Goal: Task Accomplishment & Management: Use online tool/utility

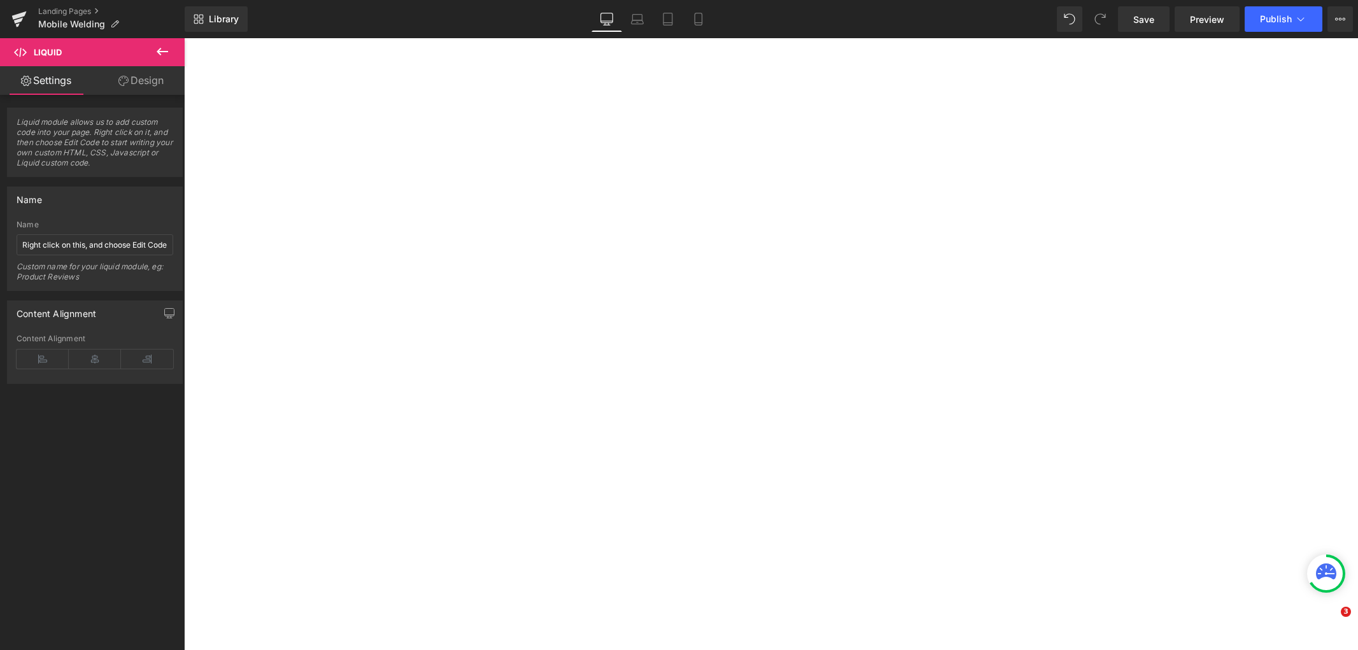
click at [568, 0] on div "You are previewing how the will restyle your page. You can not edit Elements in…" at bounding box center [679, 0] width 1358 height 0
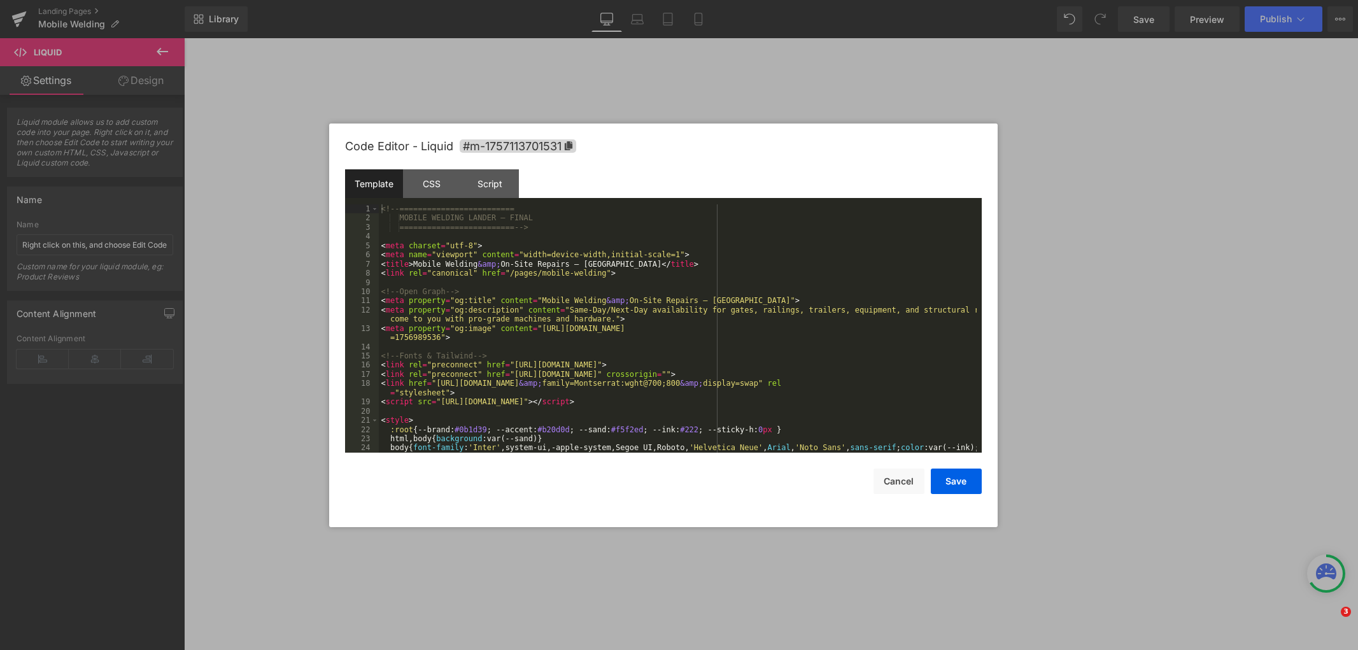
click at [595, 269] on div "<!-- ========================= MOBILE WELDING LANDER — FINAL ==================…" at bounding box center [678, 342] width 598 height 276
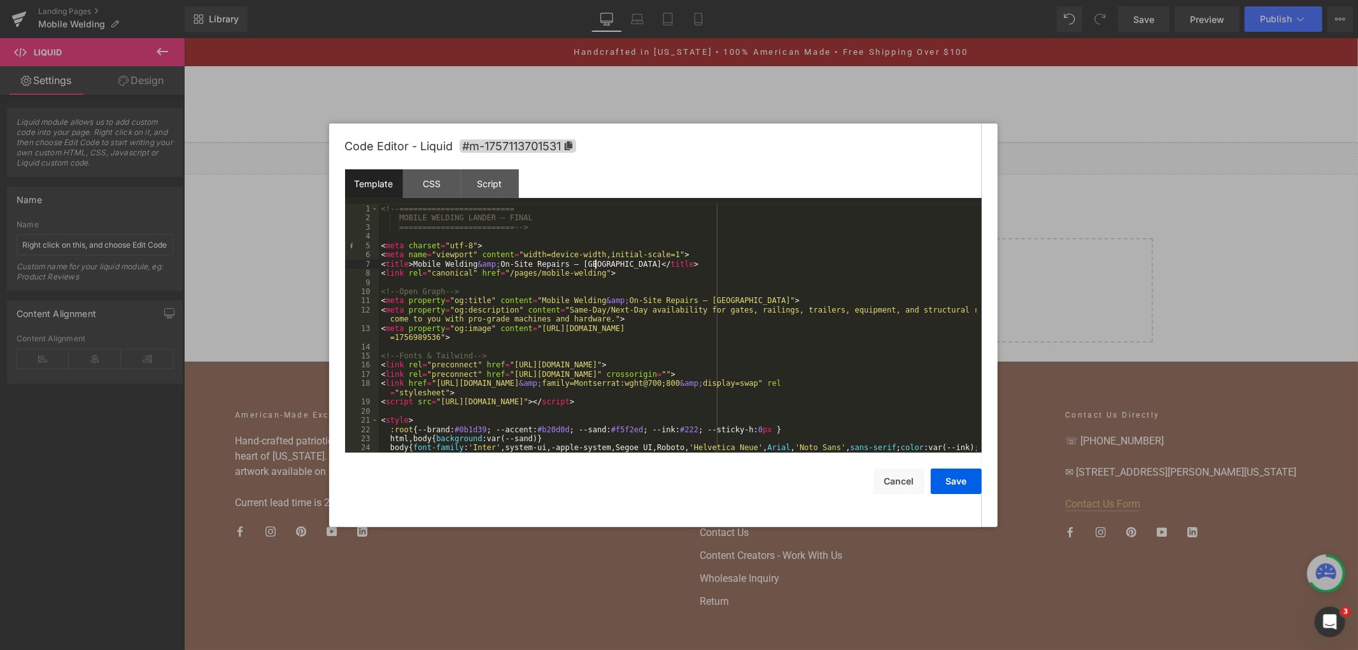
click at [640, 277] on div "<!-- ========================= MOBILE WELDING LANDER — FINAL ==================…" at bounding box center [678, 342] width 598 height 276
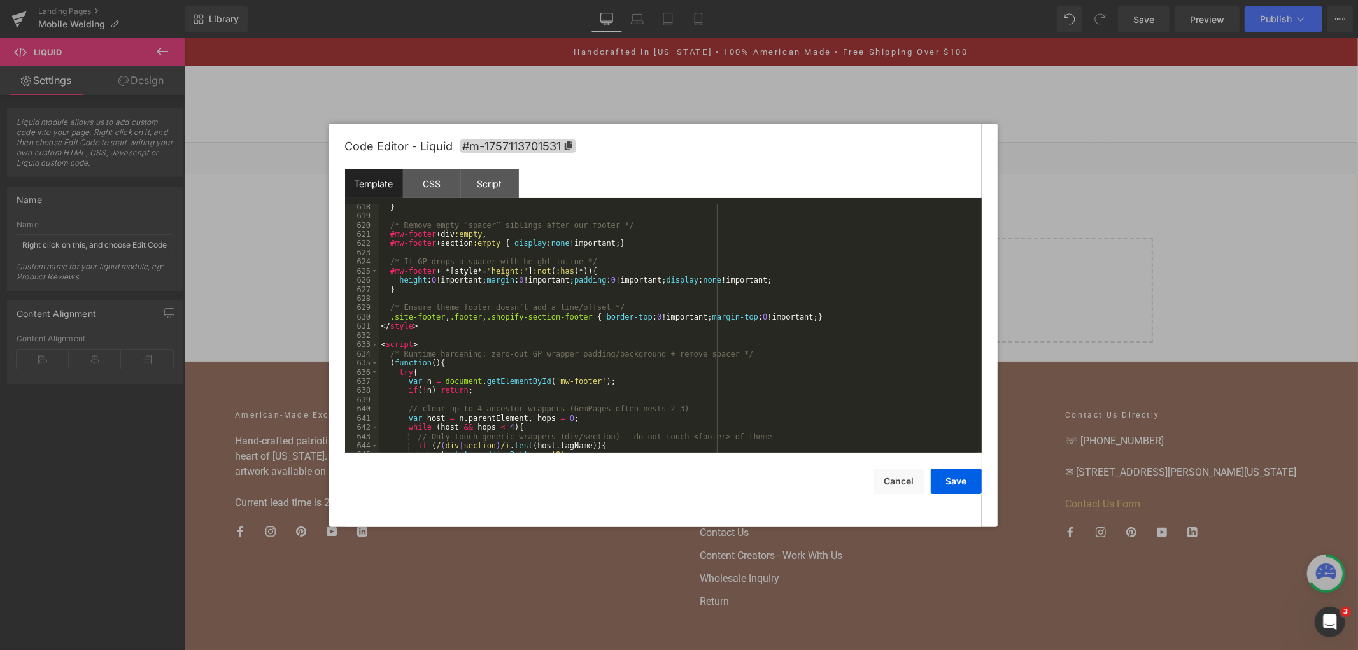
scroll to position [6521, 0]
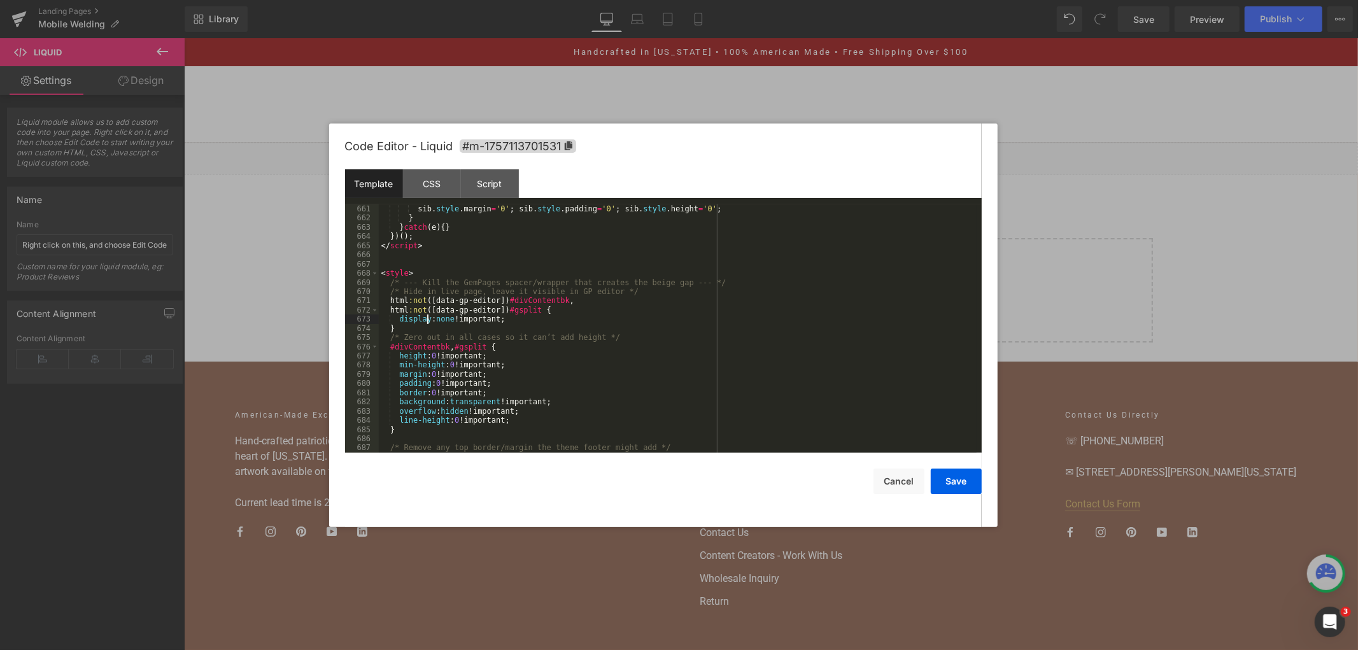
click at [425, 320] on div "sib . style . margin = '0' ; sib . style . padding = '0' ; sib . style . height…" at bounding box center [678, 337] width 598 height 267
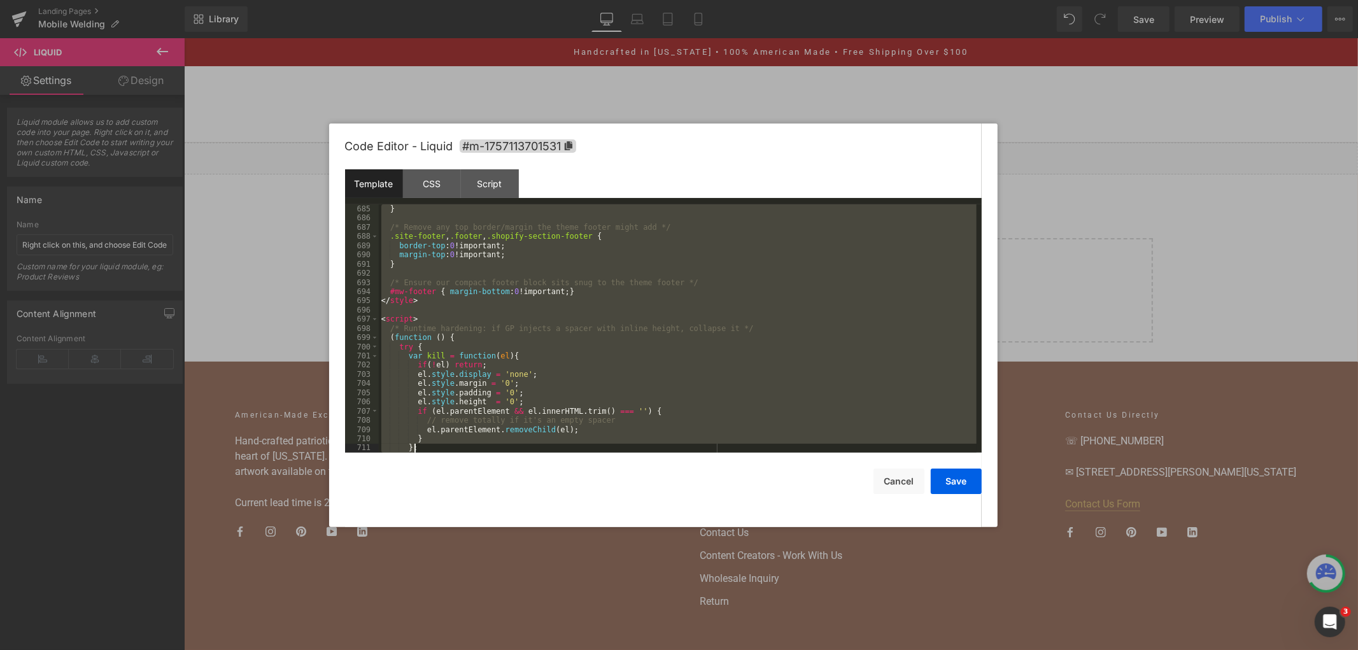
scroll to position [6925, 0]
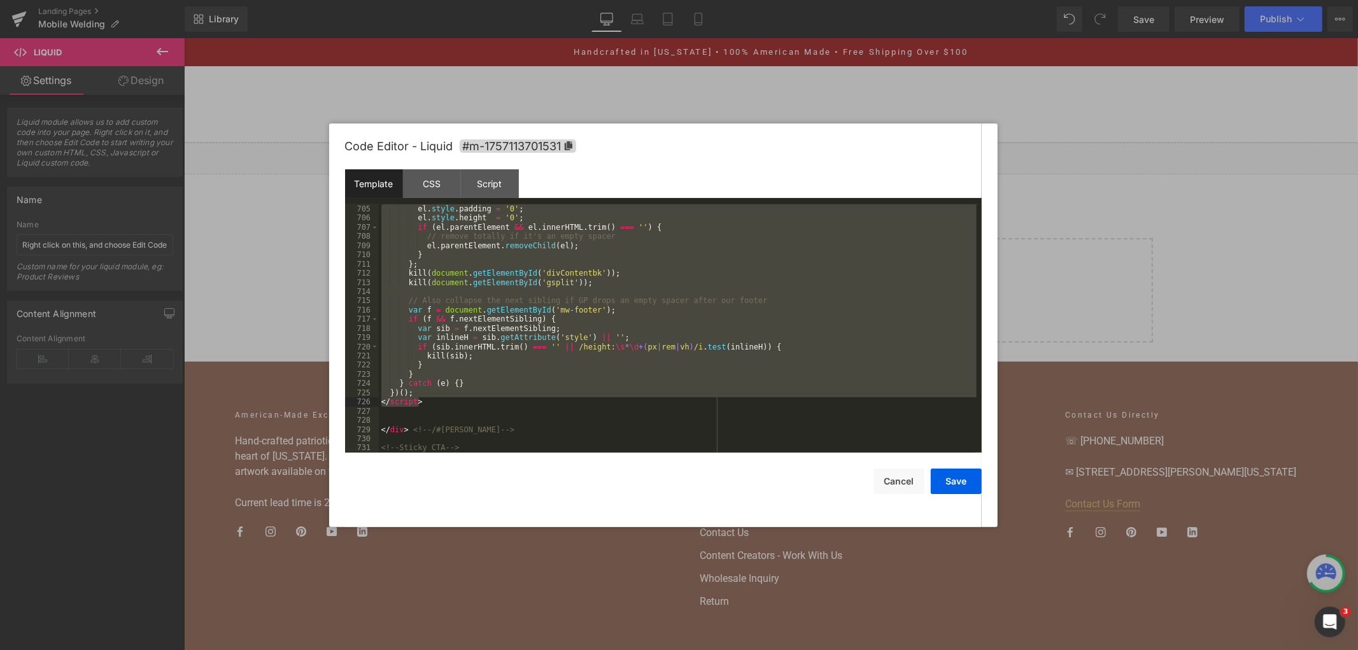
drag, startPoint x: 381, startPoint y: 271, endPoint x: 501, endPoint y: 402, distance: 178.0
click at [501, 402] on div "el . style . padding = '0' ; el . style . height = '0' ; if ( el . parentElemen…" at bounding box center [678, 337] width 598 height 267
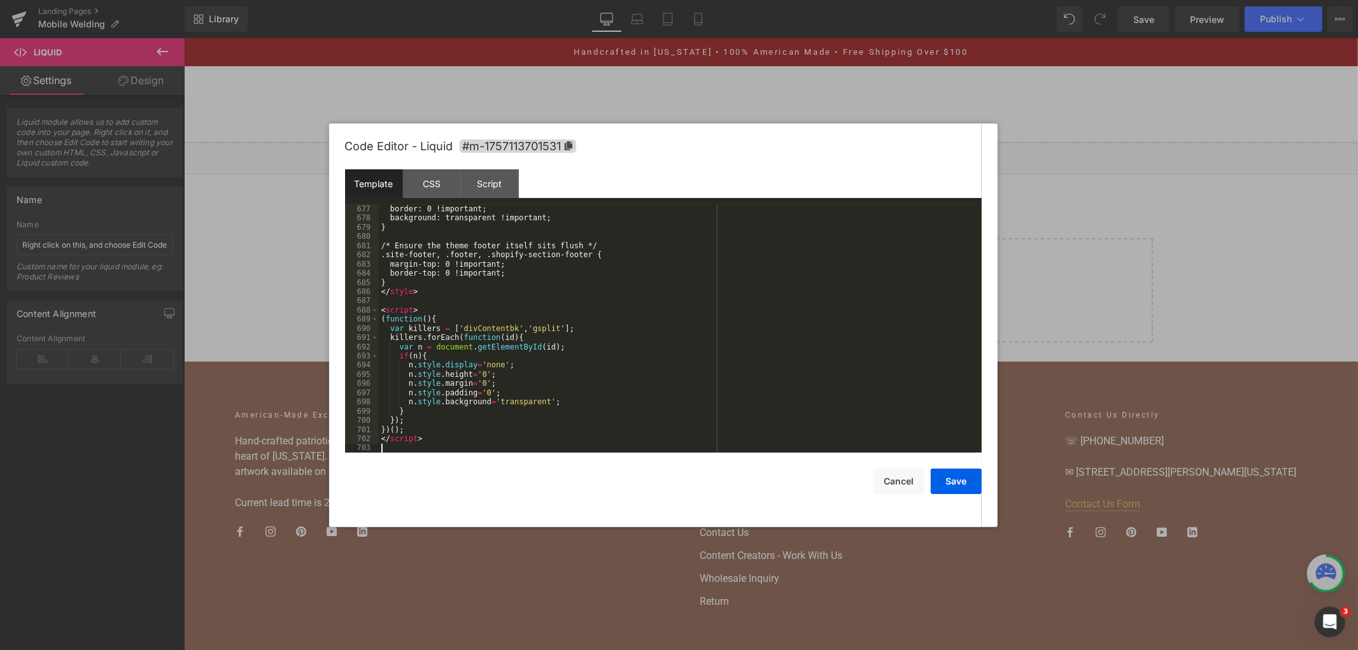
scroll to position [6710, 0]
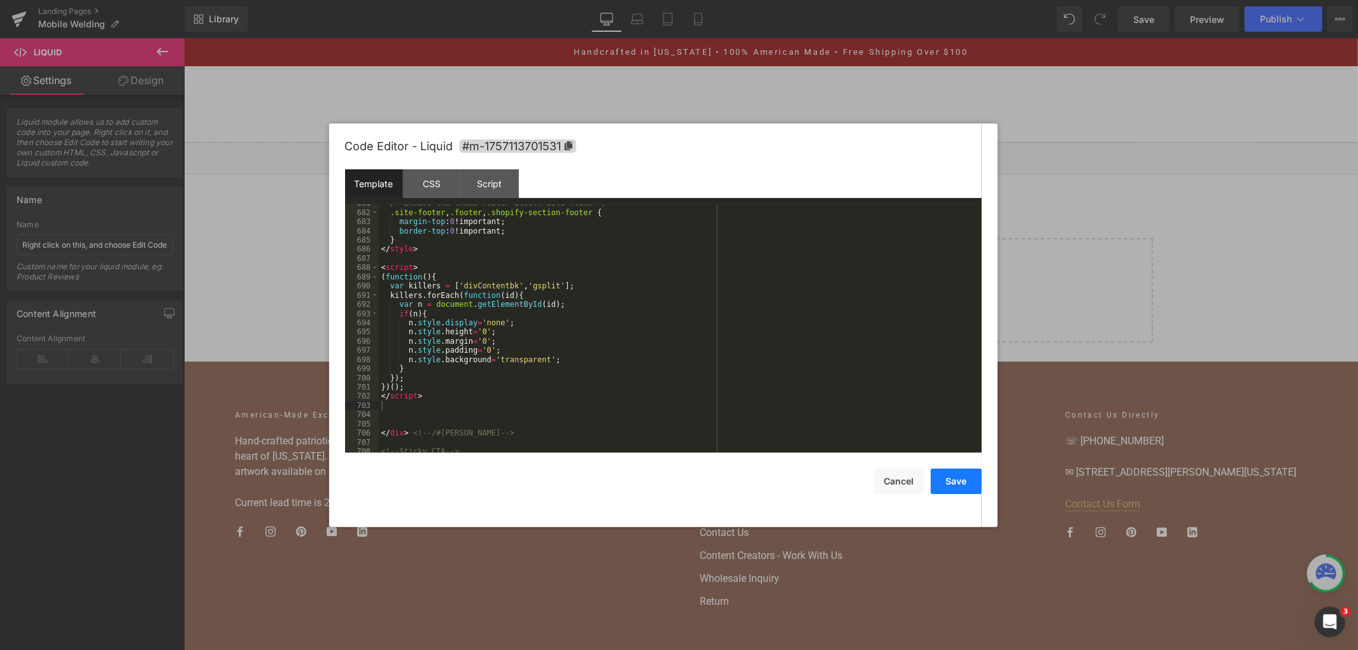
drag, startPoint x: 939, startPoint y: 491, endPoint x: 909, endPoint y: 74, distance: 417.4
click at [939, 491] on button "Save" at bounding box center [956, 481] width 51 height 25
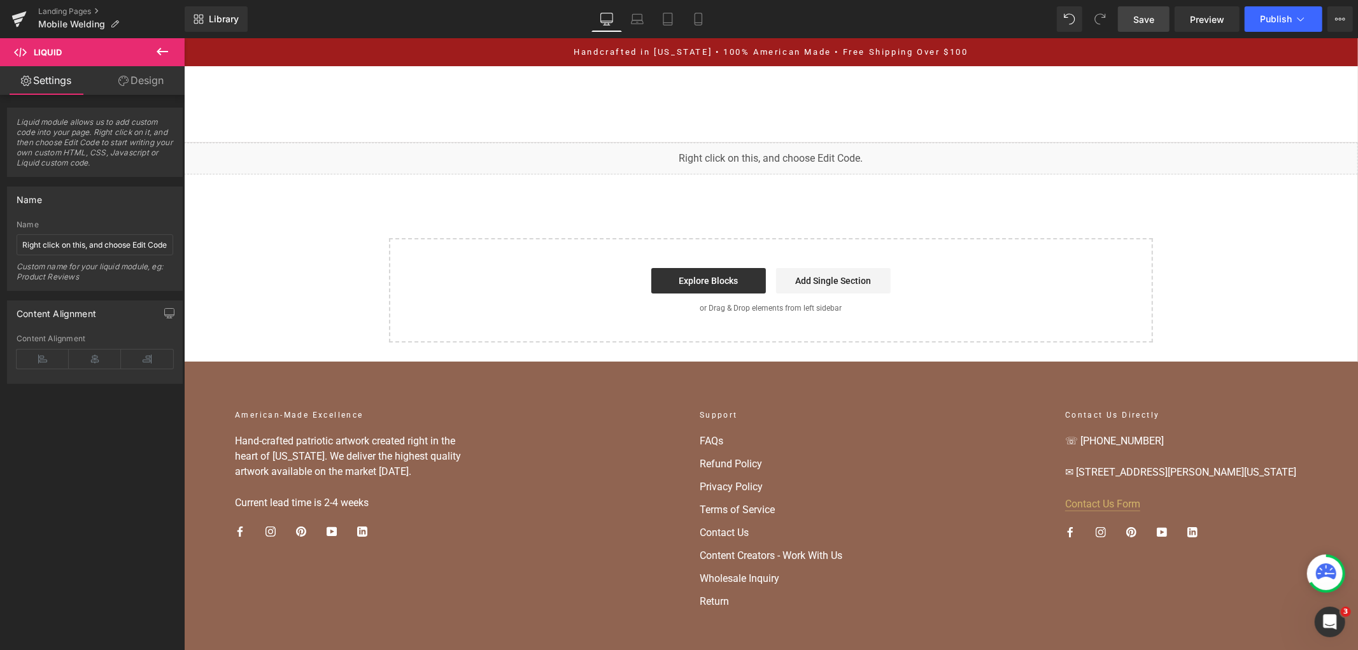
click at [1156, 17] on link "Save" at bounding box center [1144, 18] width 52 height 25
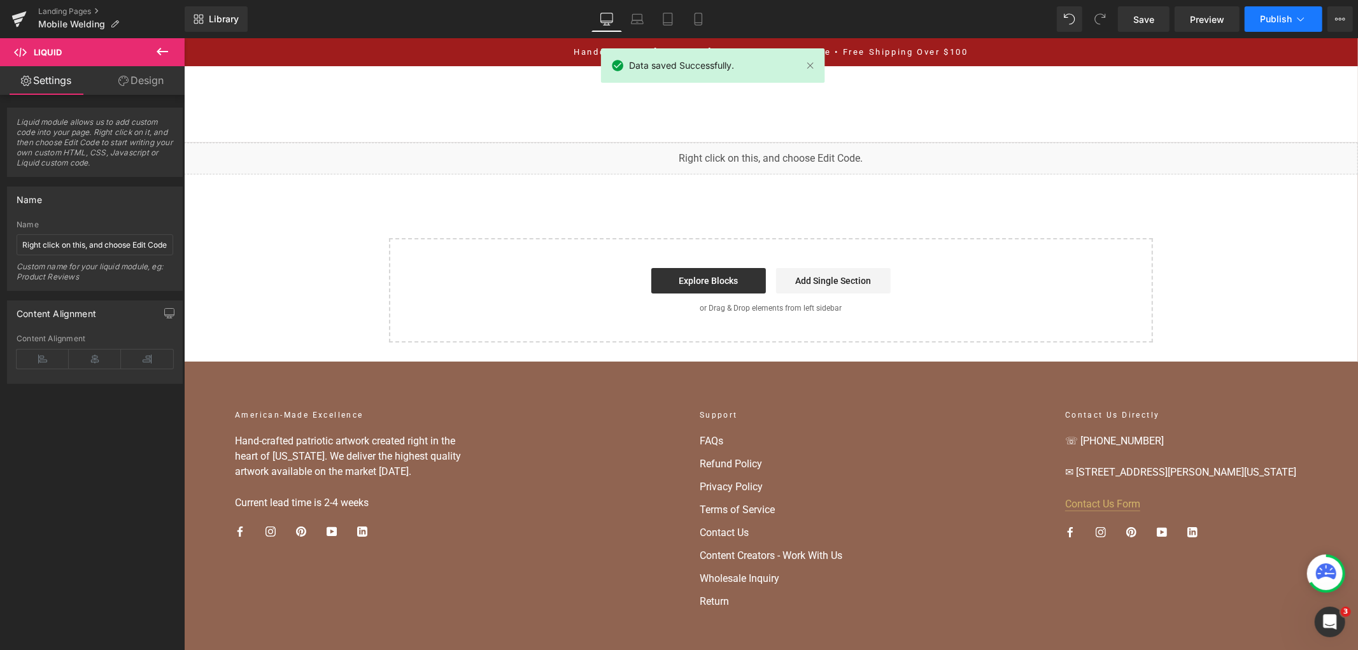
click at [1268, 15] on span "Publish" at bounding box center [1276, 19] width 32 height 10
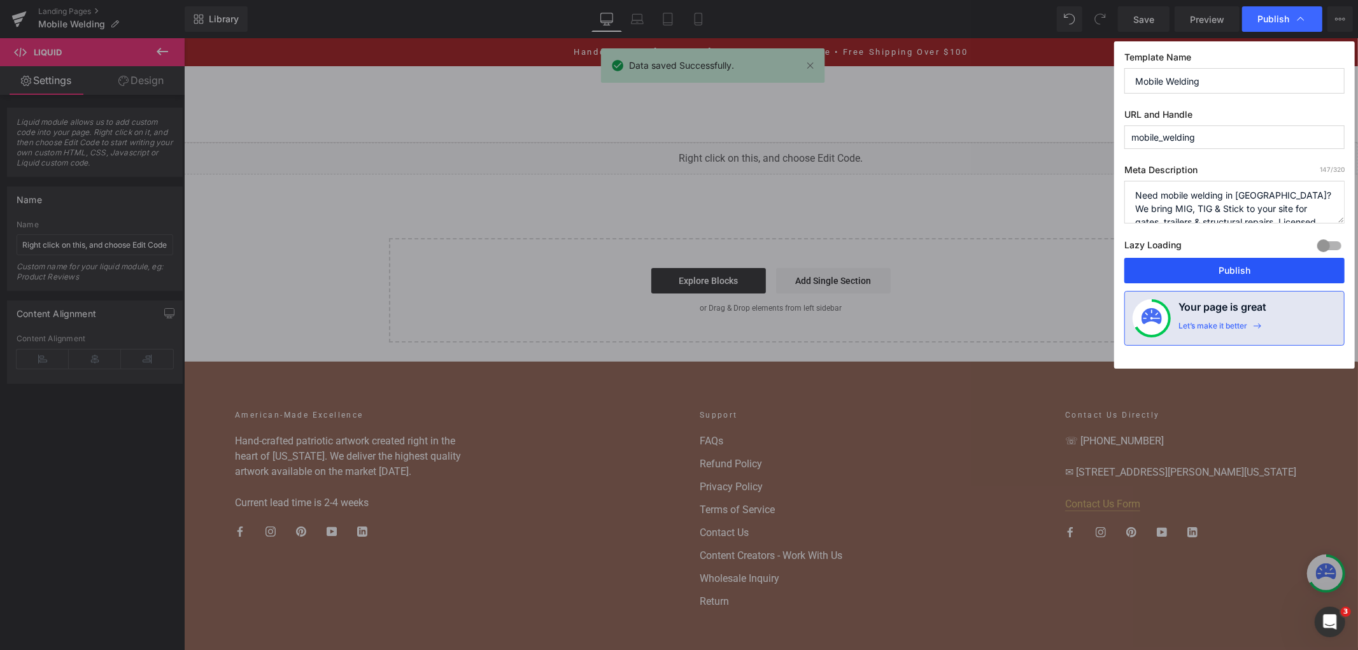
click at [1185, 268] on button "Publish" at bounding box center [1234, 270] width 220 height 25
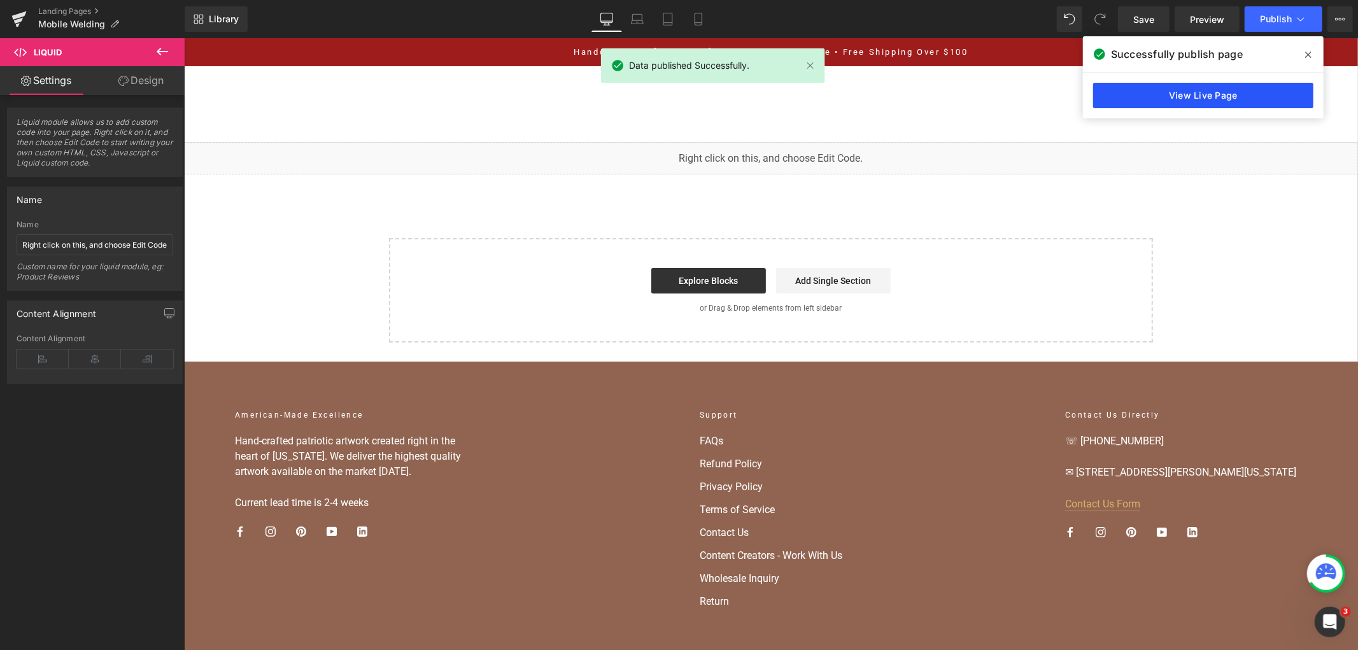
click at [1197, 85] on link "View Live Page" at bounding box center [1203, 95] width 220 height 25
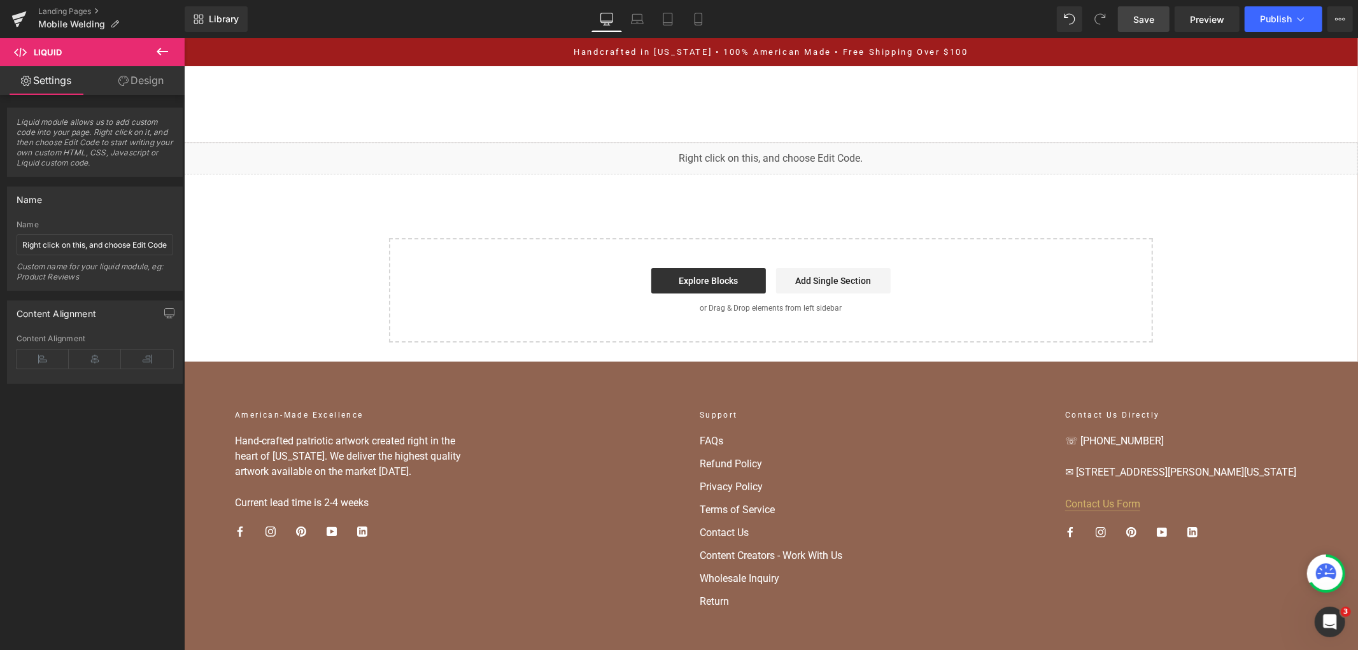
click at [1136, 30] on link "Save" at bounding box center [1144, 18] width 52 height 25
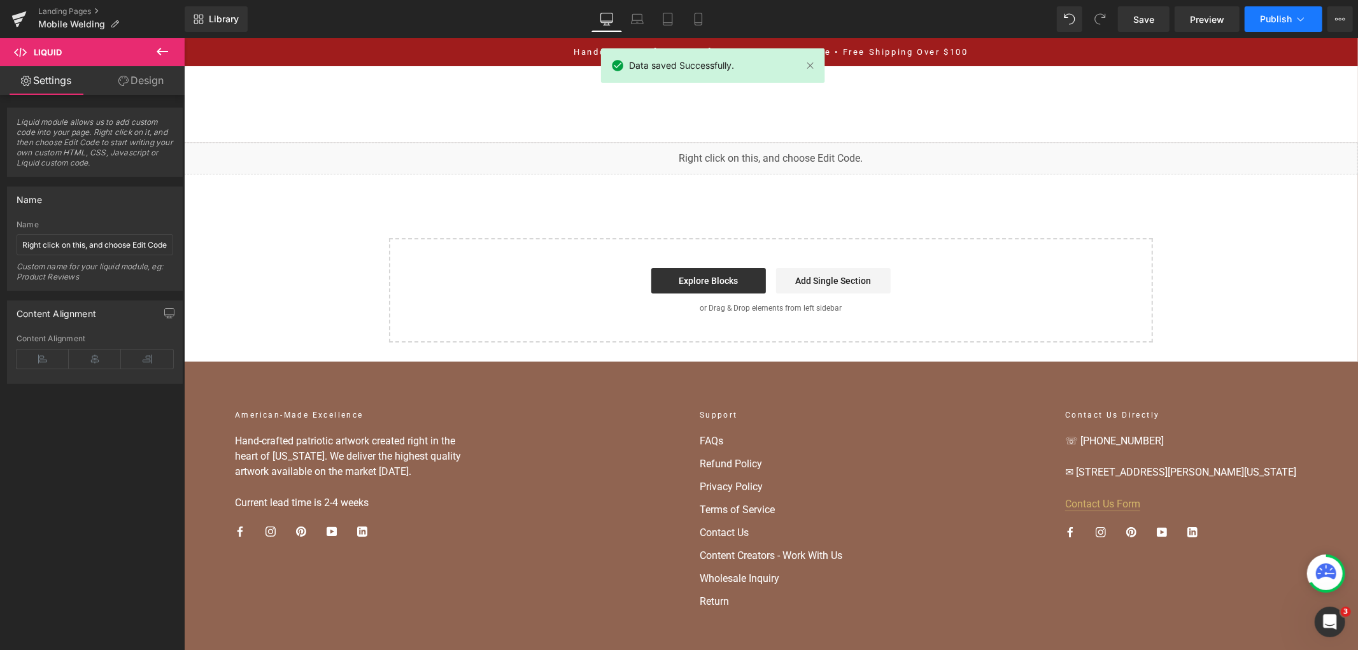
click at [1296, 17] on icon at bounding box center [1300, 19] width 13 height 13
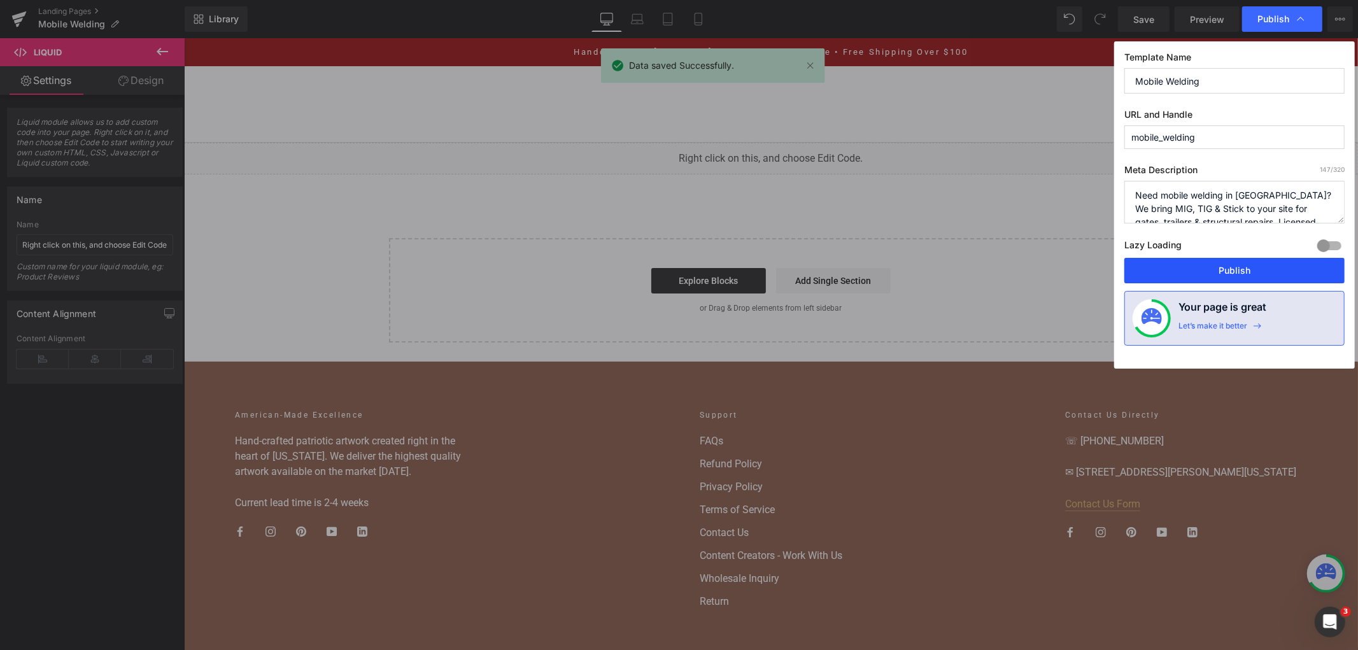
click at [1221, 266] on button "Publish" at bounding box center [1234, 270] width 220 height 25
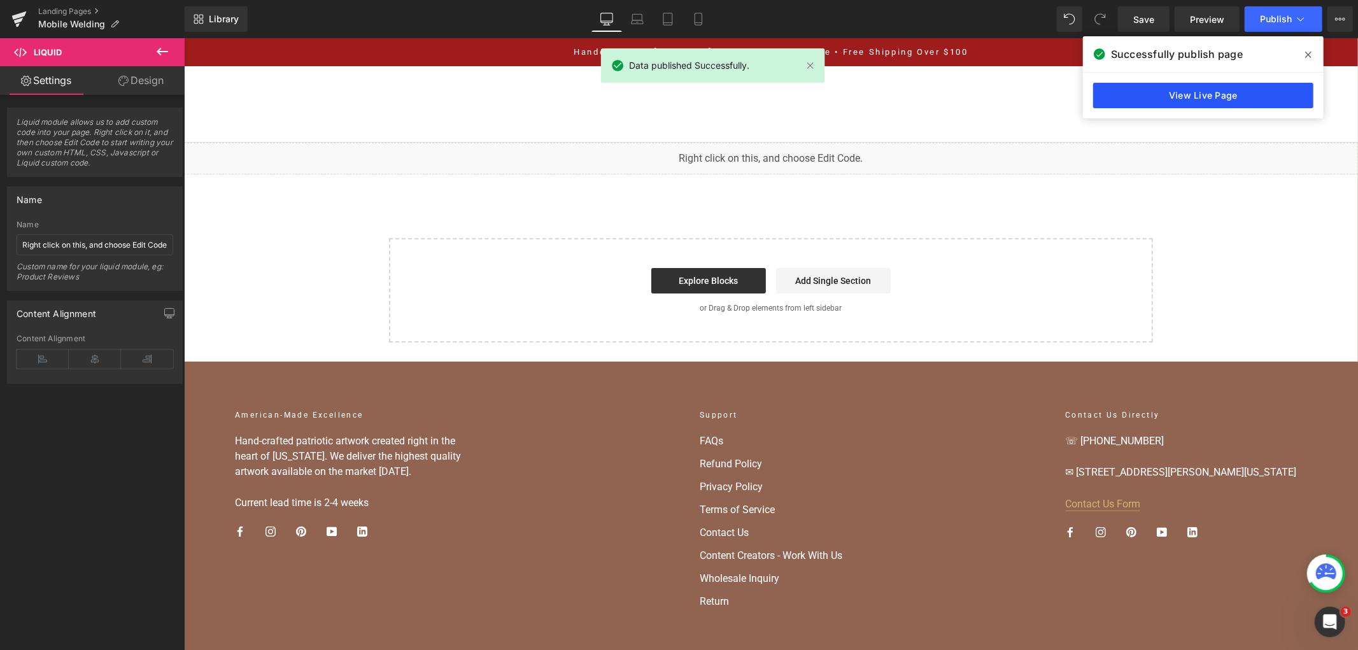
click at [1168, 92] on link "View Live Page" at bounding box center [1203, 95] width 220 height 25
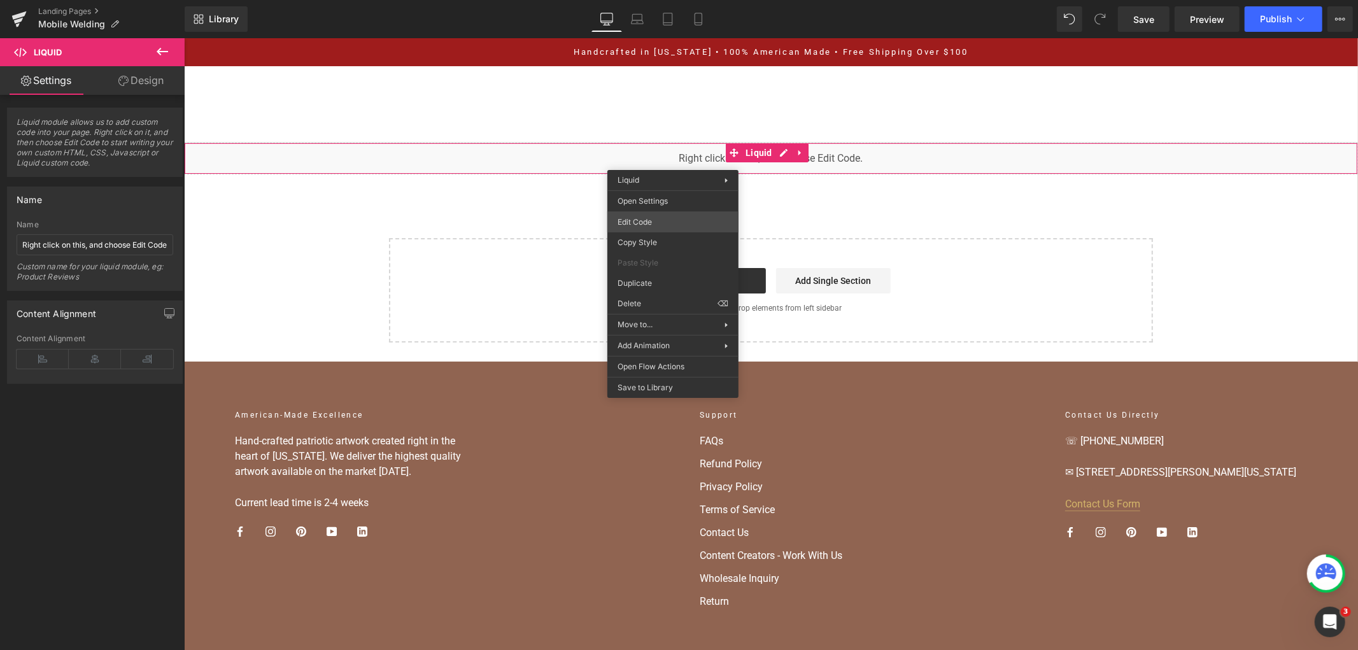
click at [619, 0] on div "You are previewing how the will restyle your page. You can not edit Elements in…" at bounding box center [679, 0] width 1358 height 0
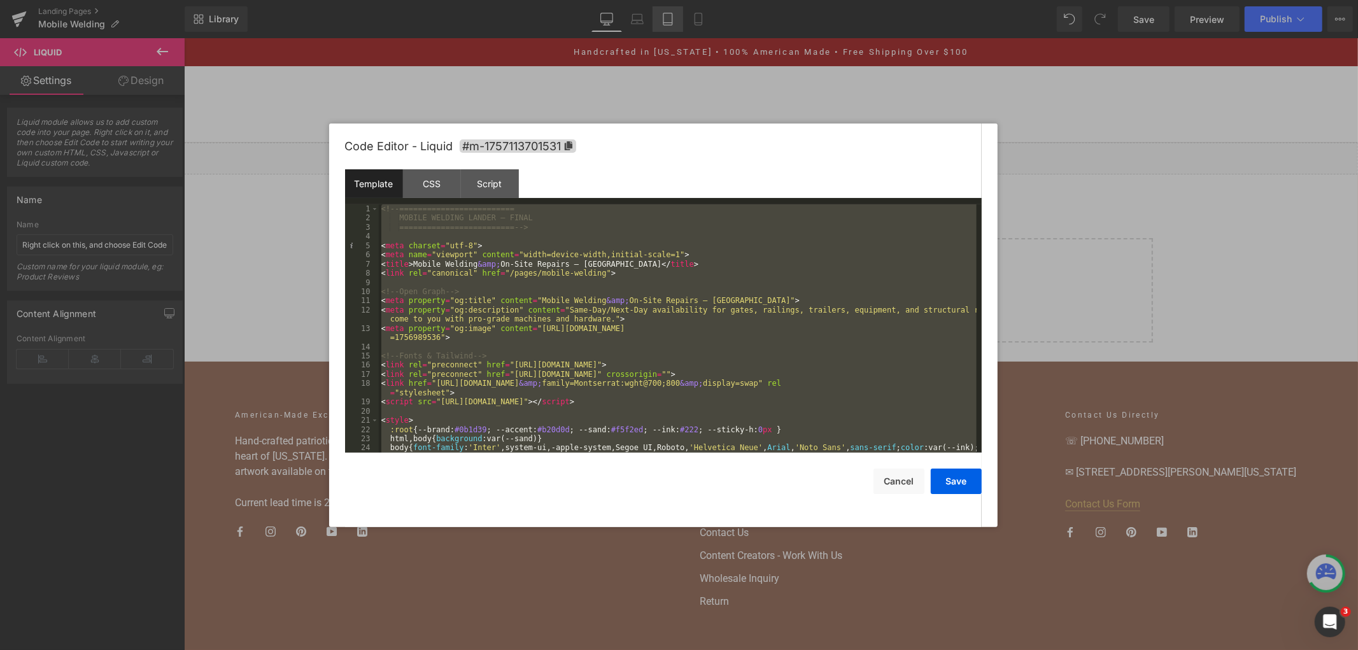
drag, startPoint x: 501, startPoint y: 30, endPoint x: 658, endPoint y: 15, distance: 158.0
click at [691, 83] on div at bounding box center [679, 325] width 1358 height 650
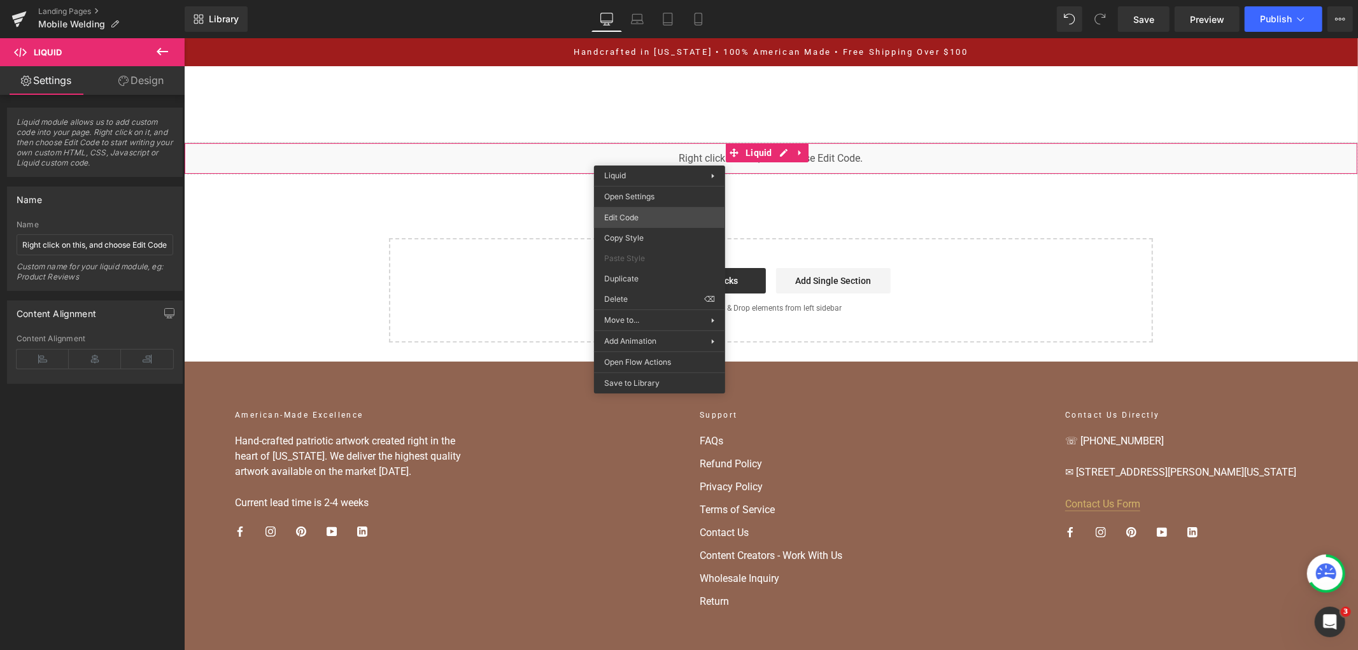
click at [670, 0] on div "You are previewing how the will restyle your page. You can not edit Elements in…" at bounding box center [679, 0] width 1358 height 0
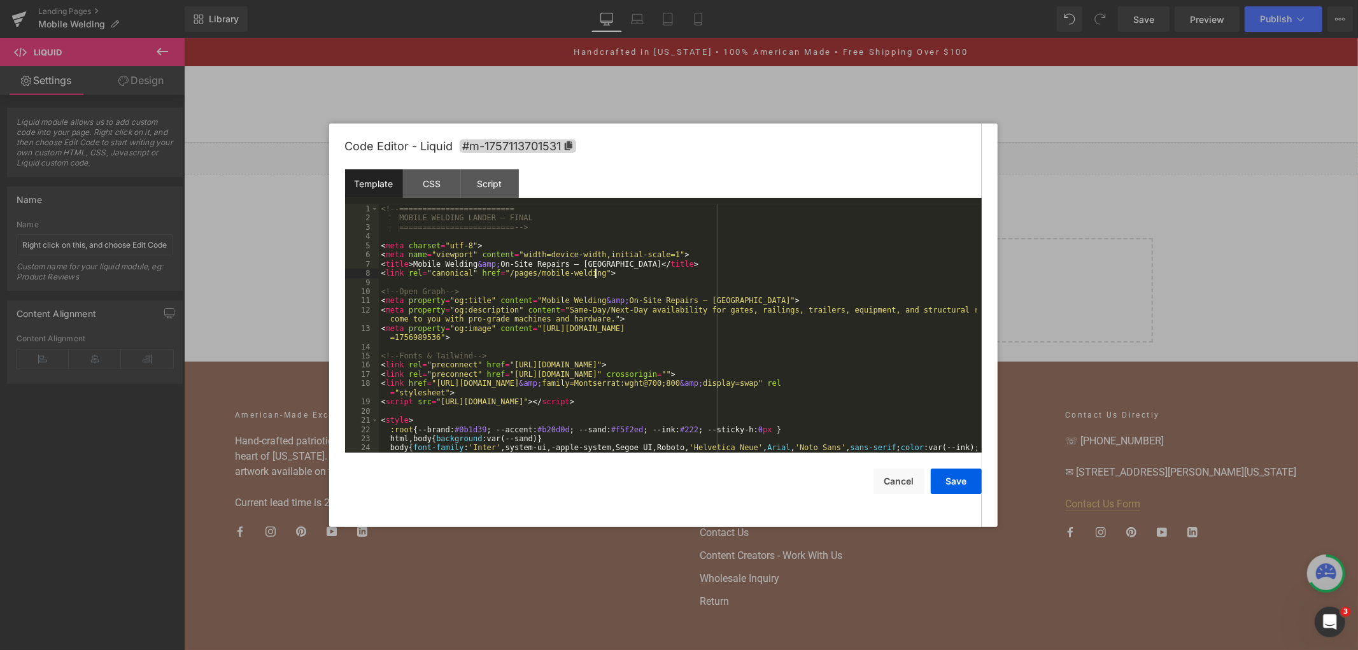
click at [665, 276] on div "<!-- ========================= MOBILE WELDING LANDER — FINAL ==================…" at bounding box center [678, 342] width 598 height 276
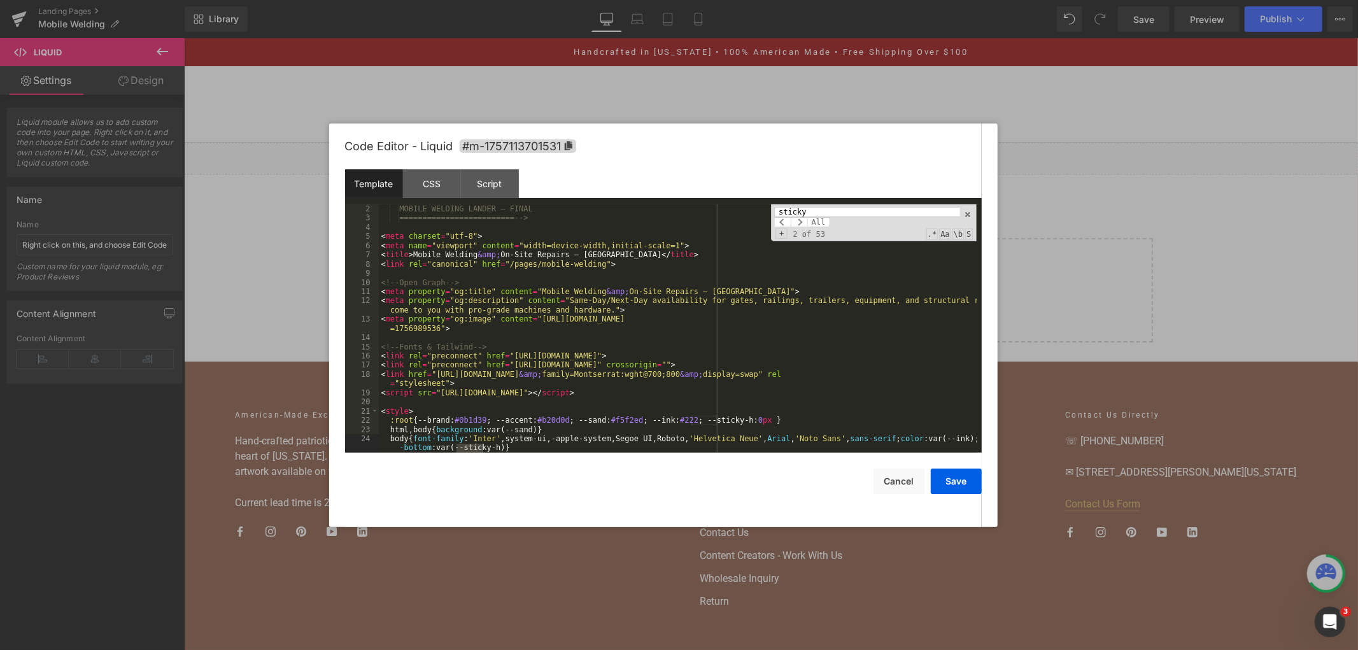
type input "sticky"
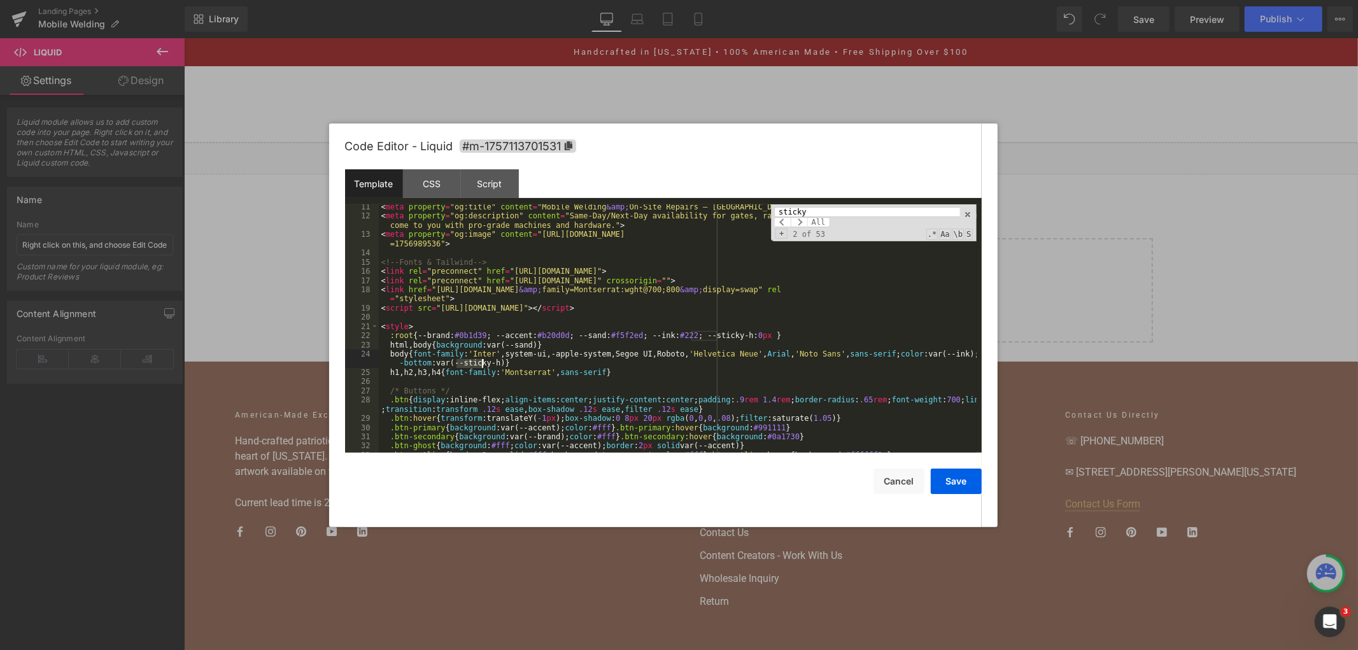
scroll to position [94, 0]
click at [835, 211] on input "sticky" at bounding box center [866, 212] width 185 height 10
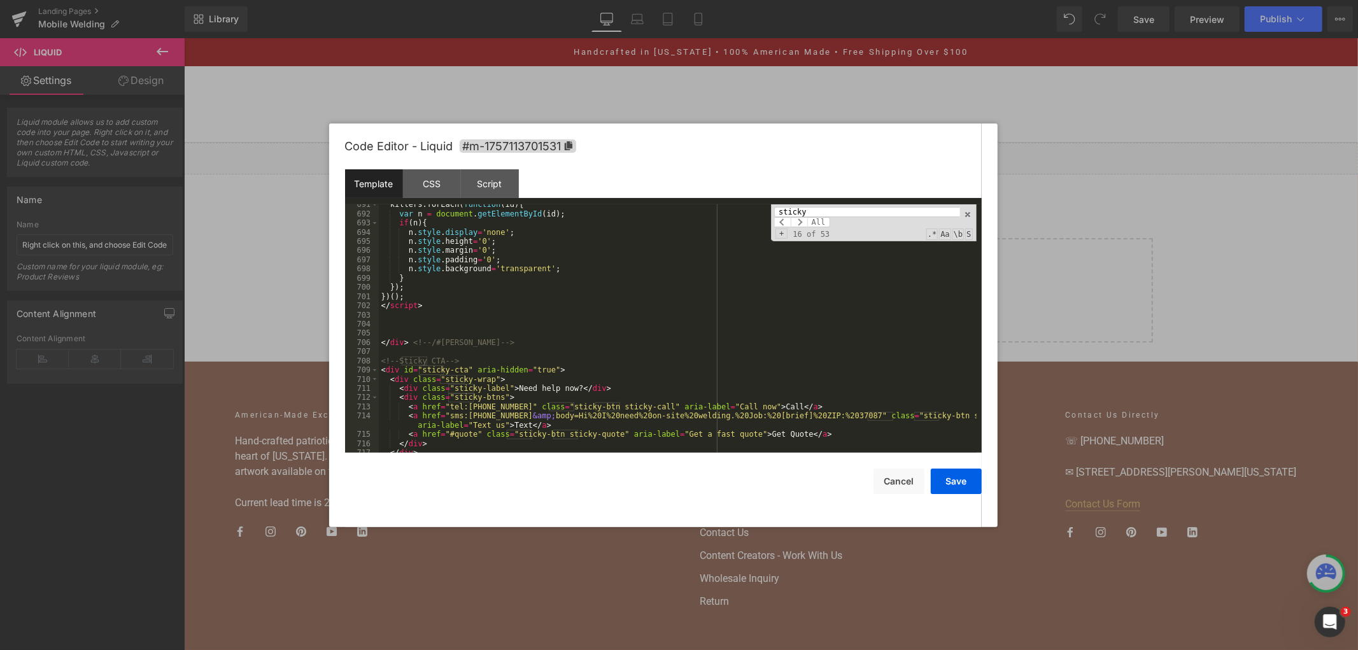
scroll to position [6886, 0]
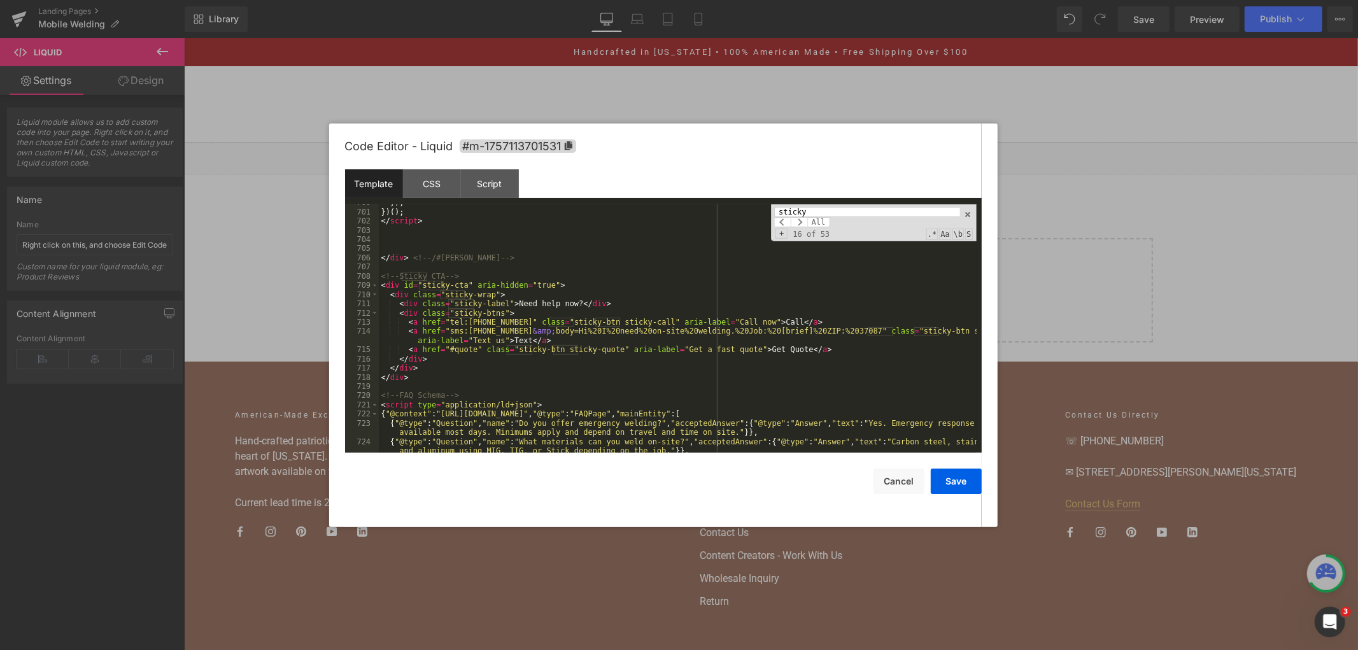
click at [457, 378] on div "}) ; }) ( ) ; </ script > </ div > <!-- /#[PERSON_NAME] --> <!-- Sticky CTA -->…" at bounding box center [678, 336] width 598 height 276
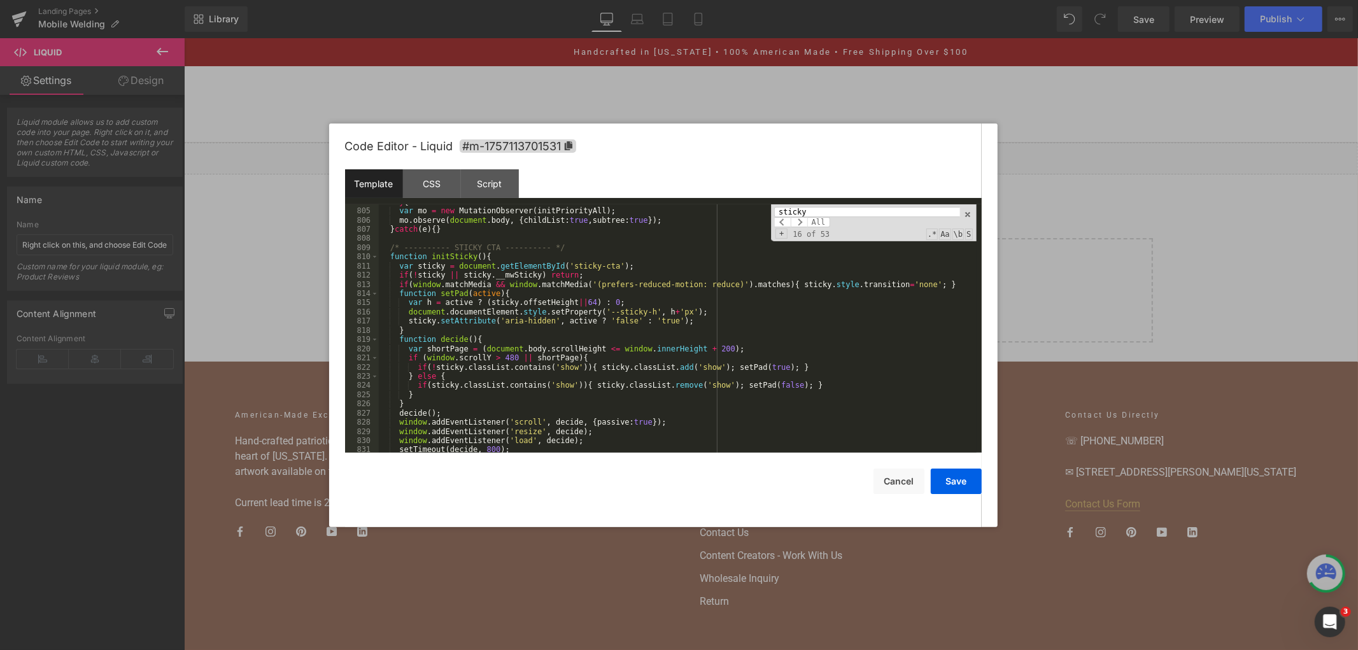
scroll to position [7879, 0]
click at [463, 251] on div "try { var mo = new MutationObserver ( initPriorityAll ) ; mo . observe ( docume…" at bounding box center [678, 330] width 598 height 267
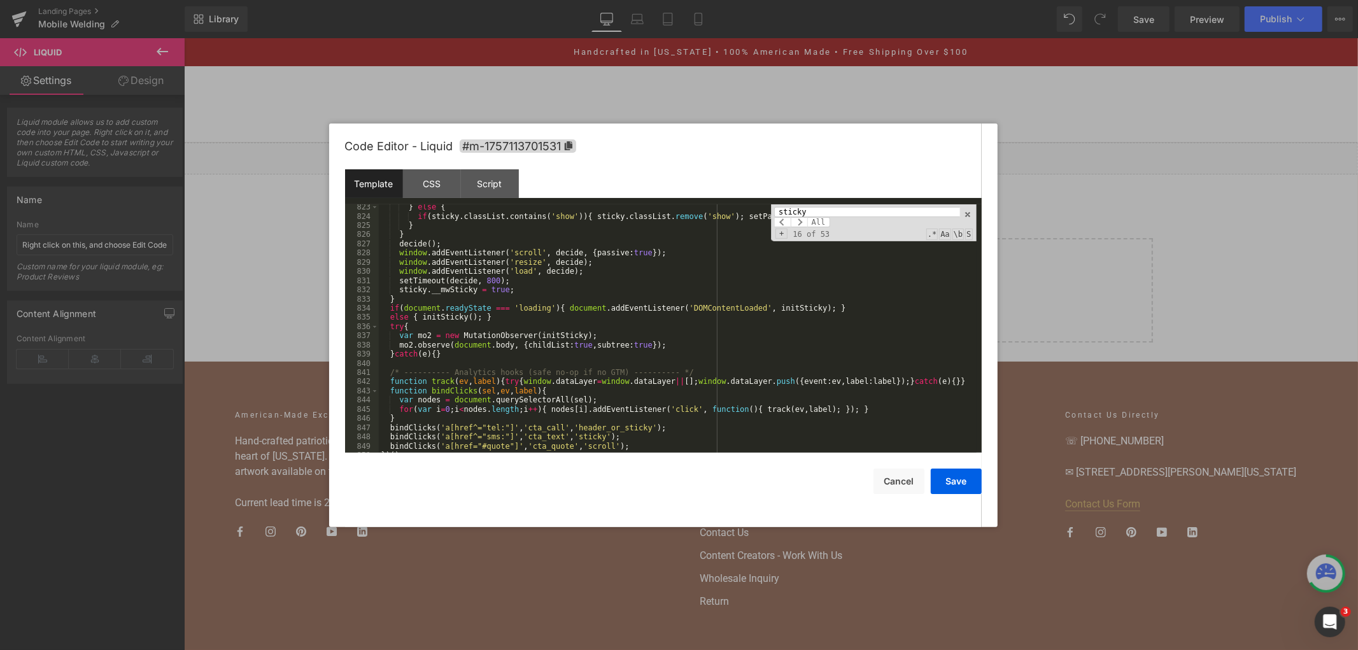
scroll to position [8049, 0]
click at [516, 353] on div "} else { if ( sticky . classList . contains ( 'show' )) { sticky . classList . …" at bounding box center [678, 335] width 598 height 267
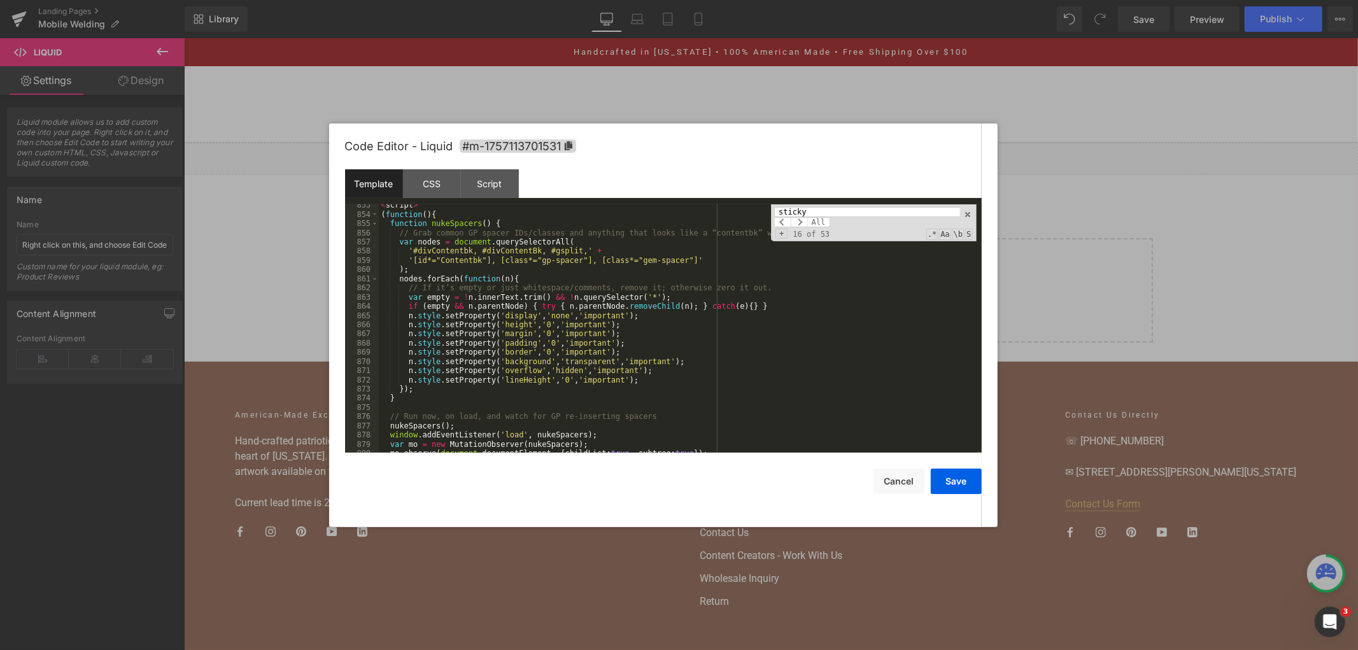
scroll to position [8326, 0]
click at [945, 476] on button "Save" at bounding box center [956, 481] width 51 height 25
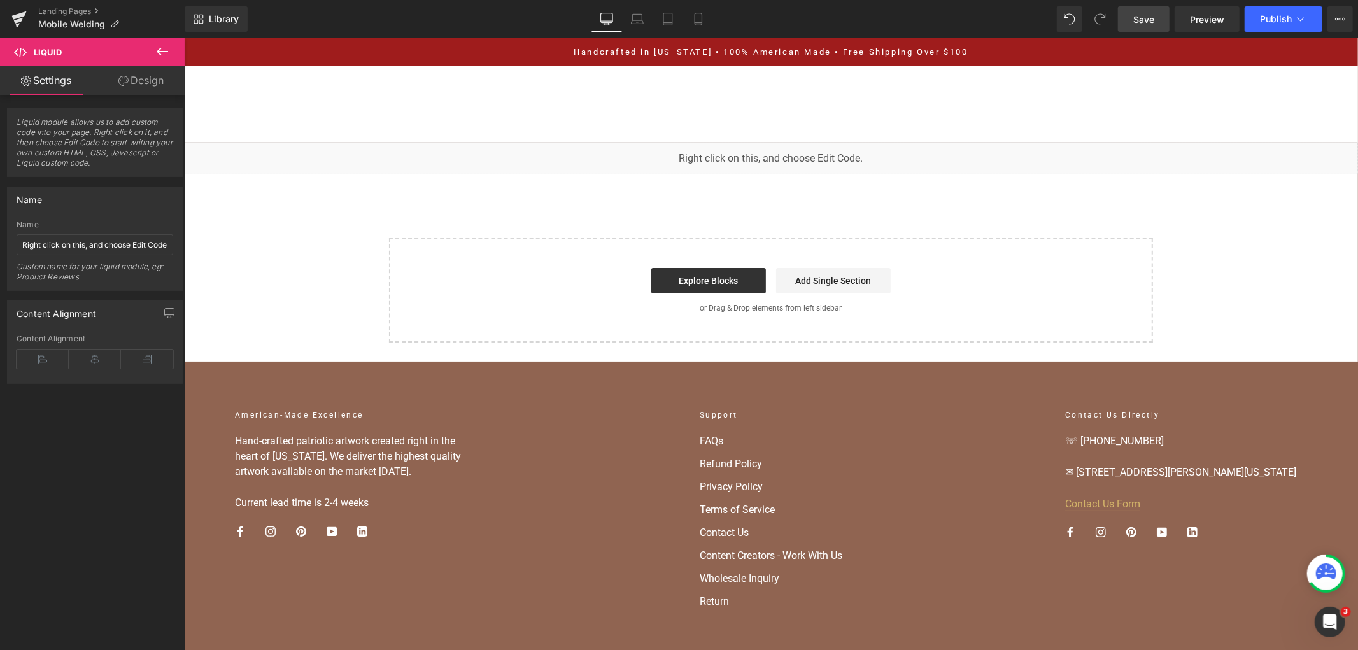
click at [1142, 21] on span "Save" at bounding box center [1143, 19] width 21 height 13
click at [1137, 19] on span "Save" at bounding box center [1143, 19] width 21 height 13
click at [1286, 1] on div "Library Desktop Desktop Laptop Tablet Mobile Save Preview Publish Scheduled Vie…" at bounding box center [771, 19] width 1173 height 38
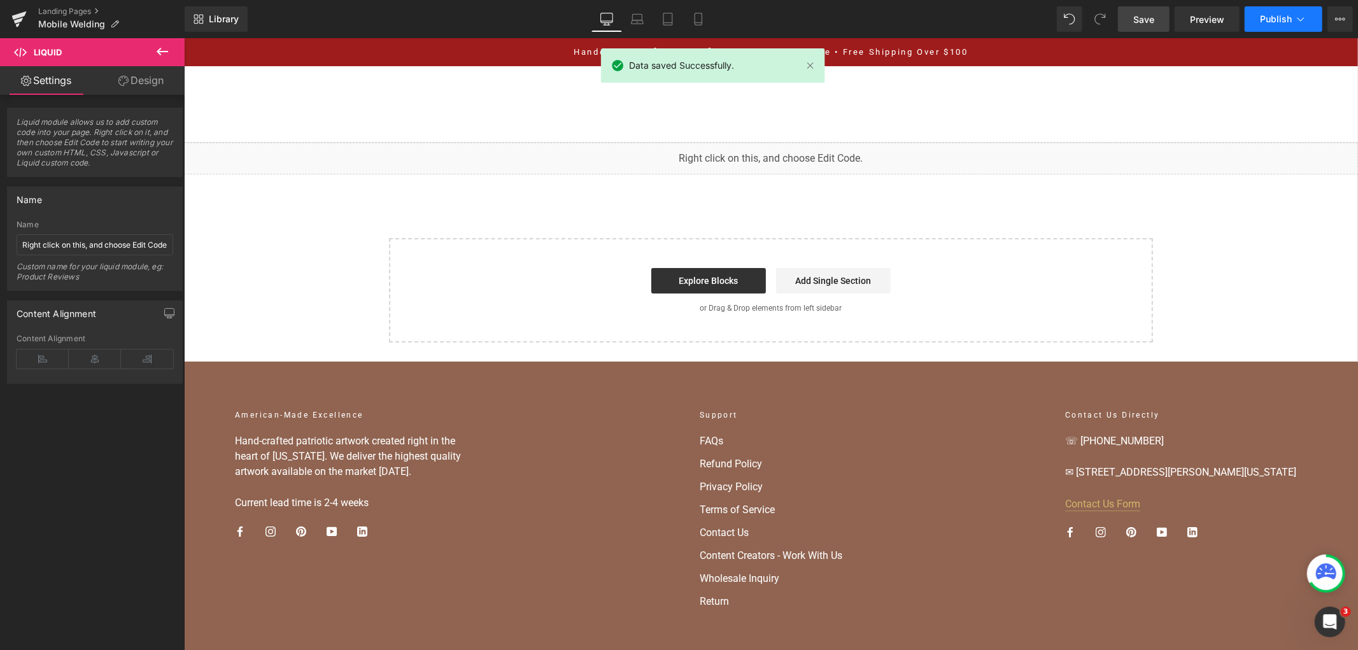
click at [1291, 23] on span "Publish" at bounding box center [1276, 19] width 32 height 10
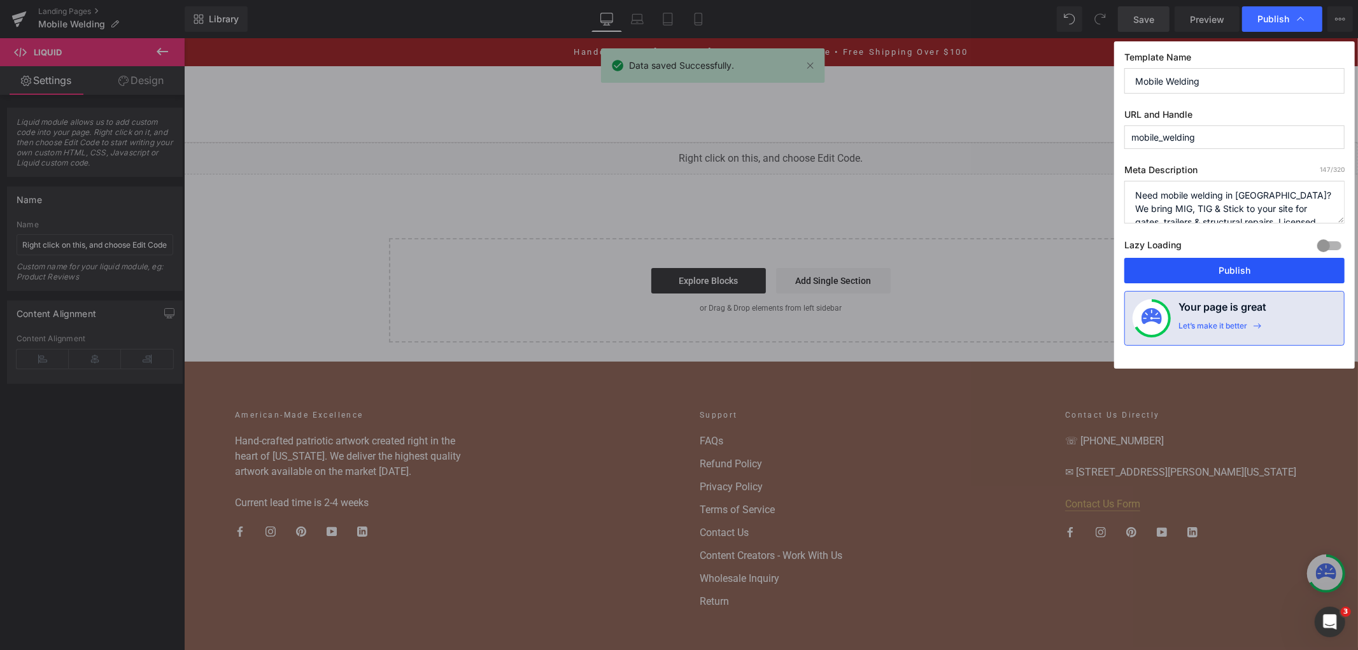
drag, startPoint x: 1203, startPoint y: 262, endPoint x: 1017, endPoint y: 164, distance: 210.2
click at [1203, 262] on button "Publish" at bounding box center [1234, 270] width 220 height 25
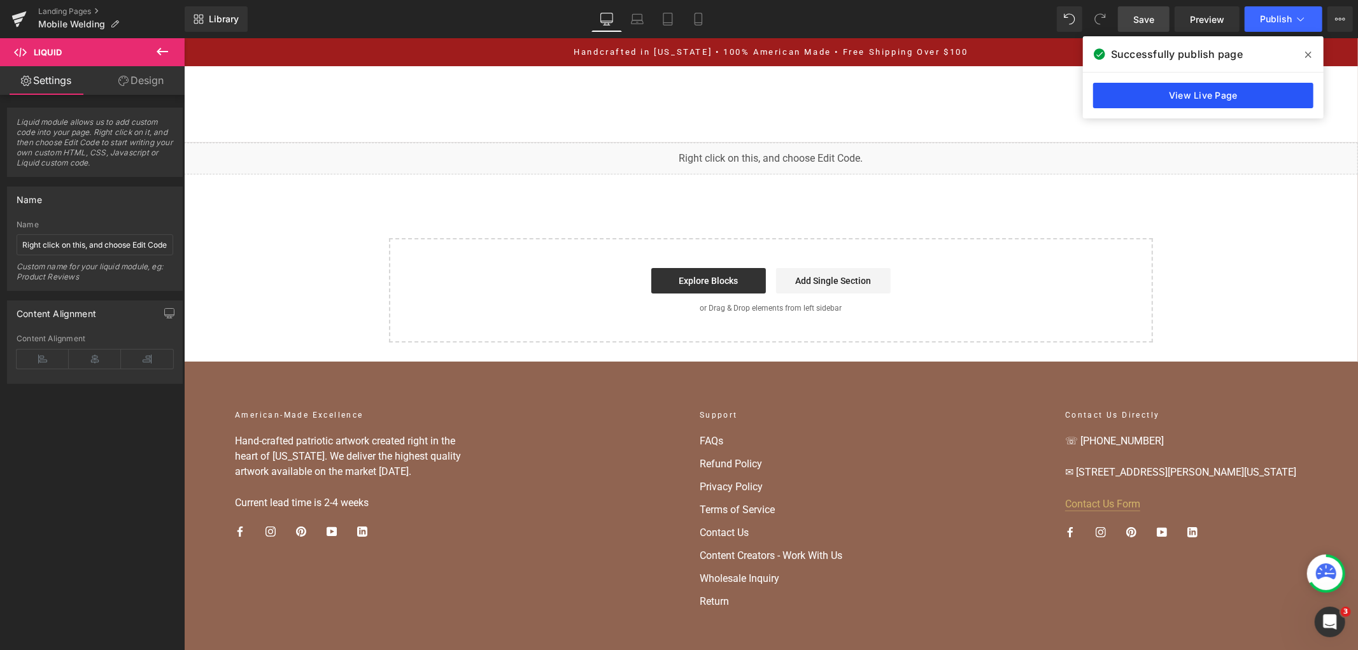
click at [1166, 103] on link "View Live Page" at bounding box center [1203, 95] width 220 height 25
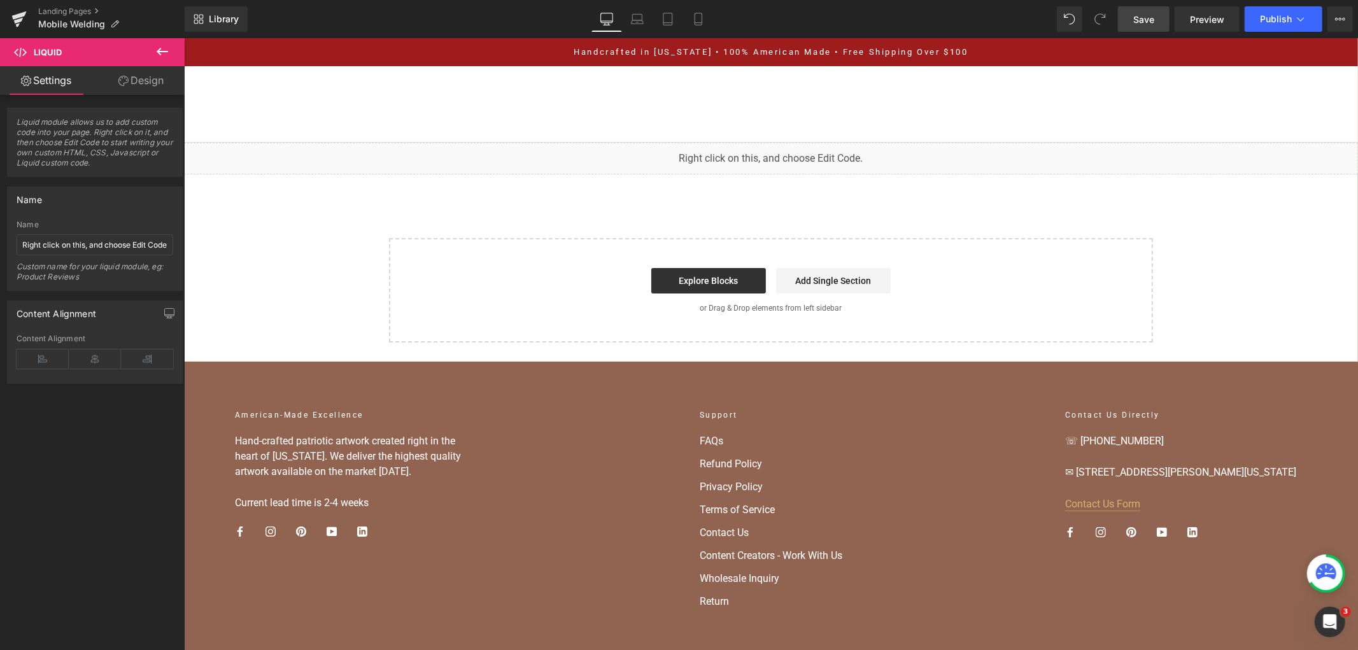
click at [637, 0] on div "You are previewing how the will restyle your page. You can not edit Elements in…" at bounding box center [679, 0] width 1358 height 0
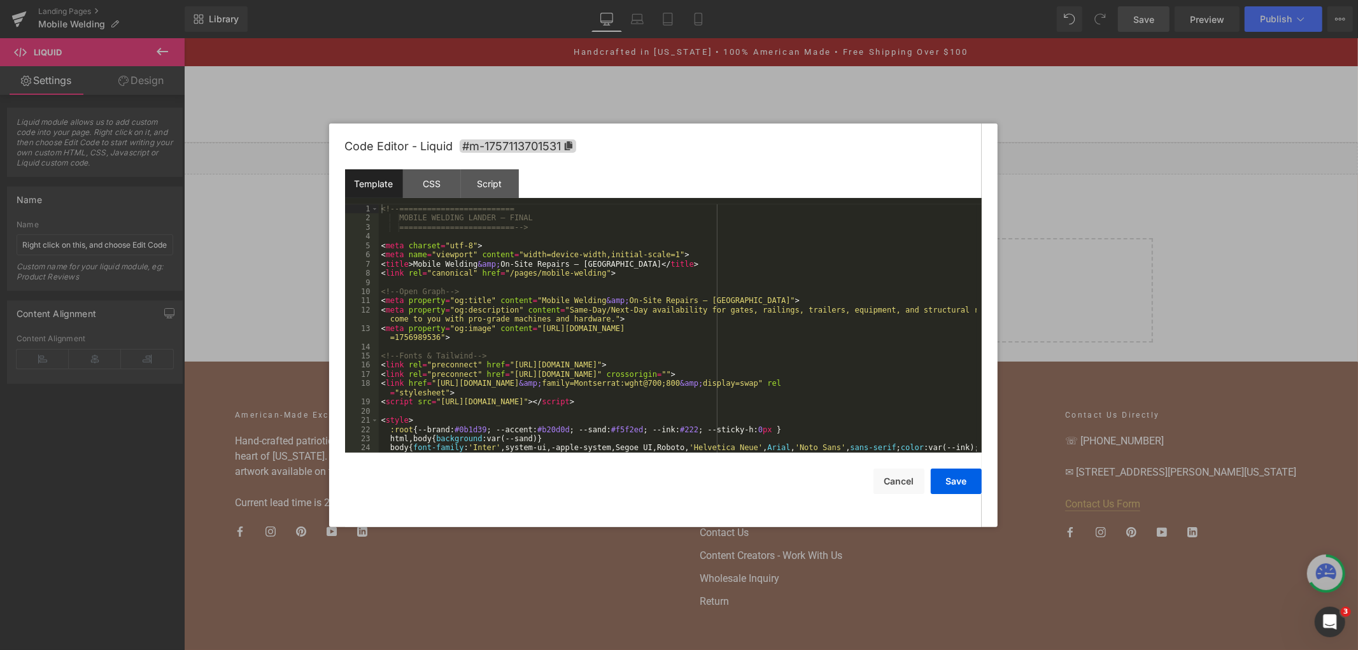
drag, startPoint x: 451, startPoint y: 122, endPoint x: 671, endPoint y: 201, distance: 233.6
click at [634, 224] on div "<!-- ========================= MOBILE WELDING LANDER — FINAL ==================…" at bounding box center [678, 342] width 598 height 276
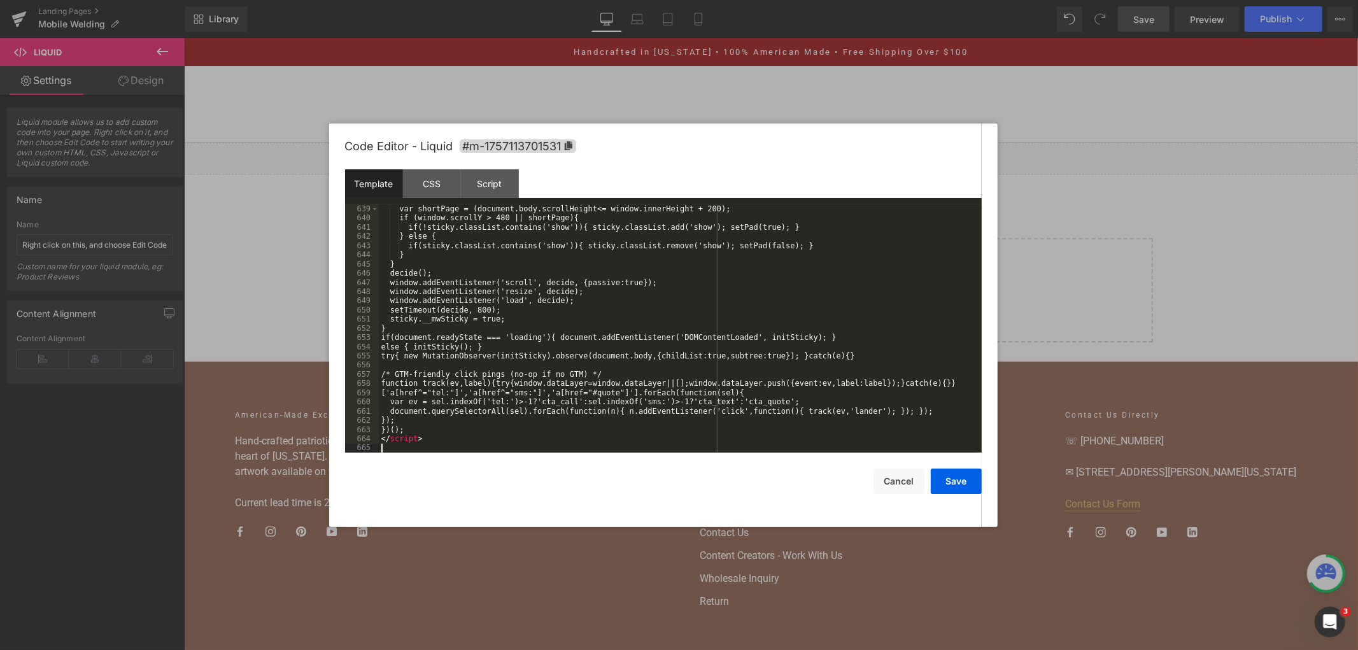
scroll to position [6355, 0]
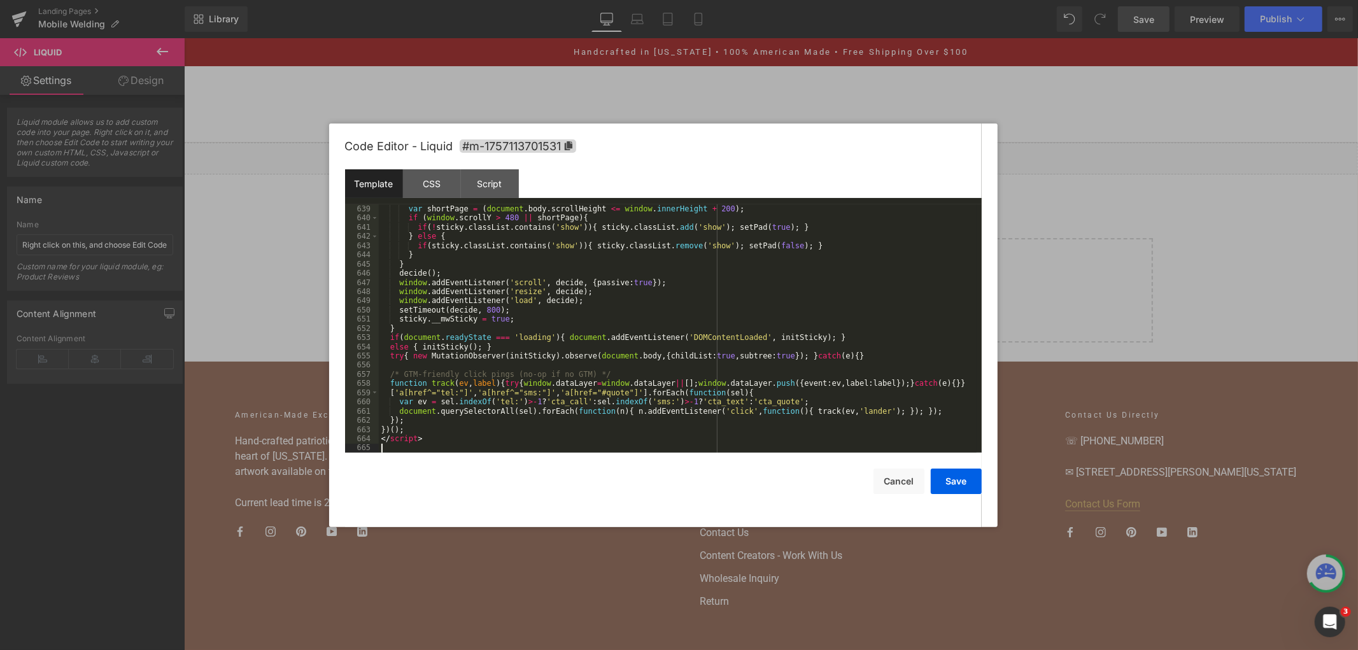
click at [949, 479] on button "Save" at bounding box center [956, 481] width 51 height 25
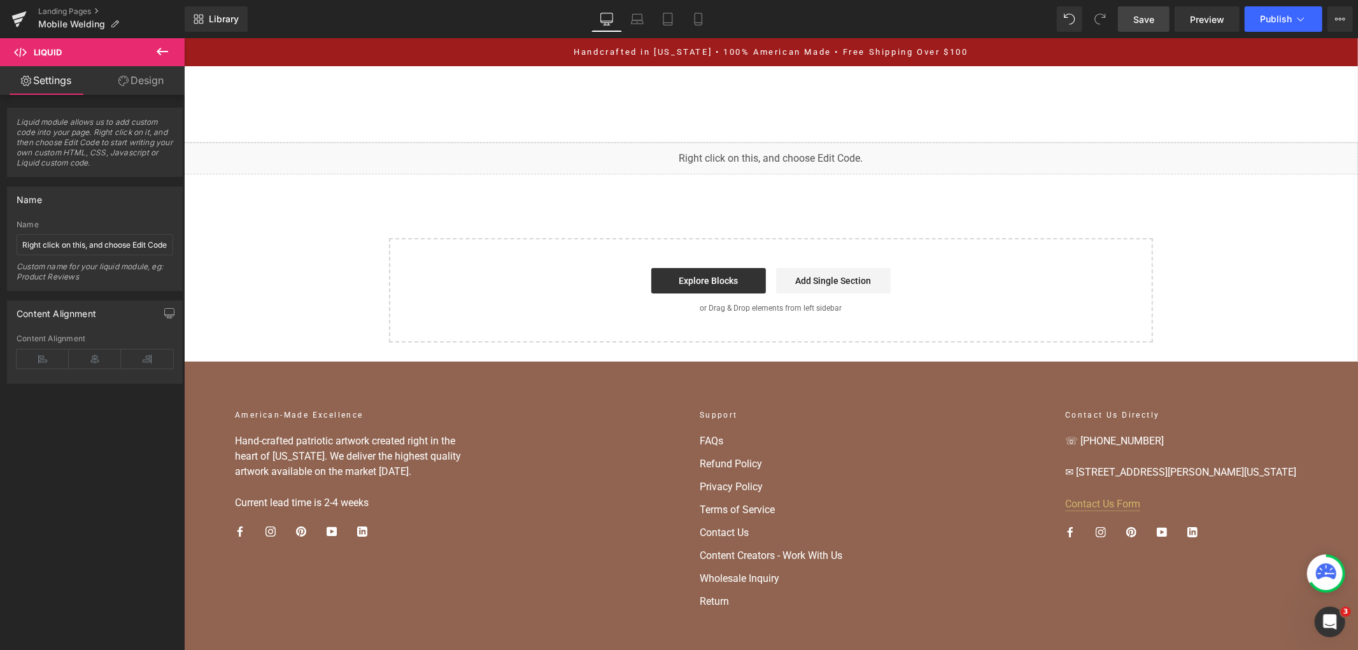
click at [1148, 15] on span "Save" at bounding box center [1143, 19] width 21 height 13
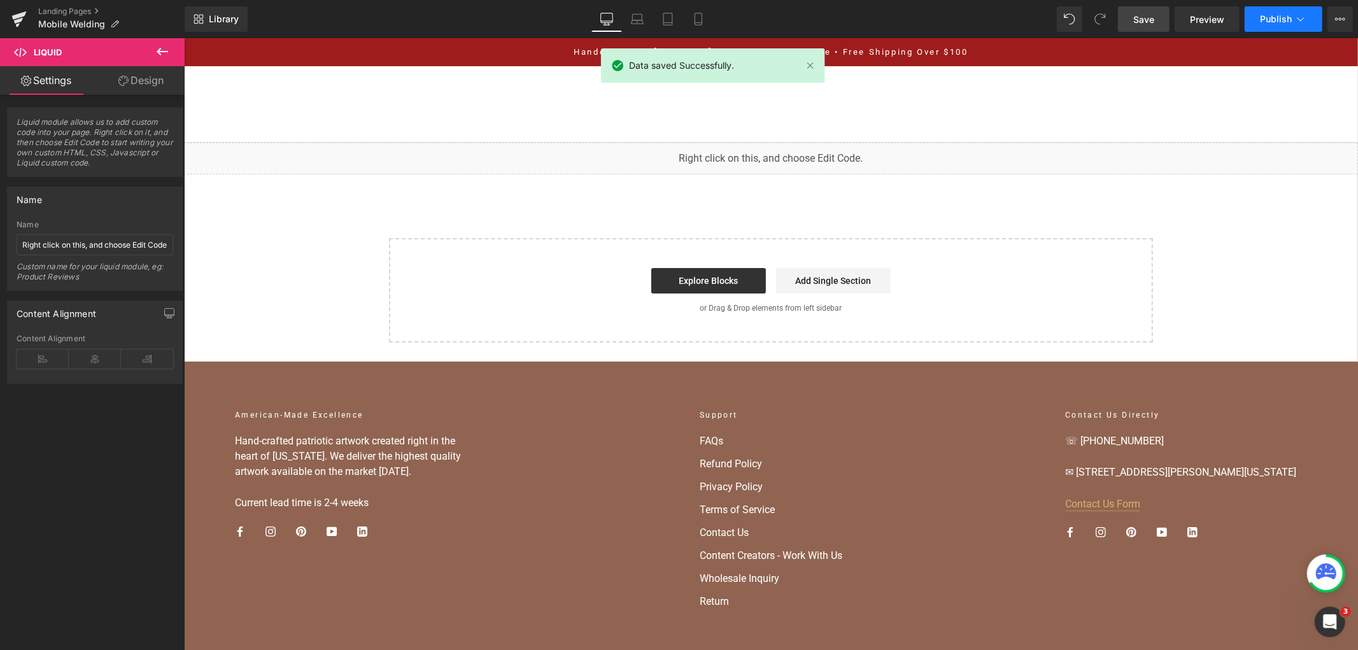
click at [1265, 22] on span "Publish" at bounding box center [1276, 19] width 32 height 10
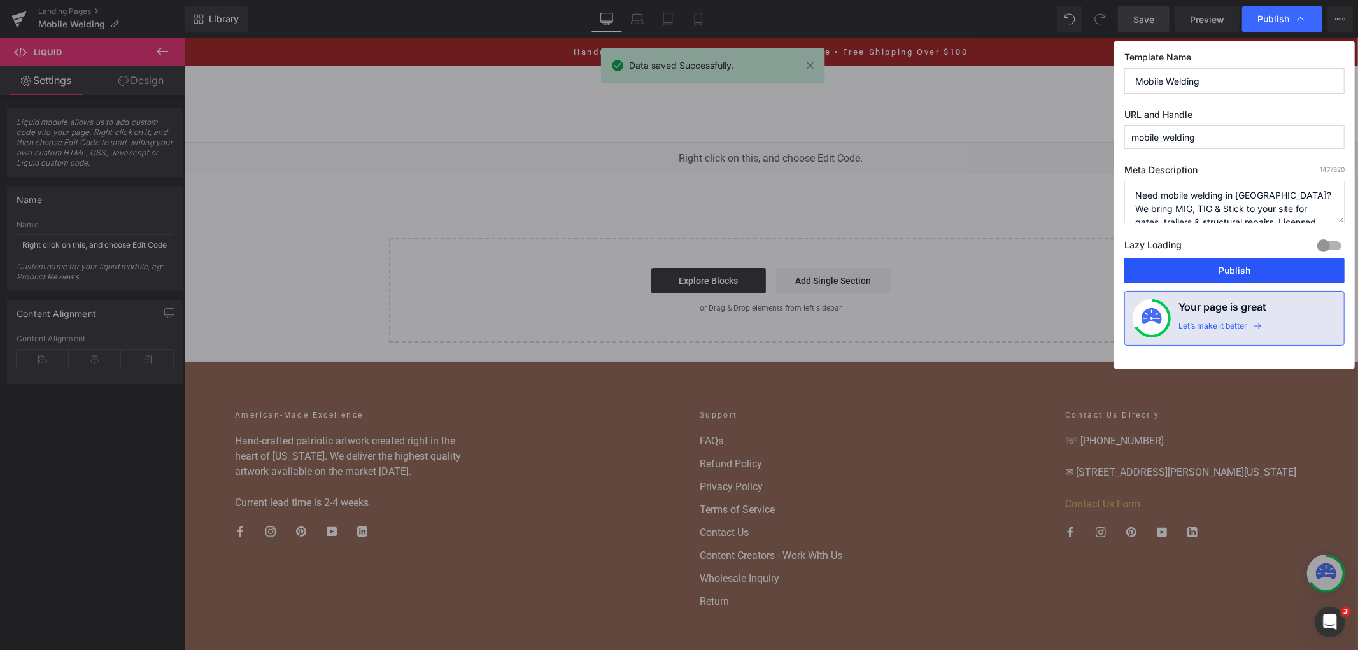
click at [1151, 267] on button "Publish" at bounding box center [1234, 270] width 220 height 25
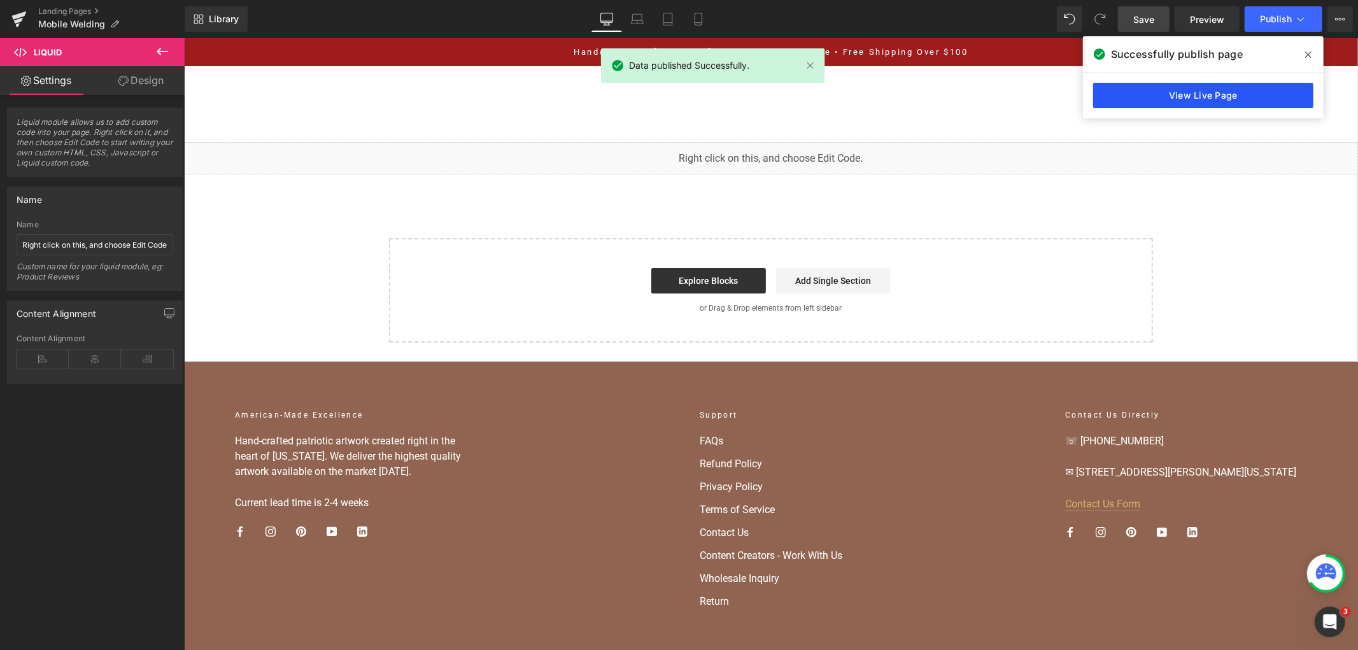
click at [1219, 96] on link "View Live Page" at bounding box center [1203, 95] width 220 height 25
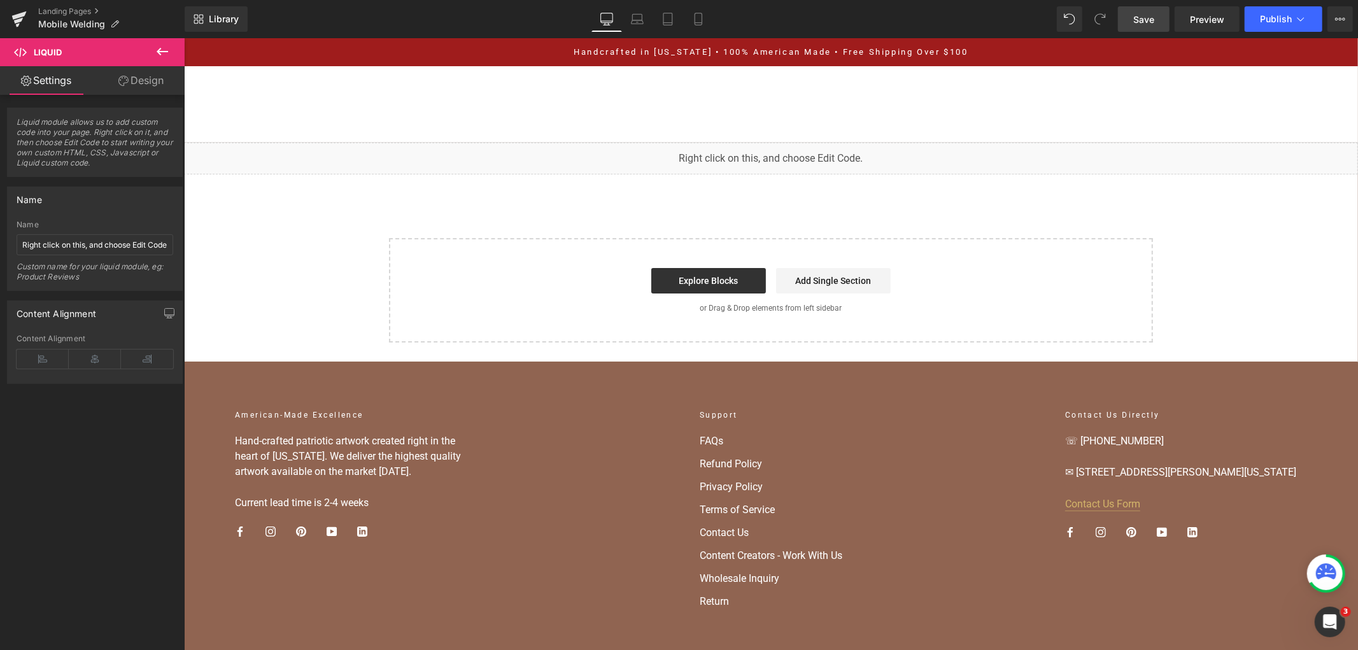
click at [1147, 20] on span "Save" at bounding box center [1143, 19] width 21 height 13
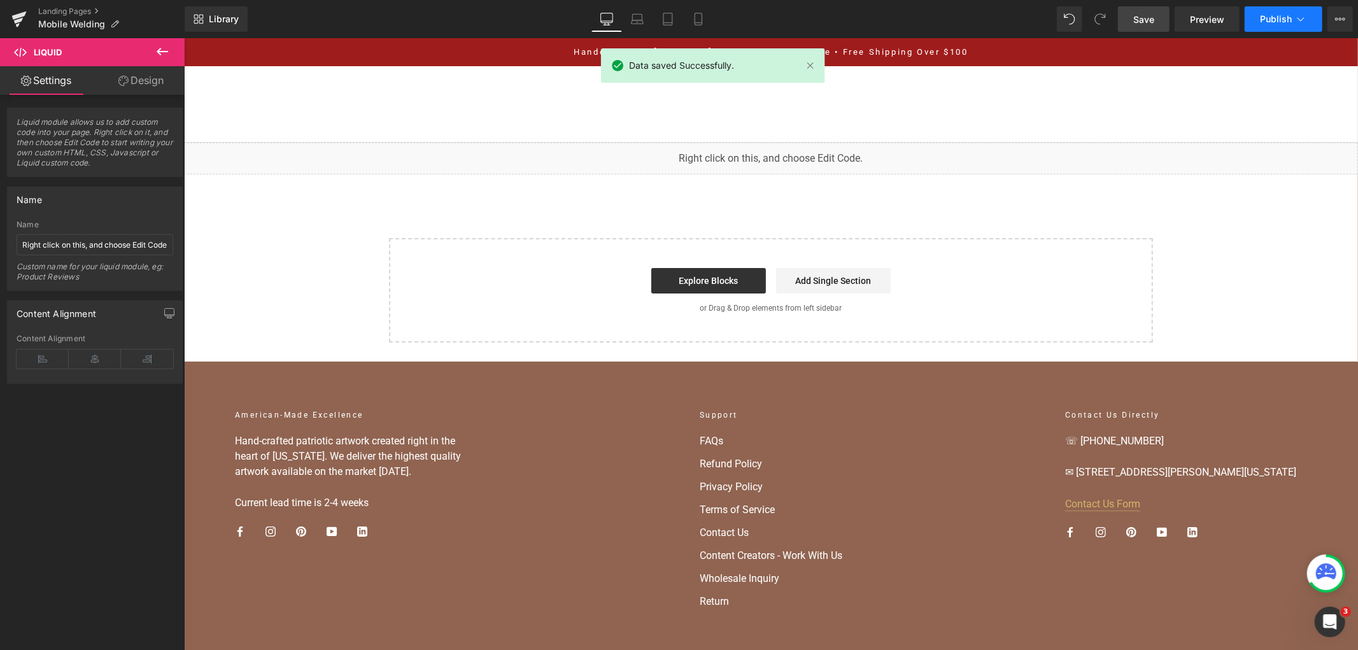
click at [1271, 9] on button "Publish" at bounding box center [1284, 18] width 78 height 25
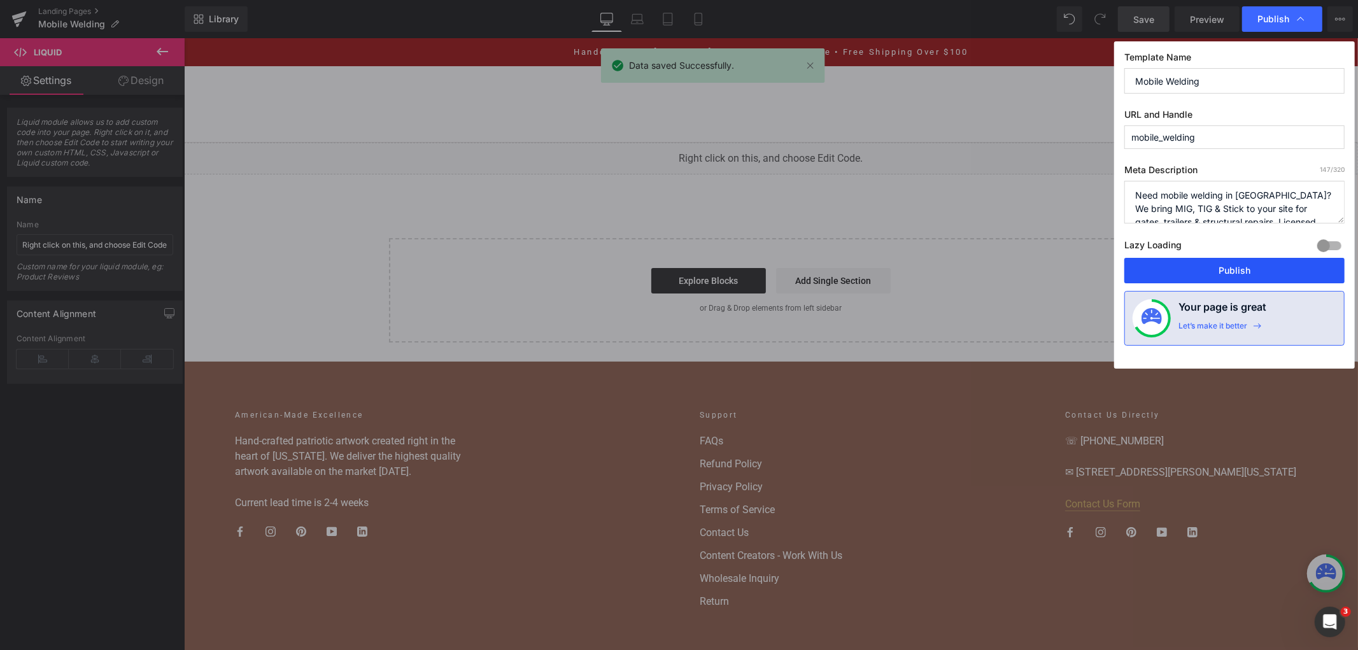
click at [1191, 278] on button "Publish" at bounding box center [1234, 270] width 220 height 25
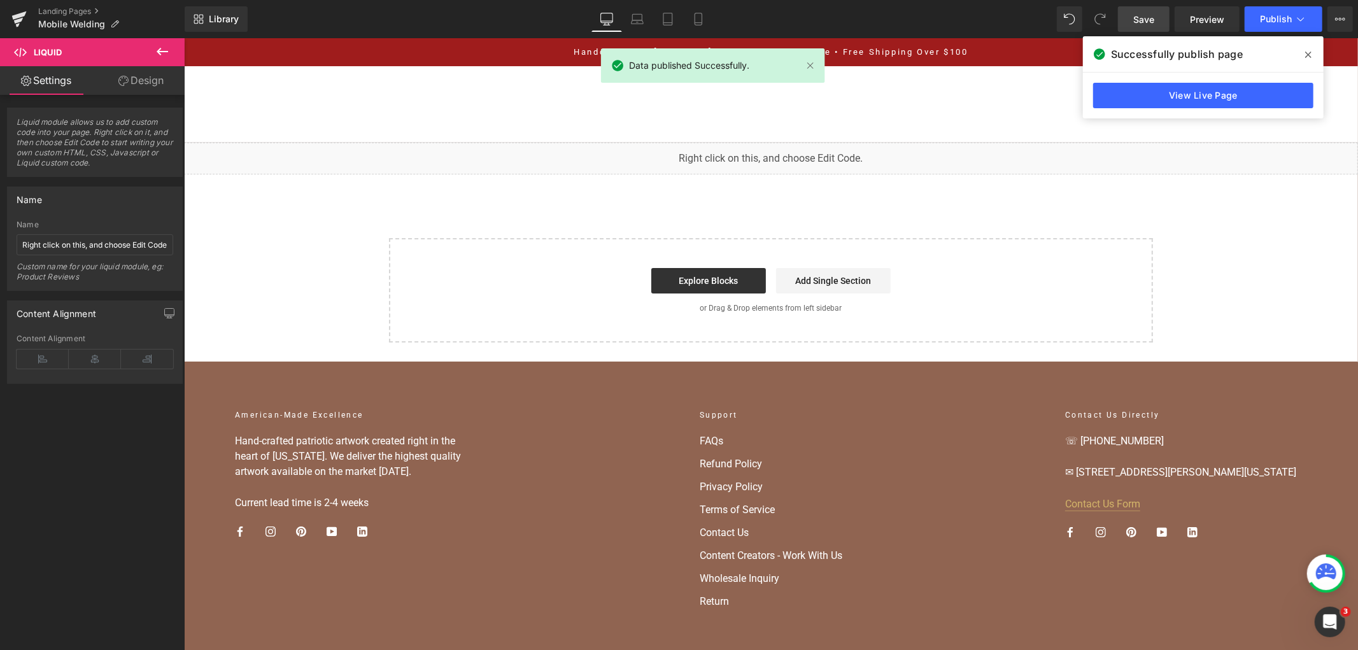
click at [1265, 92] on link "View Live Page" at bounding box center [1203, 95] width 220 height 25
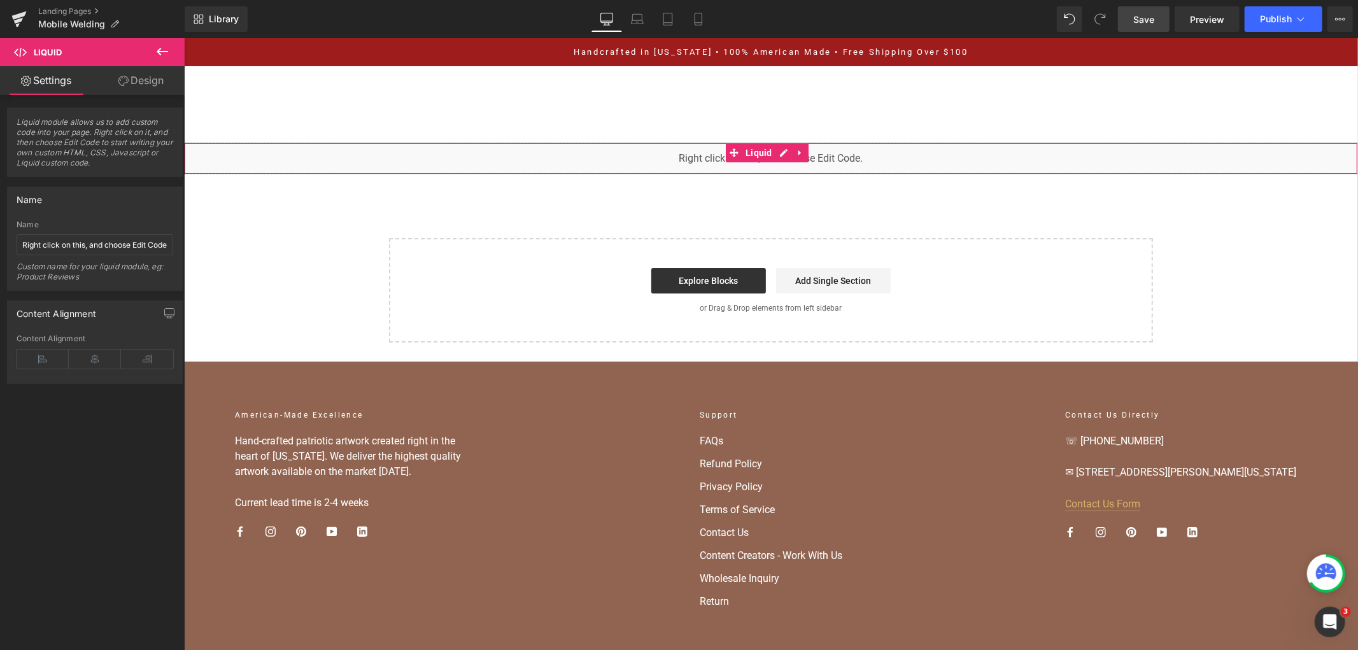
click at [624, 0] on div "You are previewing how the will restyle your page. You can not edit Elements in…" at bounding box center [679, 0] width 1358 height 0
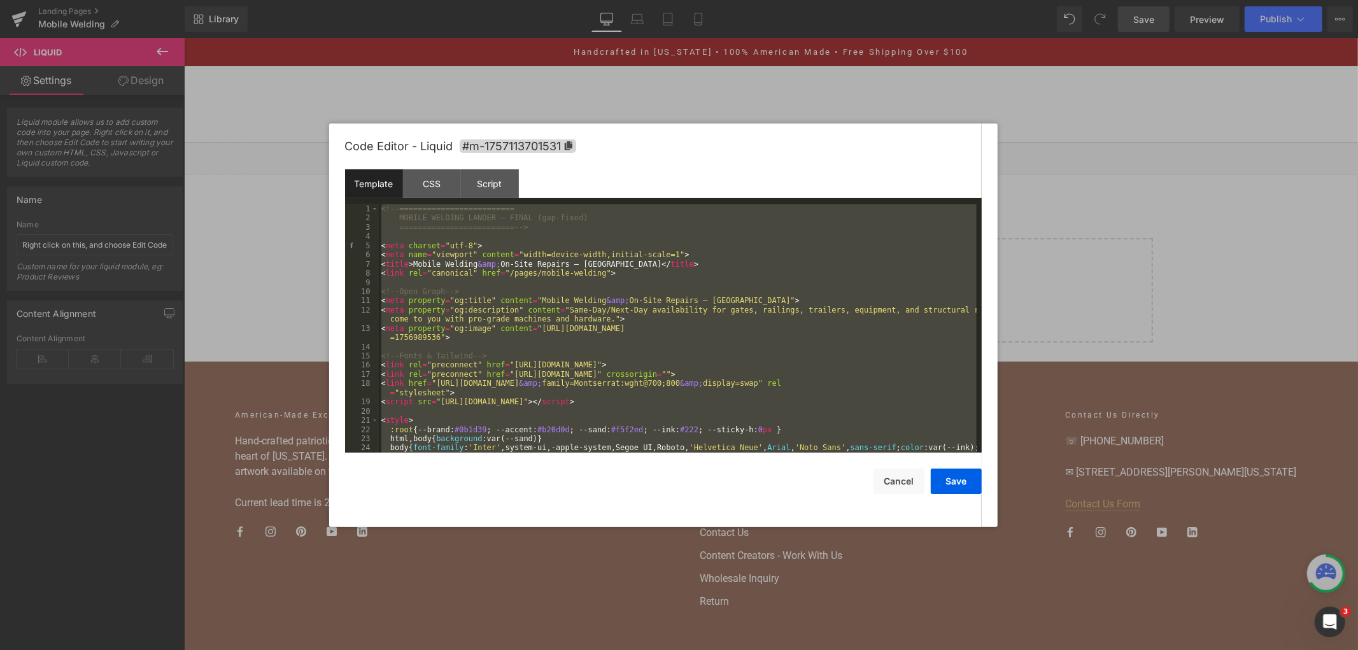
scroll to position [6116, 0]
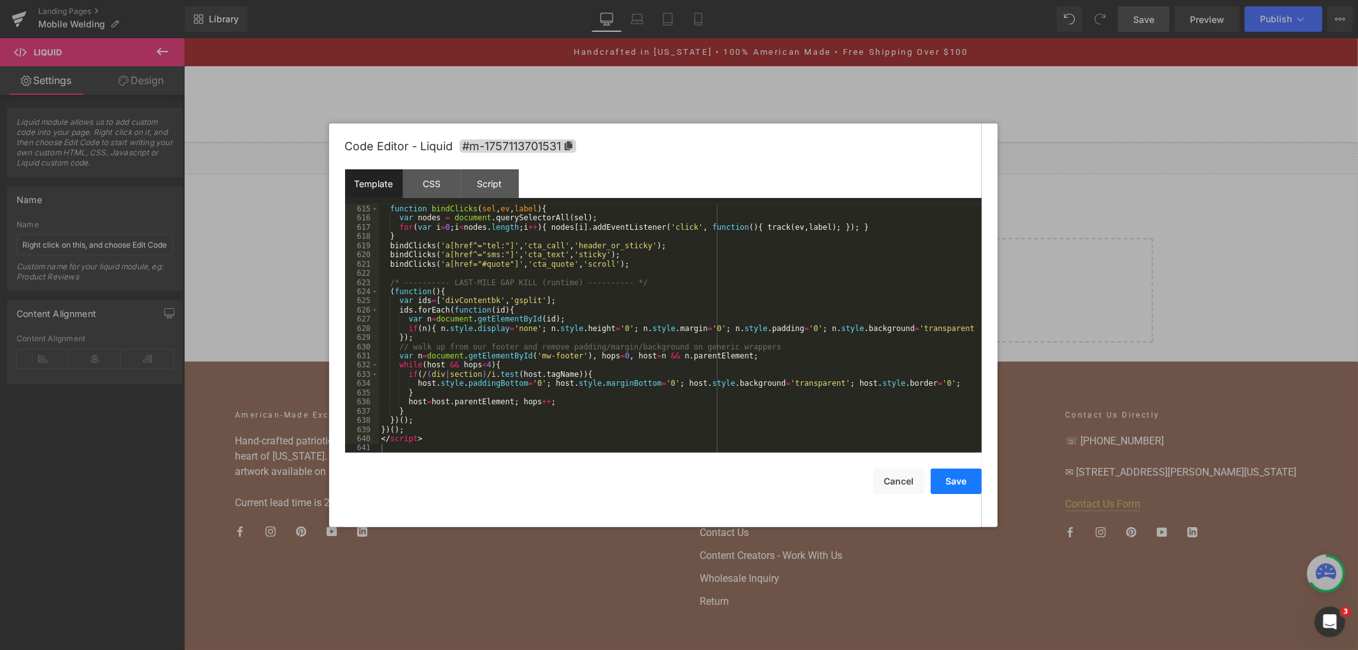
drag, startPoint x: 969, startPoint y: 485, endPoint x: 908, endPoint y: 21, distance: 467.5
click at [969, 485] on button "Save" at bounding box center [956, 481] width 51 height 25
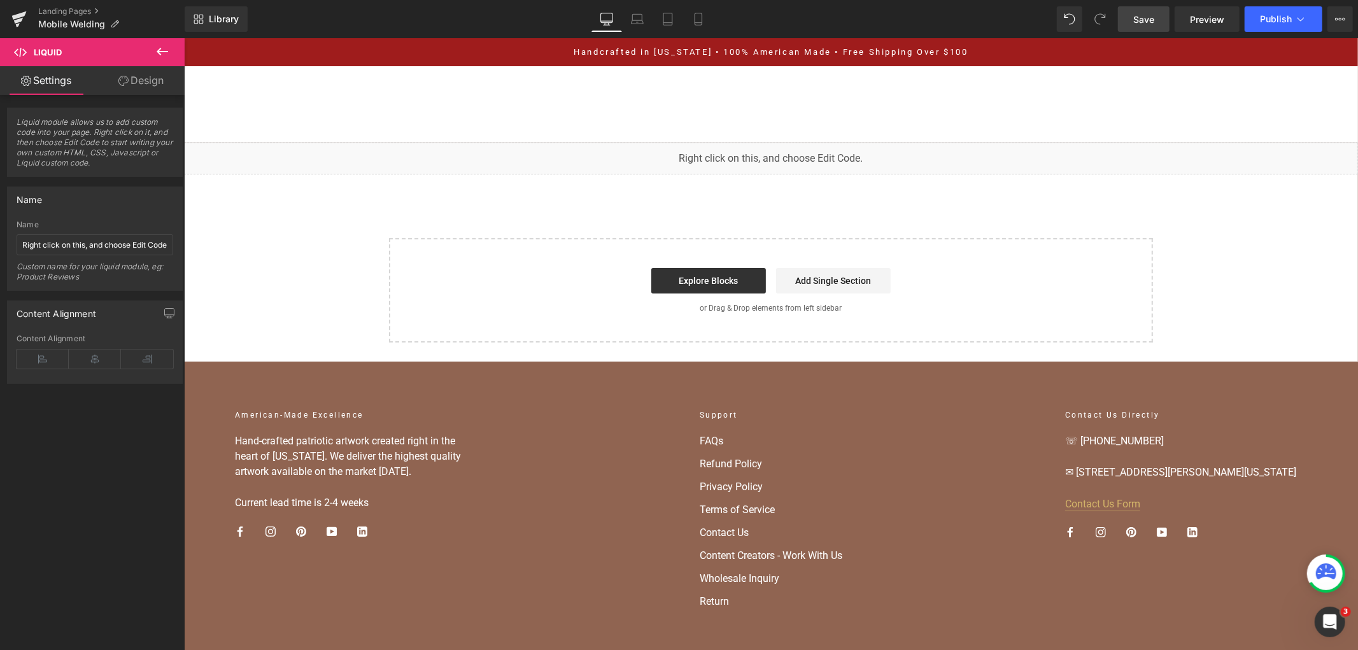
click at [1147, 17] on span "Save" at bounding box center [1143, 19] width 21 height 13
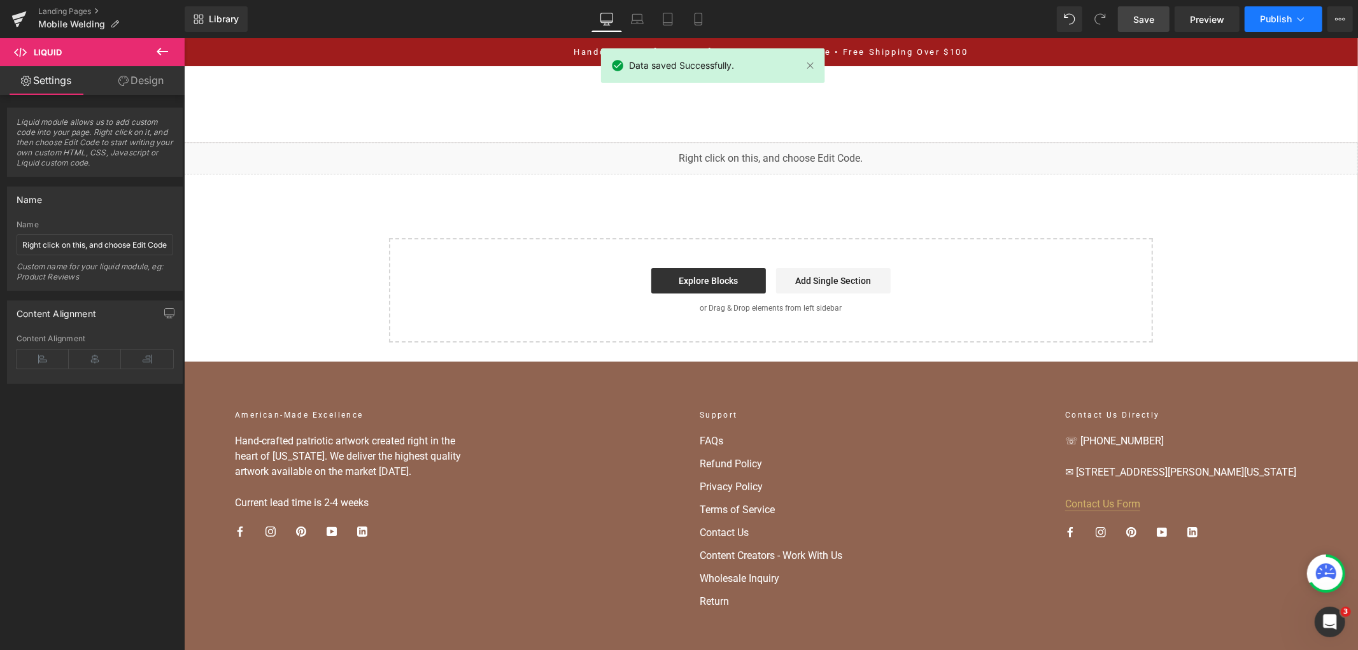
click at [1271, 14] on span "Publish" at bounding box center [1276, 19] width 32 height 10
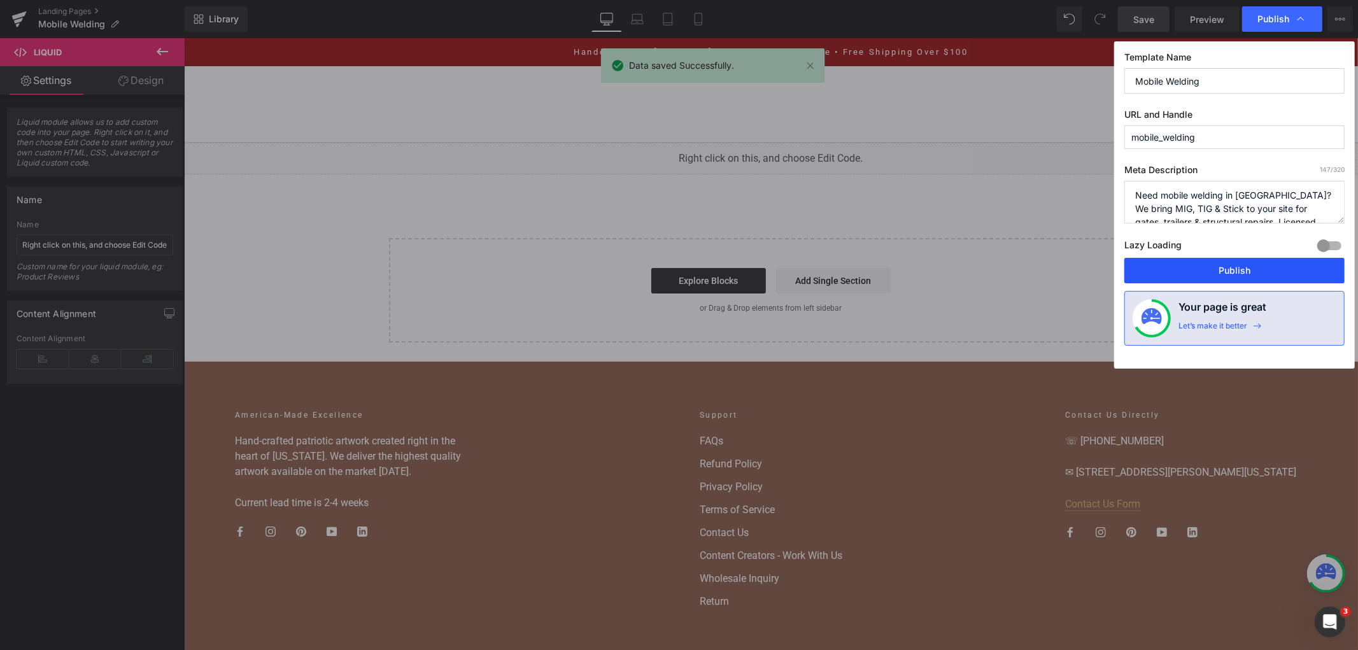
click at [1242, 271] on button "Publish" at bounding box center [1234, 270] width 220 height 25
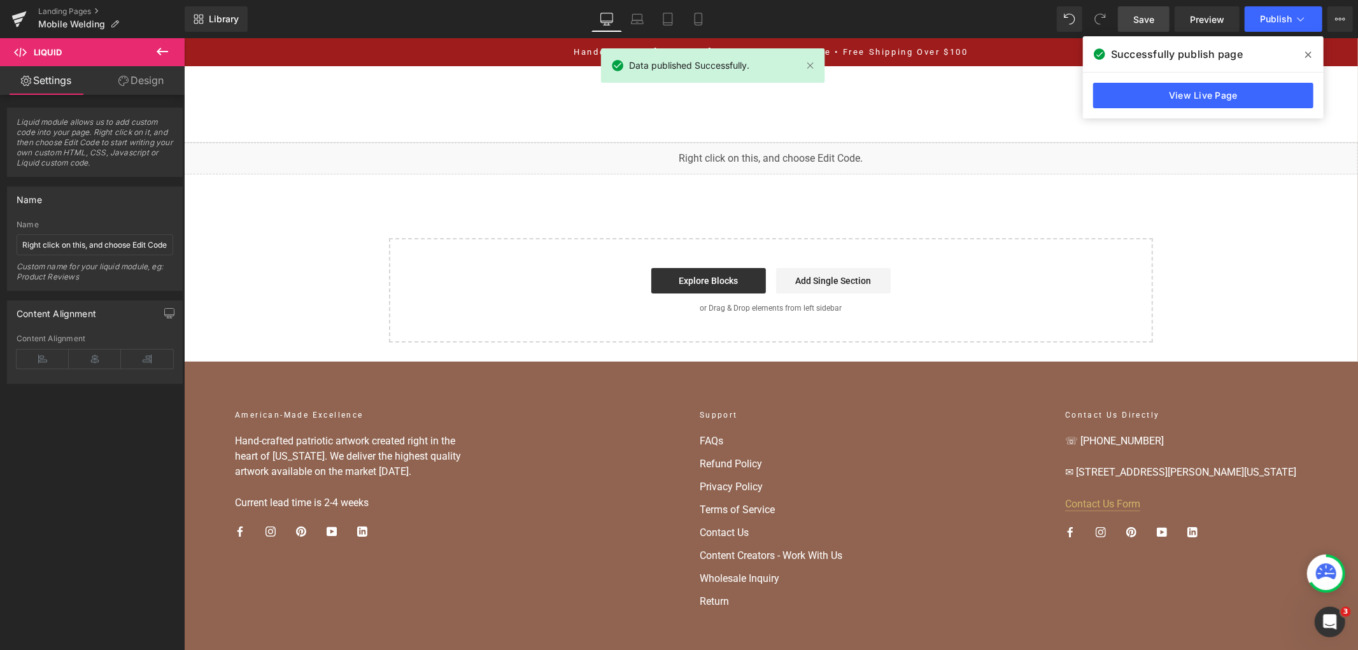
click at [1281, 86] on link "View Live Page" at bounding box center [1203, 95] width 220 height 25
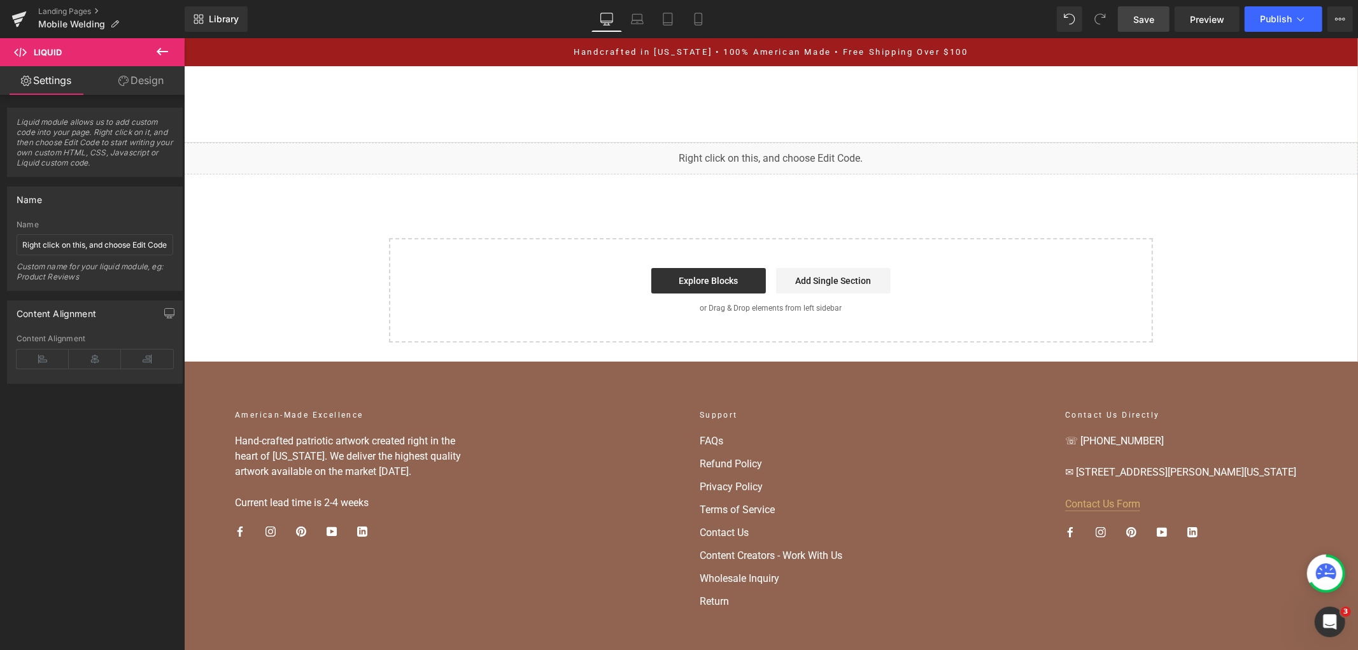
click at [703, 0] on div "You are previewing how the will restyle your page. You can not edit Elements in…" at bounding box center [679, 0] width 1358 height 0
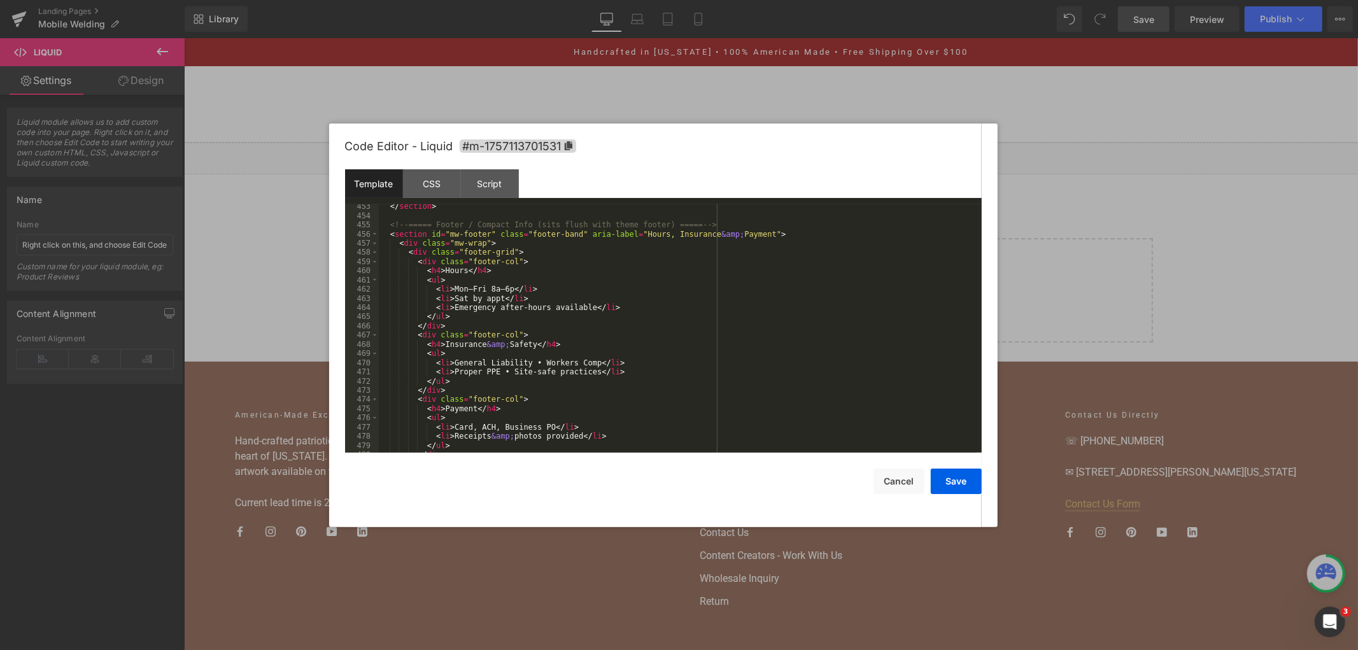
scroll to position [4685, 0]
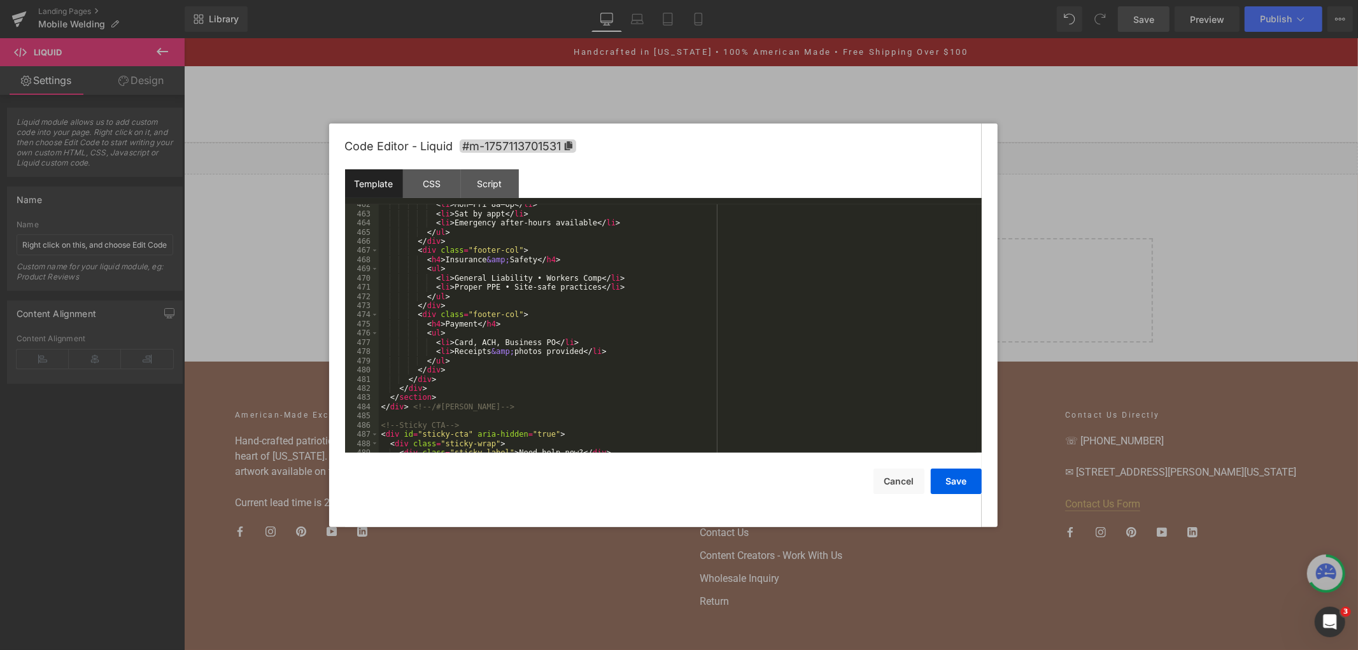
click at [510, 409] on div "< li > Mon–Fri 8a–6p </ li > < li > Sat by appt </ li > < li > Emergency after-…" at bounding box center [678, 333] width 598 height 267
click at [510, 385] on div "< li > Mon–Fri 8a–6p </ li > < li > Sat by appt </ li > < li > Emergency after-…" at bounding box center [678, 333] width 598 height 267
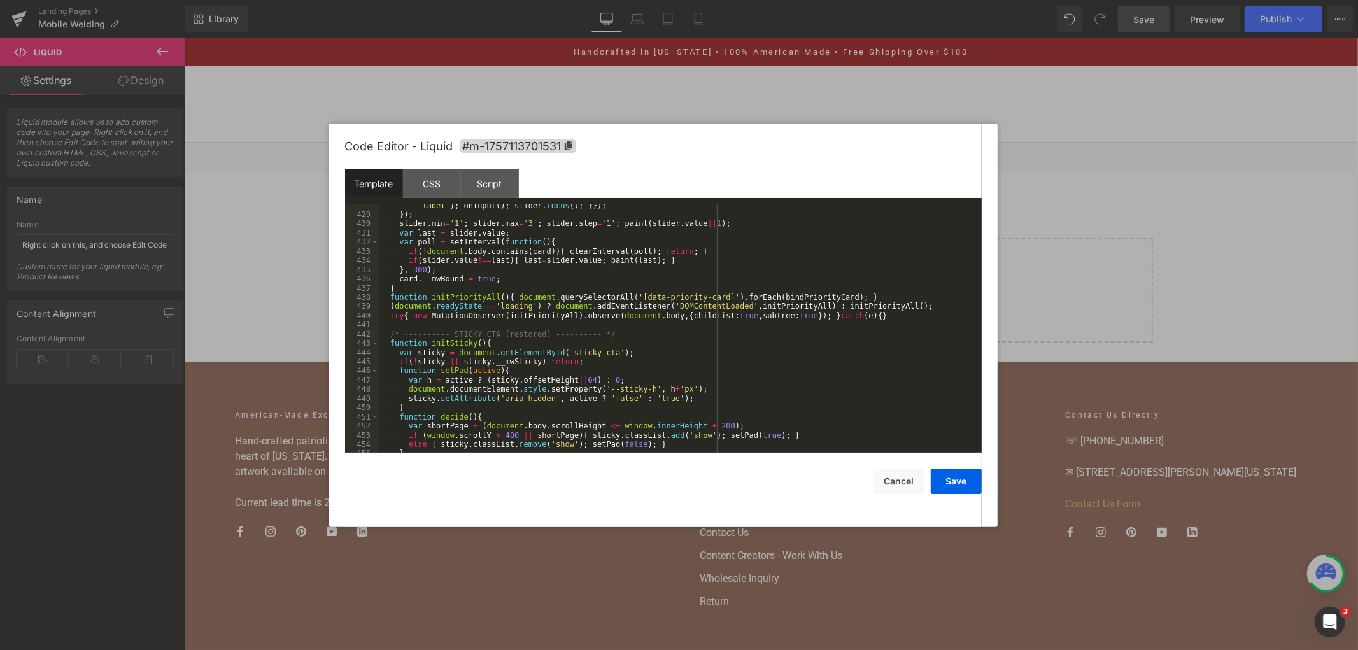
scroll to position [4486, 0]
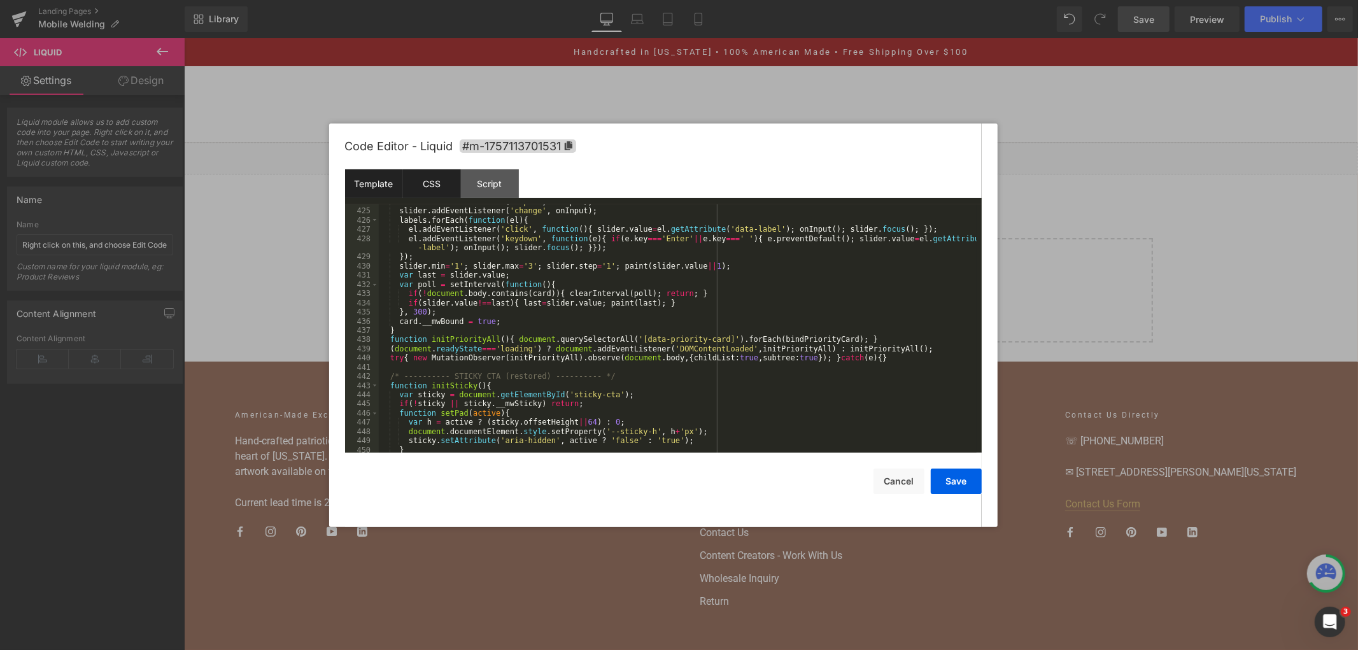
click at [442, 180] on div "CSS" at bounding box center [432, 183] width 58 height 29
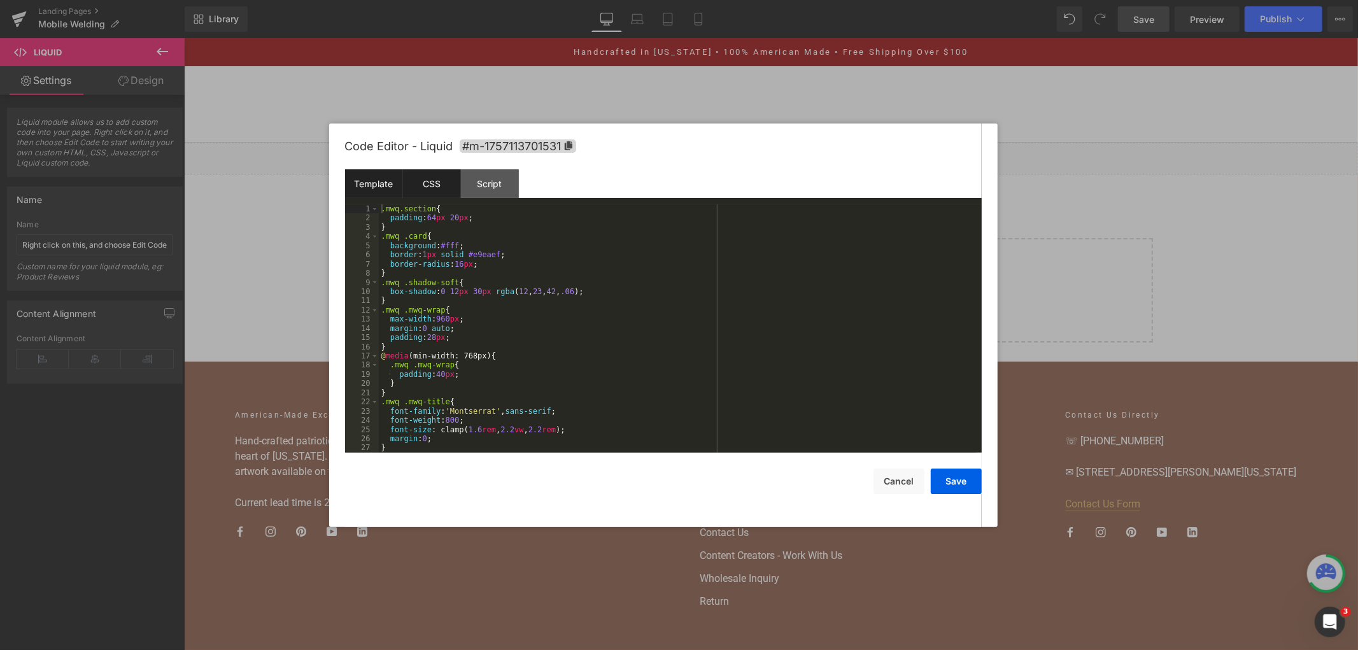
click at [371, 178] on div "Template" at bounding box center [374, 183] width 58 height 29
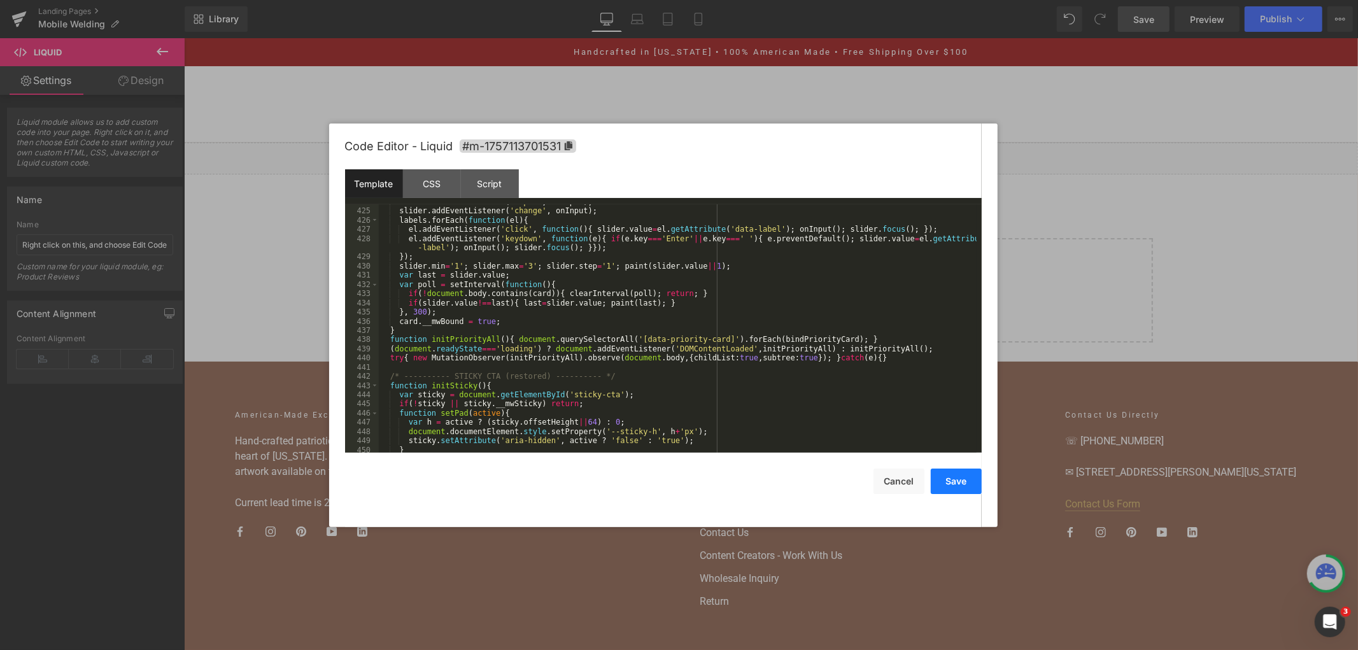
click at [956, 493] on button "Save" at bounding box center [956, 481] width 51 height 25
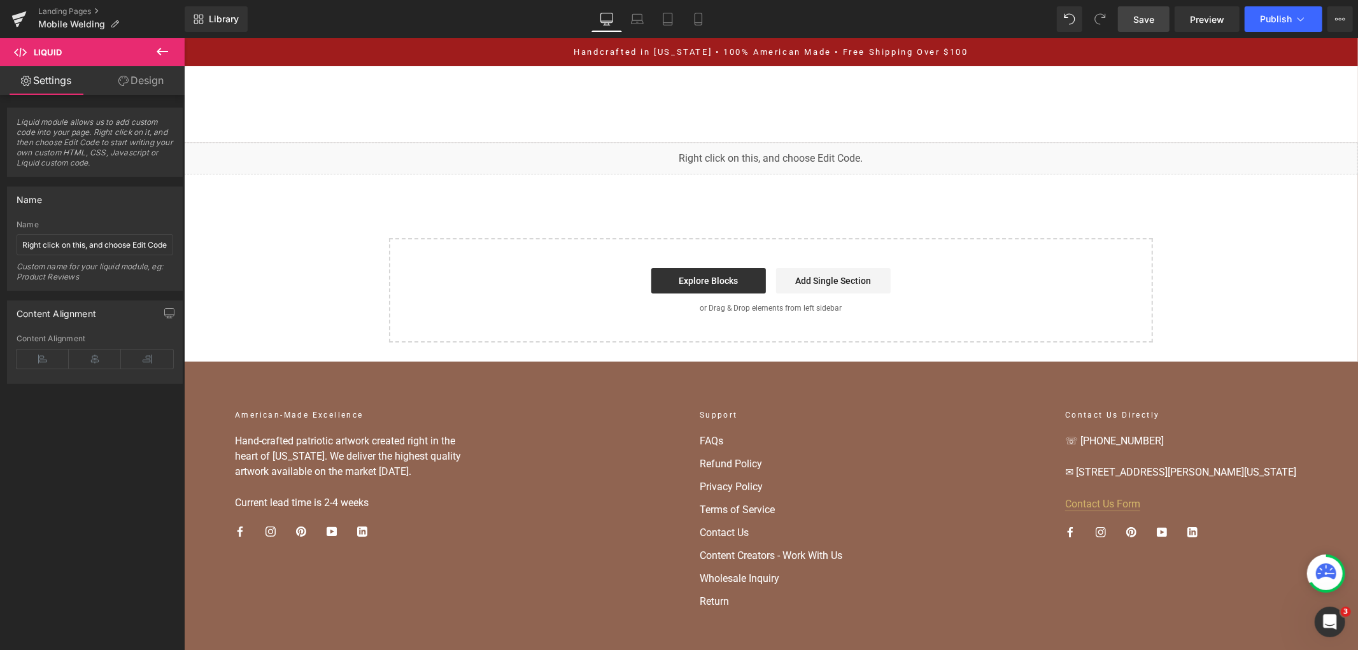
click at [956, 480] on div "American-Made Excellence Hand-crafted patriotic artwork created right in the he…" at bounding box center [770, 525] width 1123 height 232
click at [1140, 21] on span "Save" at bounding box center [1143, 19] width 21 height 13
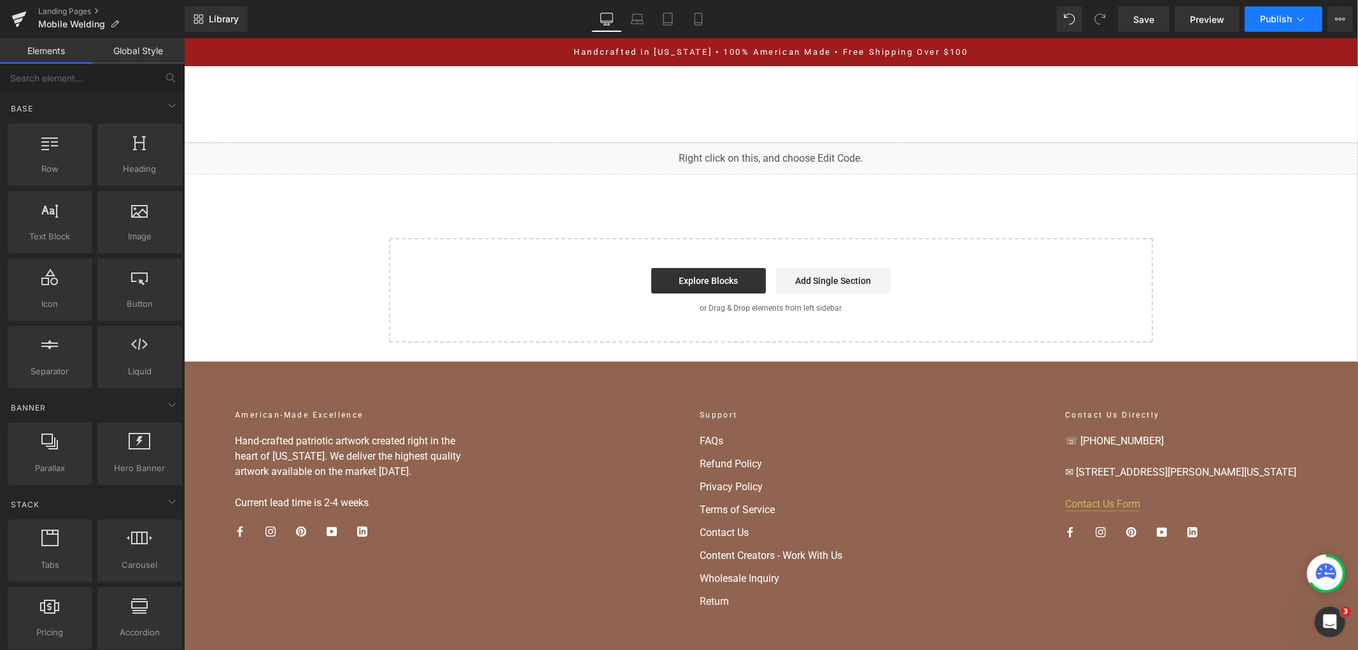
click at [1275, 22] on span "Publish" at bounding box center [1276, 19] width 32 height 10
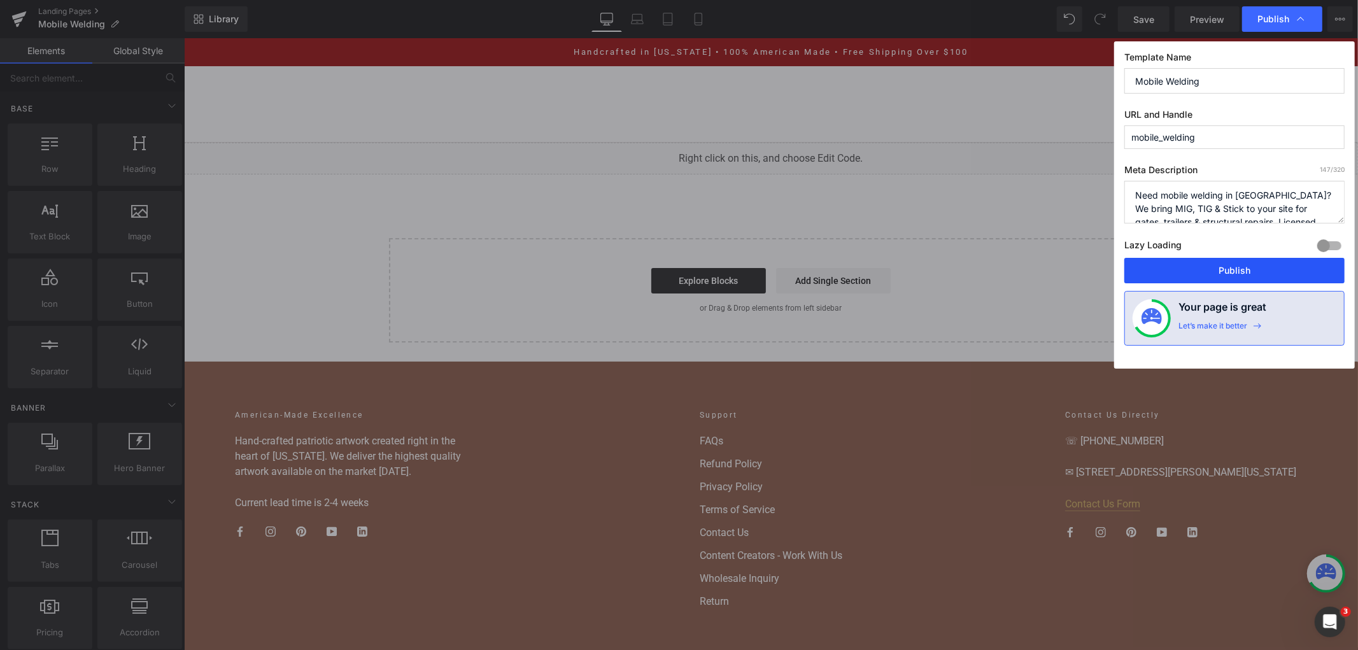
click at [1219, 276] on button "Publish" at bounding box center [1234, 270] width 220 height 25
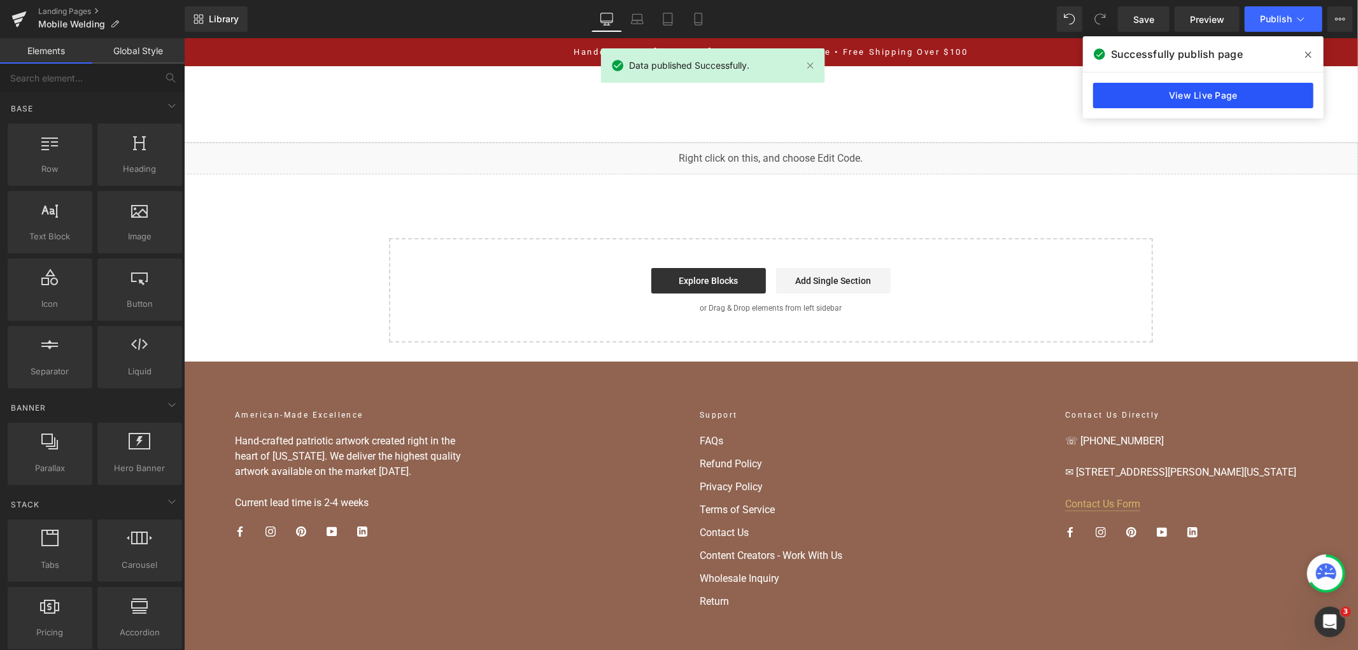
click at [1221, 85] on link "View Live Page" at bounding box center [1203, 95] width 220 height 25
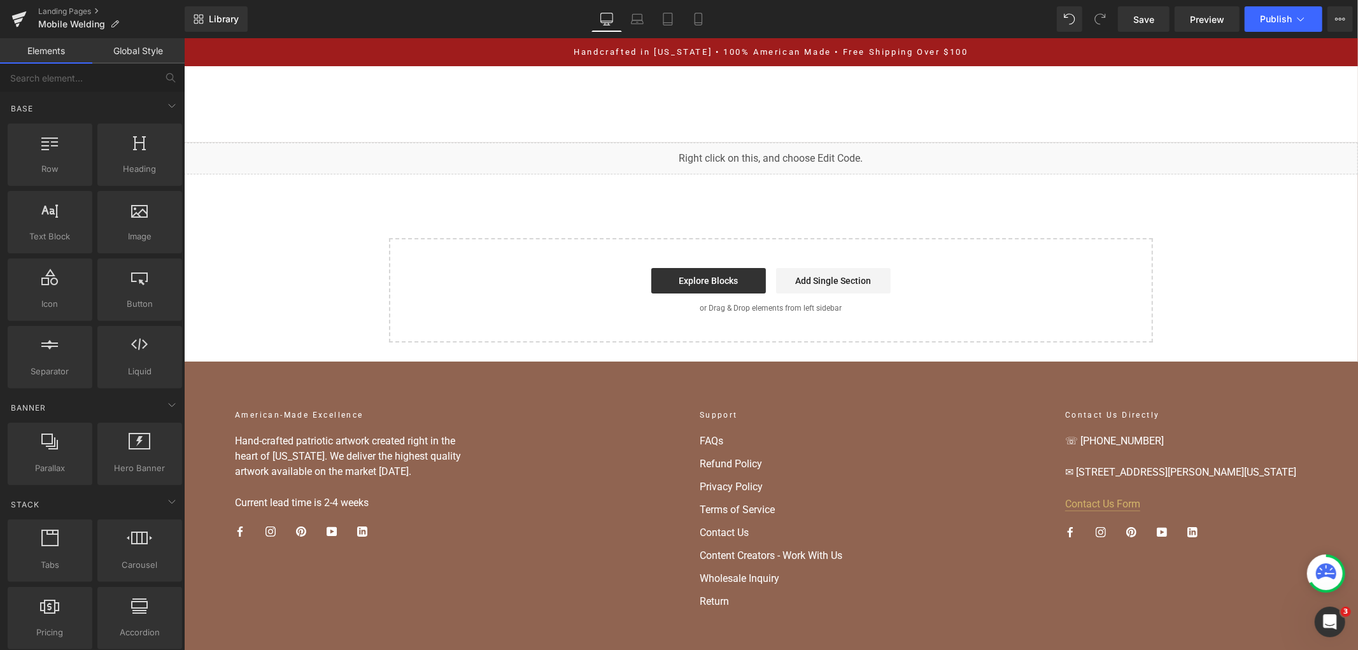
scroll to position [71, 0]
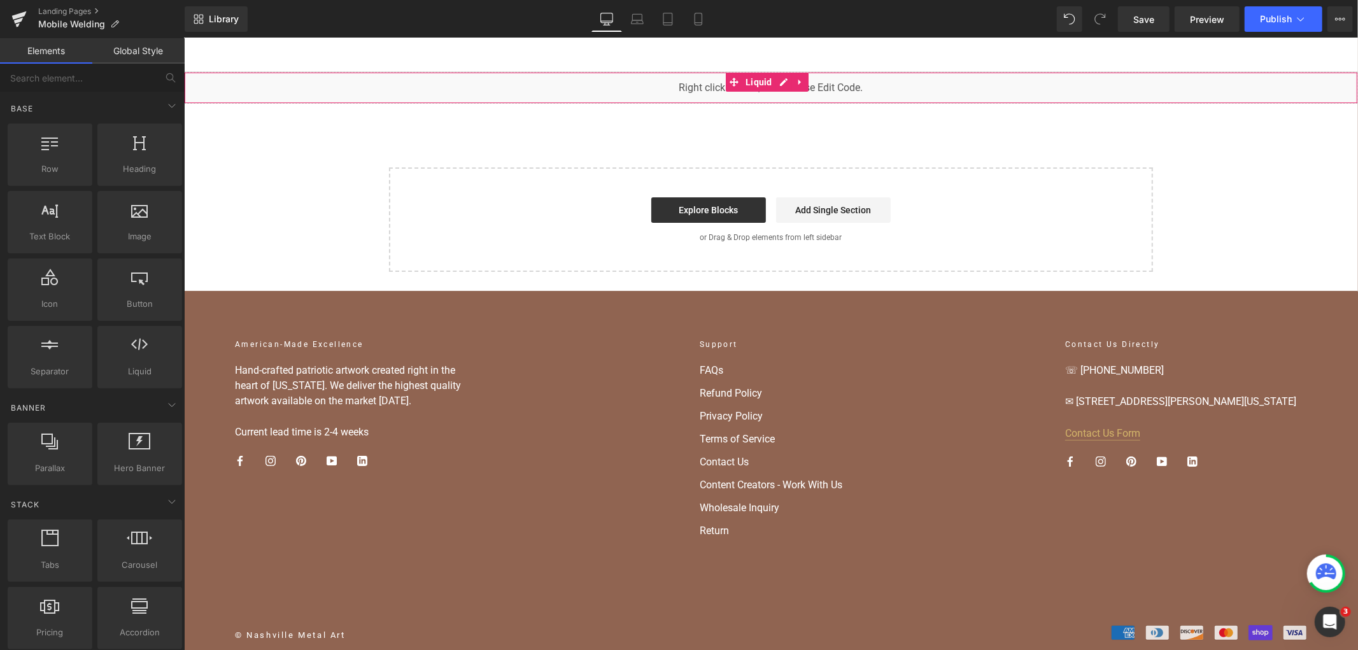
click at [670, 0] on div "You are previewing how the will restyle your page. You can not edit Elements in…" at bounding box center [679, 0] width 1358 height 0
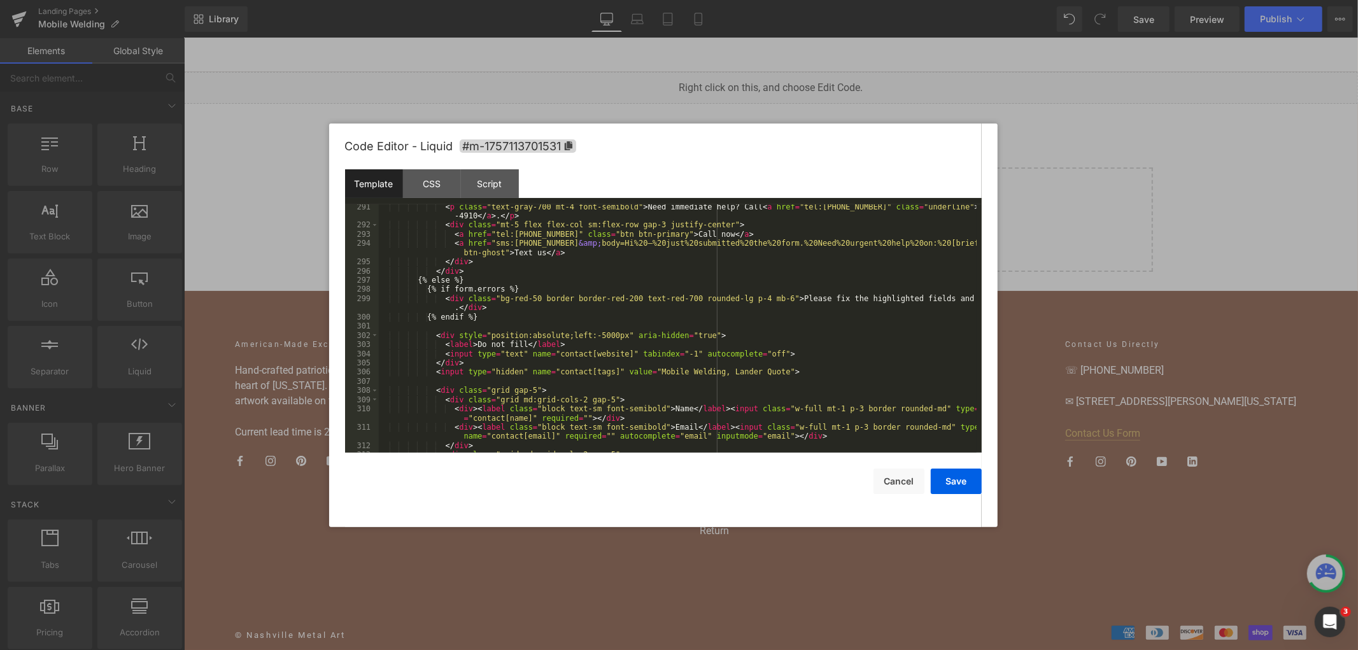
scroll to position [3065, 0]
click at [690, 290] on div "< p class = "text-gray-700 mt-4 font-semibold" > Need immediate help? Call < a …" at bounding box center [678, 340] width 598 height 276
click at [807, 264] on div "< p class = "text-gray-700 mt-4 font-semibold" > Need immediate help? Call < a …" at bounding box center [678, 340] width 598 height 276
type input "main"
click at [974, 216] on div "main All Replace All + 0 of 0 .* Aa \b S" at bounding box center [873, 222] width 205 height 37
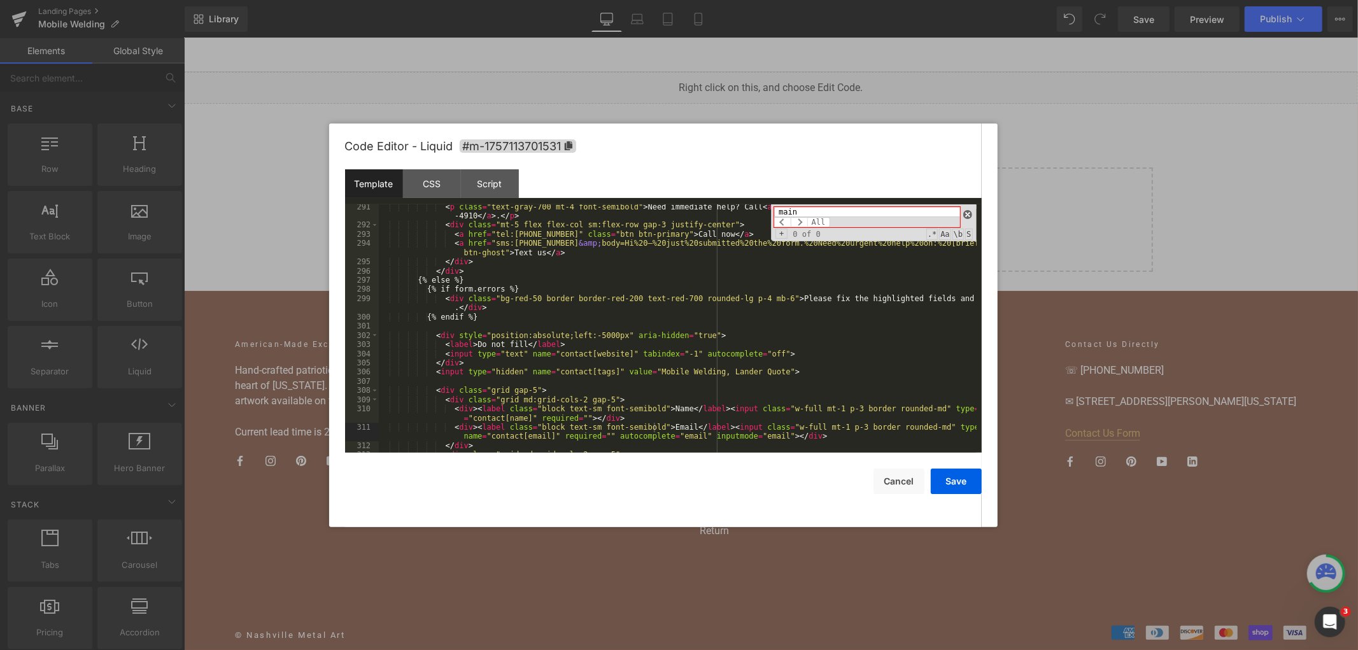
click at [970, 215] on span at bounding box center [967, 214] width 9 height 9
click at [639, 271] on div "< p class = "text-gray-700 mt-4 font-semibold" > Need immediate help? Call < a …" at bounding box center [678, 340] width 598 height 276
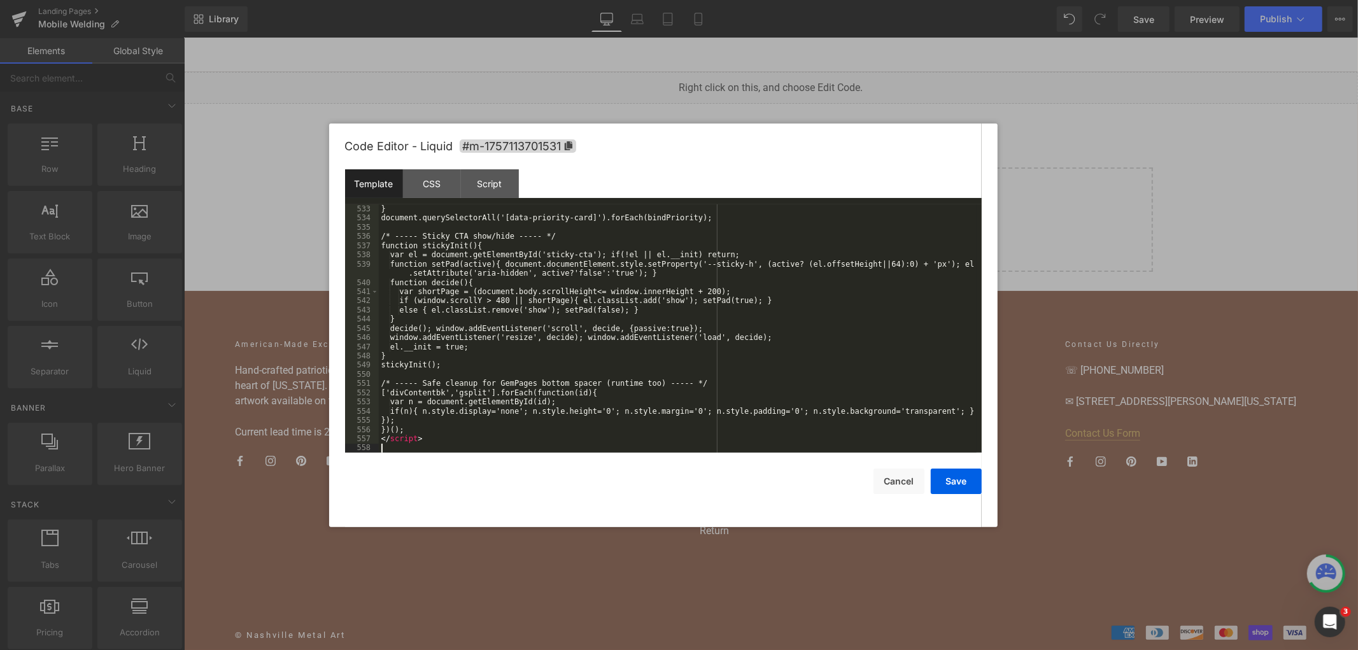
scroll to position [5215, 0]
click at [933, 486] on button "Save" at bounding box center [956, 481] width 51 height 25
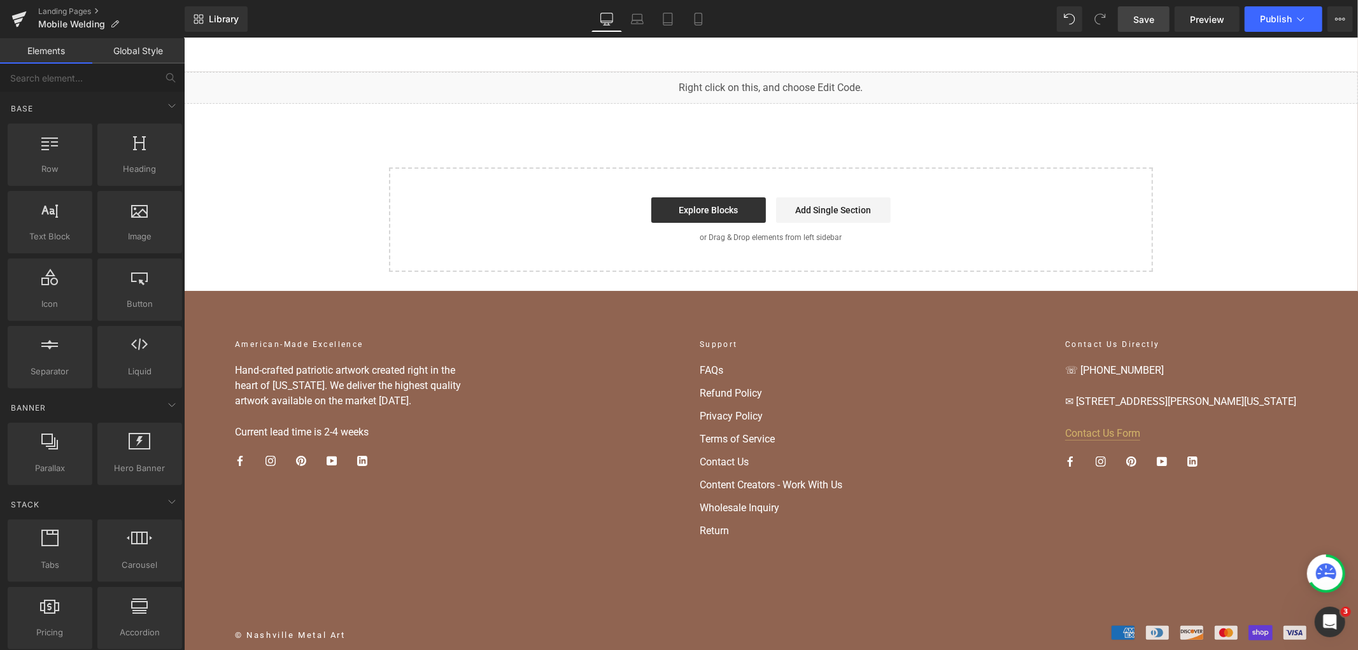
click at [1151, 10] on link "Save" at bounding box center [1144, 18] width 52 height 25
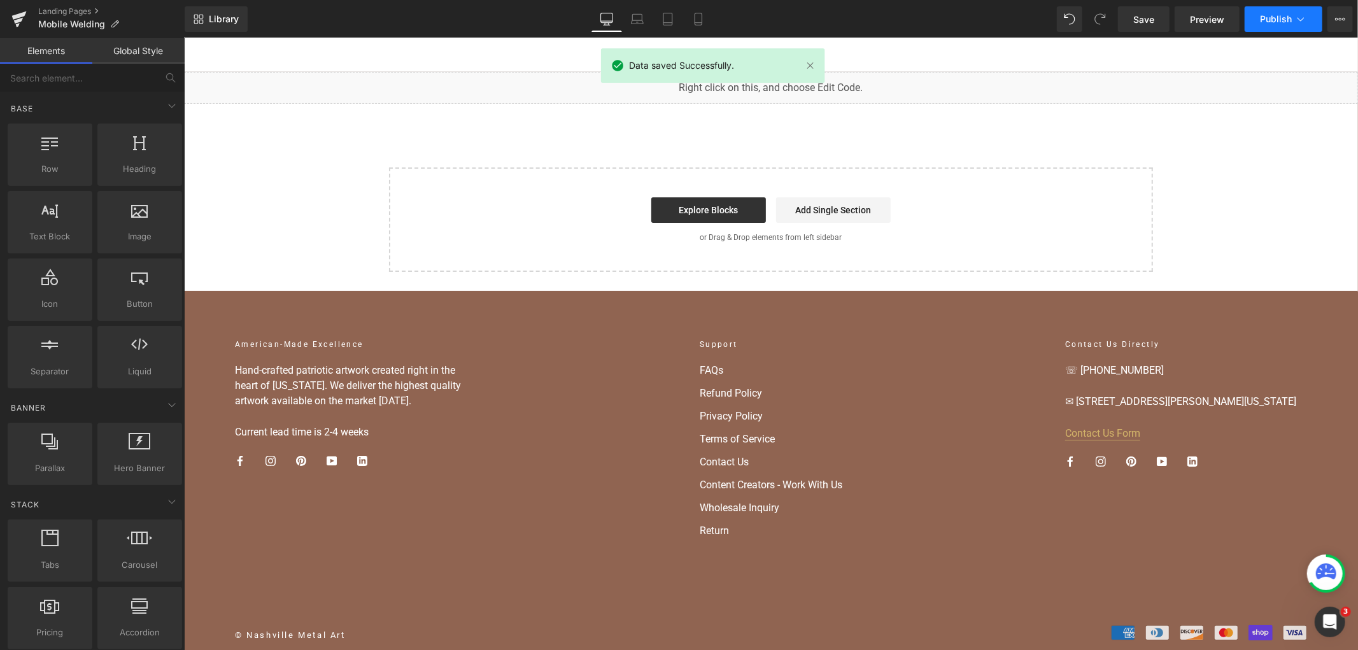
click at [1270, 16] on span "Publish" at bounding box center [1276, 19] width 32 height 10
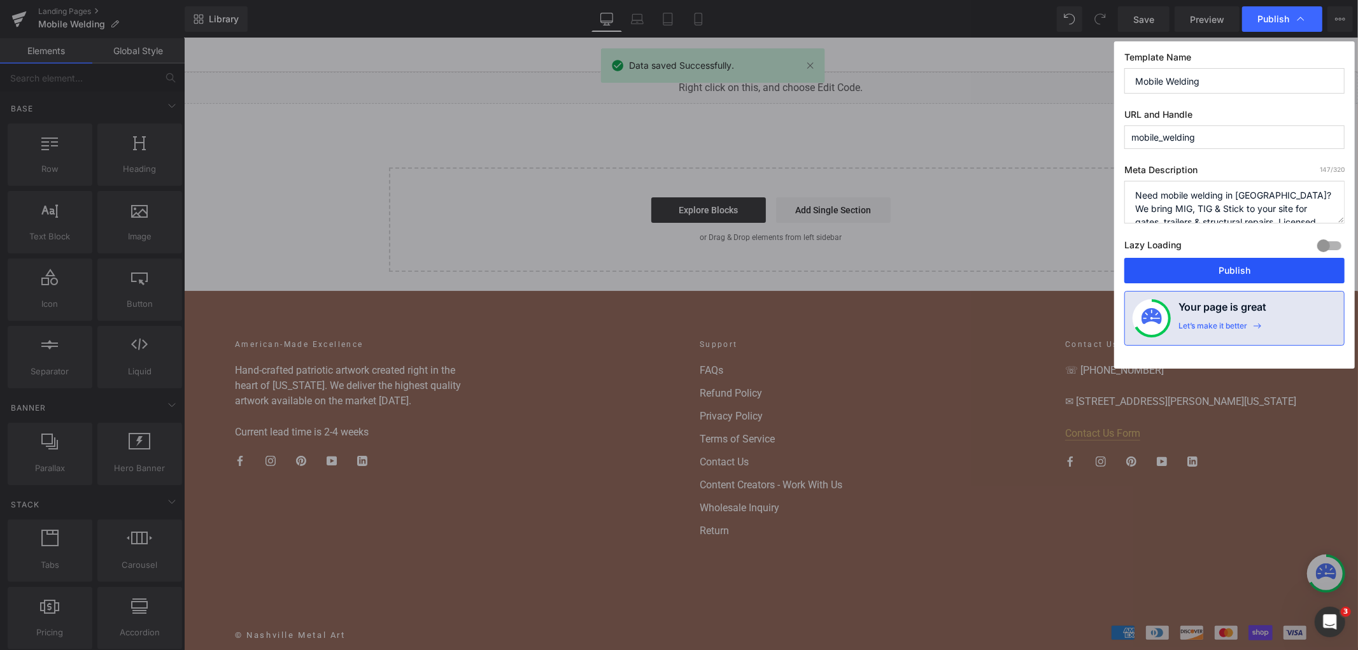
click at [1236, 266] on button "Publish" at bounding box center [1234, 270] width 220 height 25
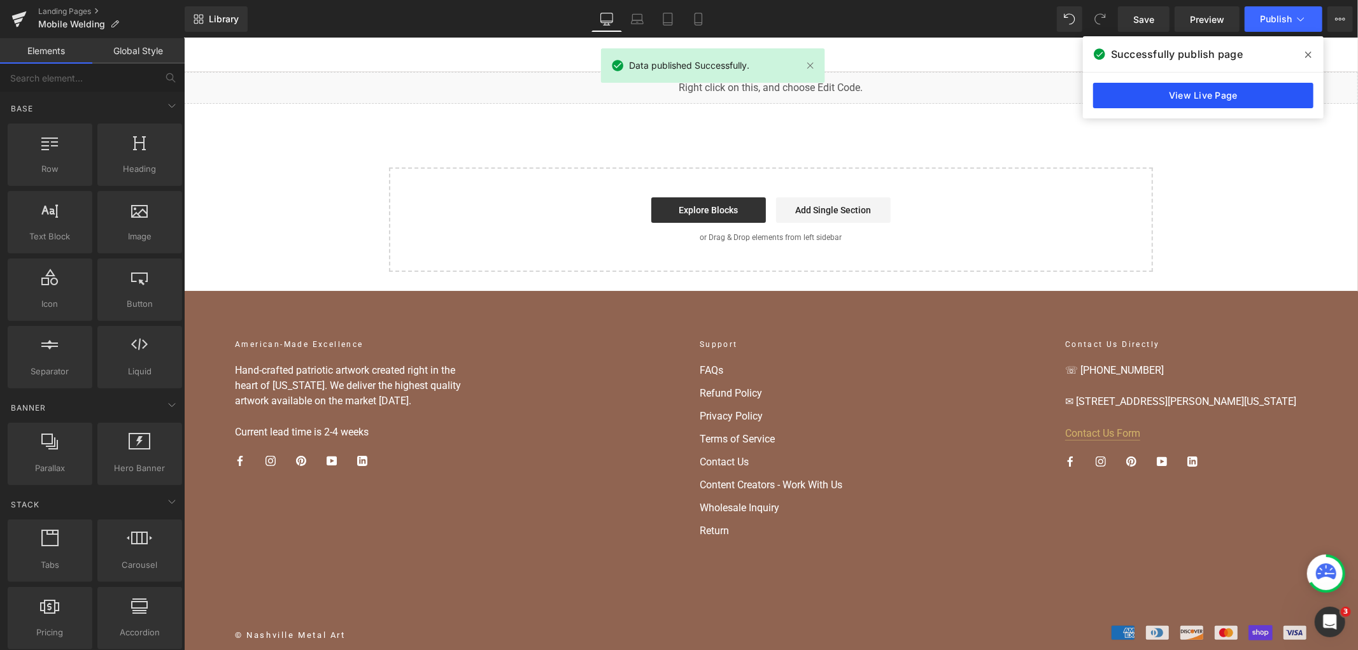
click at [1113, 85] on link "View Live Page" at bounding box center [1203, 95] width 220 height 25
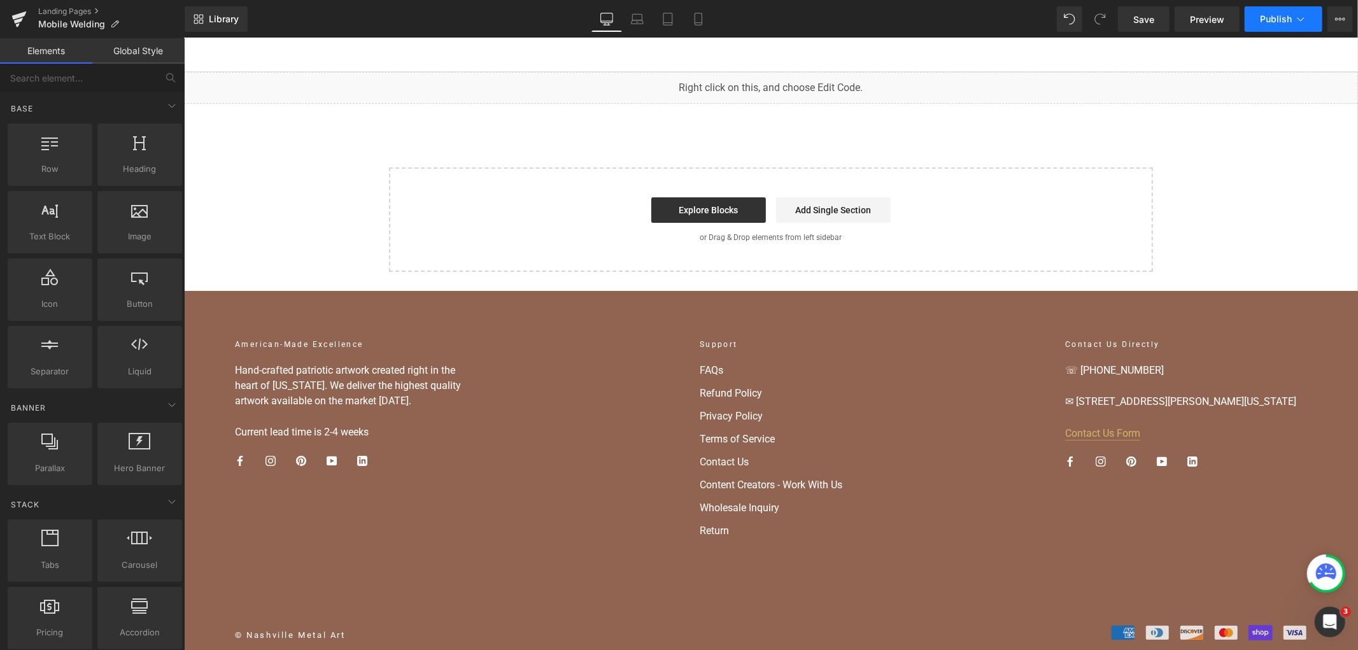
click at [1256, 21] on button "Publish" at bounding box center [1284, 18] width 78 height 25
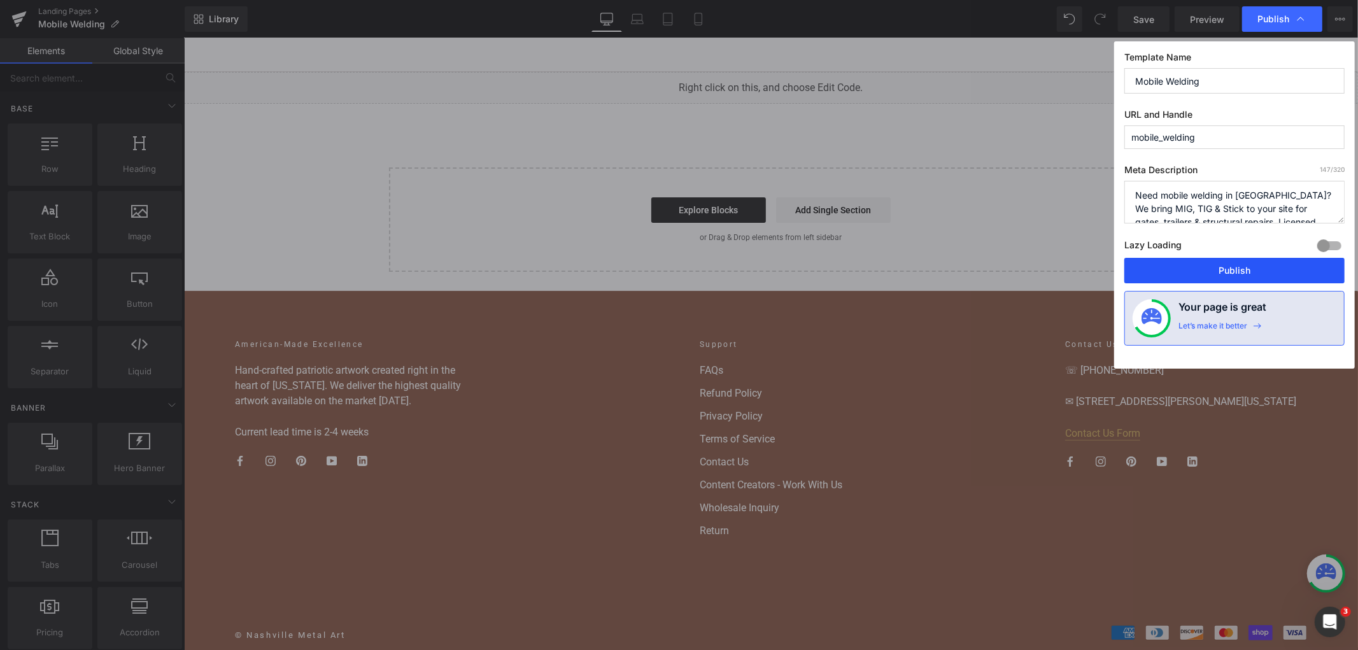
click at [1227, 273] on button "Publish" at bounding box center [1234, 270] width 220 height 25
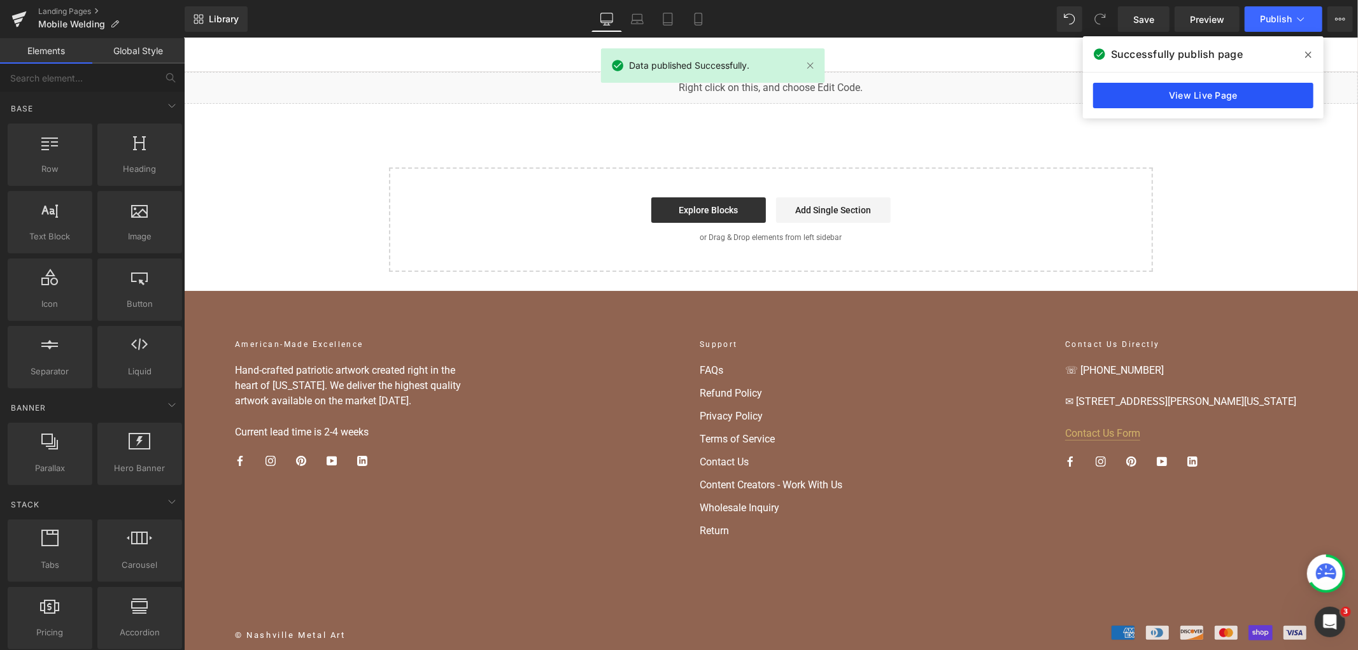
click at [1150, 106] on link "View Live Page" at bounding box center [1203, 95] width 220 height 25
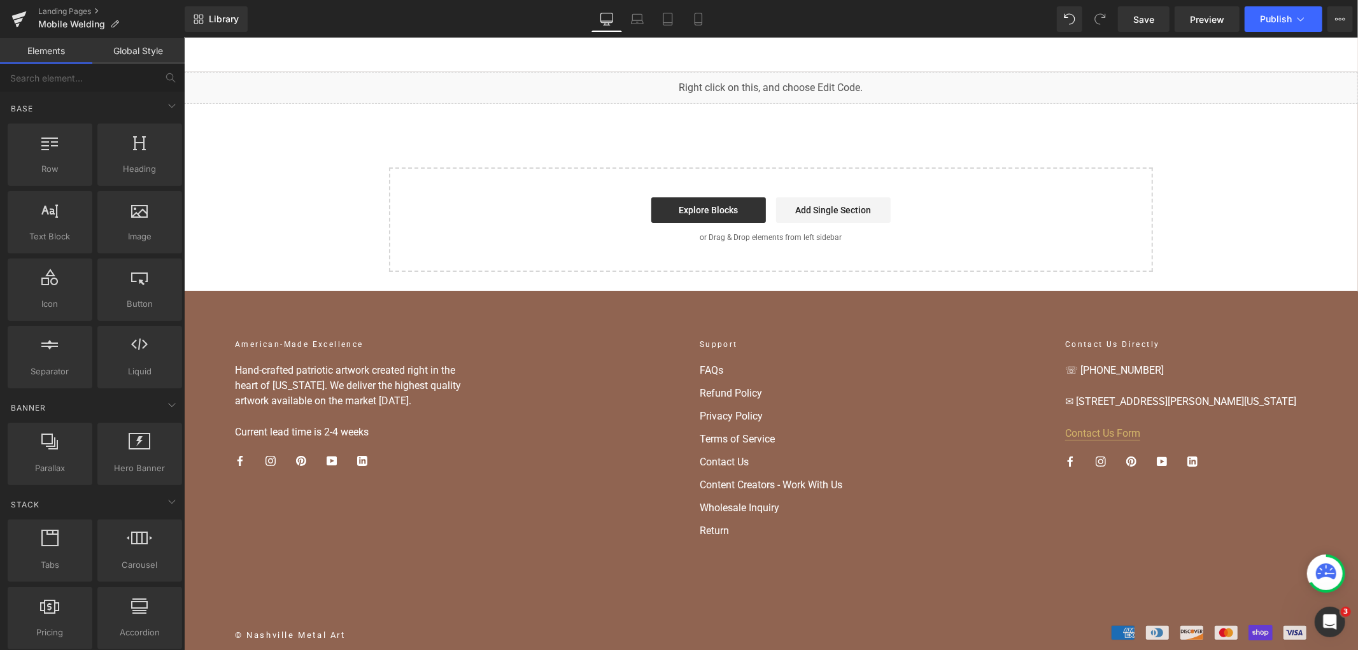
click at [743, 0] on div "You are previewing how the will restyle your page. You can not edit Elements in…" at bounding box center [679, 0] width 1358 height 0
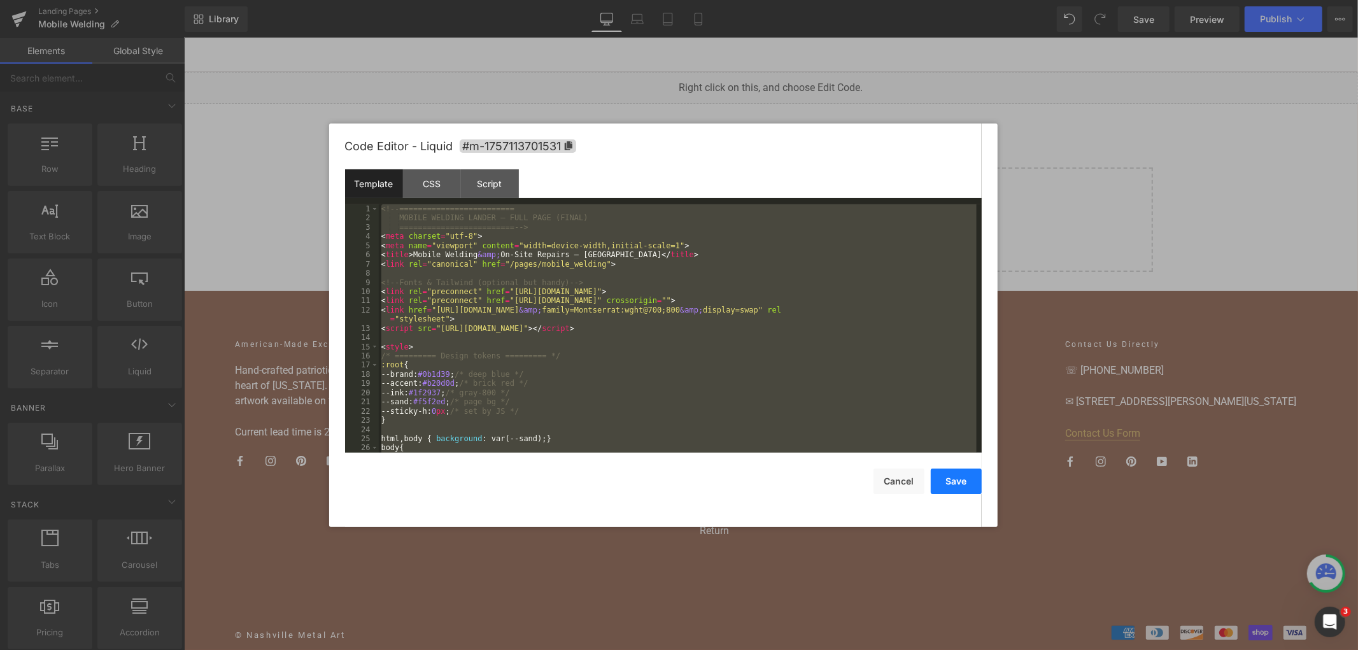
click at [947, 486] on button "Save" at bounding box center [956, 481] width 51 height 25
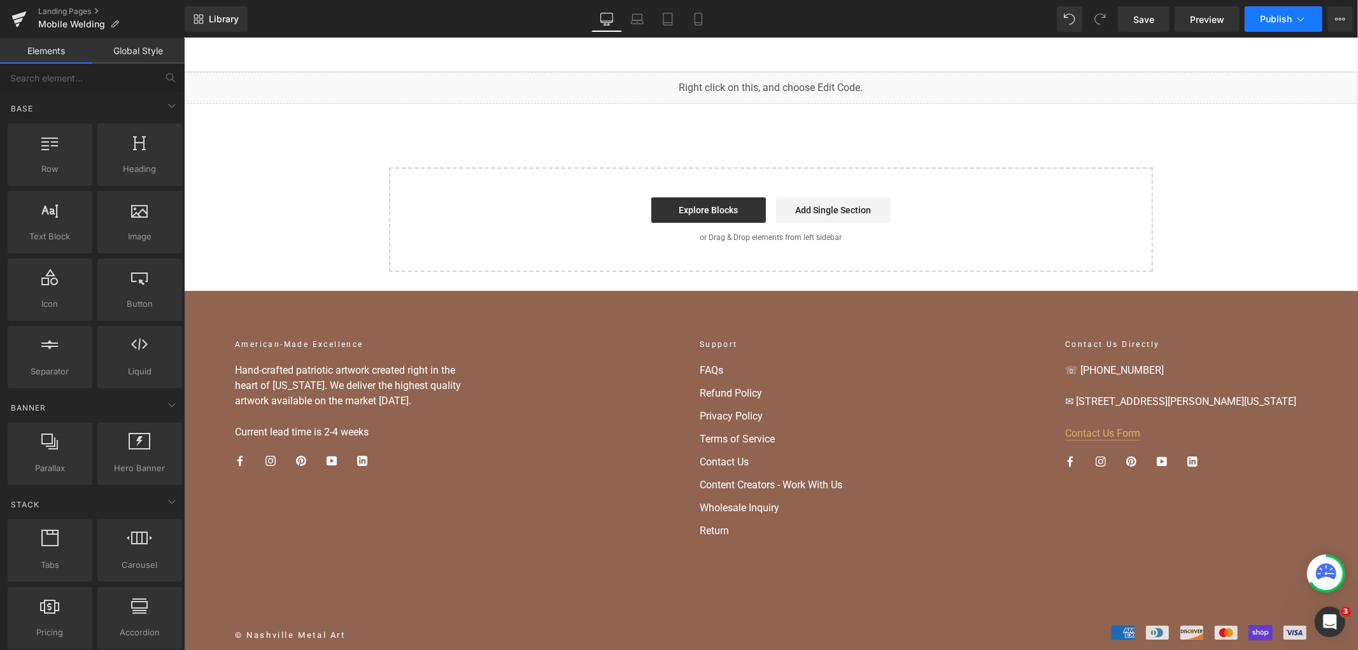
click at [1310, 13] on button "Publish" at bounding box center [1284, 18] width 78 height 25
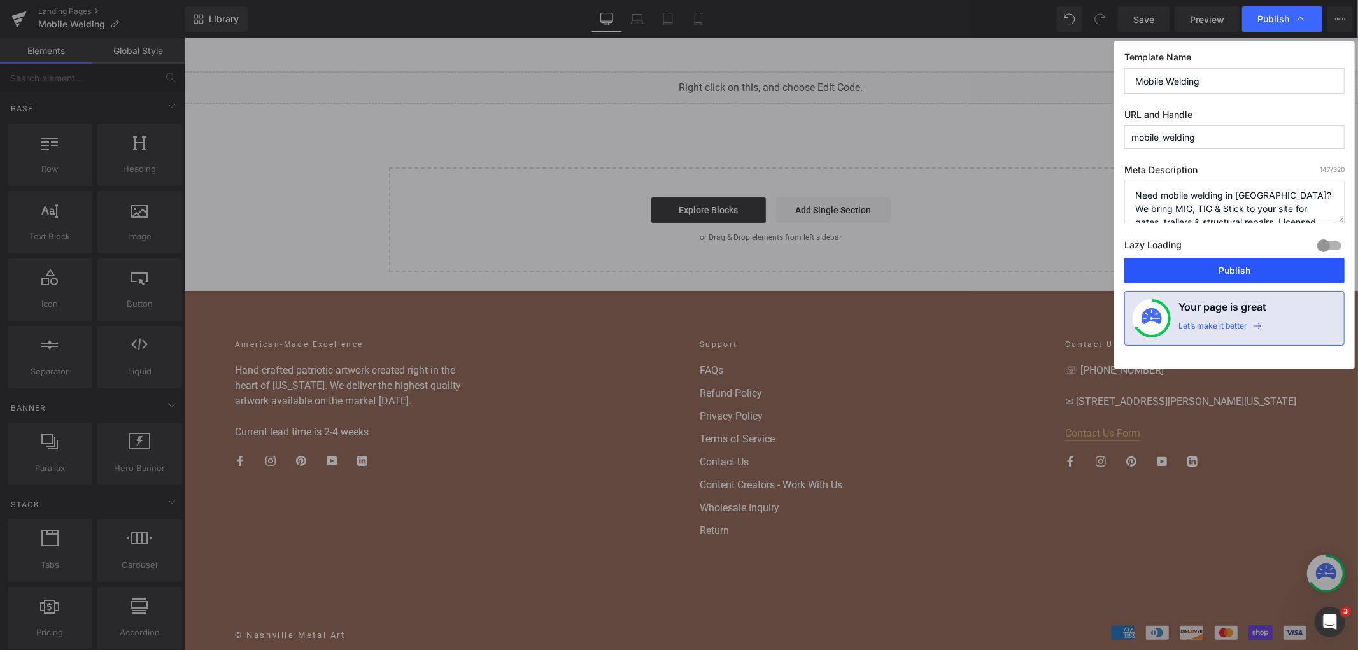
click at [1243, 264] on button "Publish" at bounding box center [1234, 270] width 220 height 25
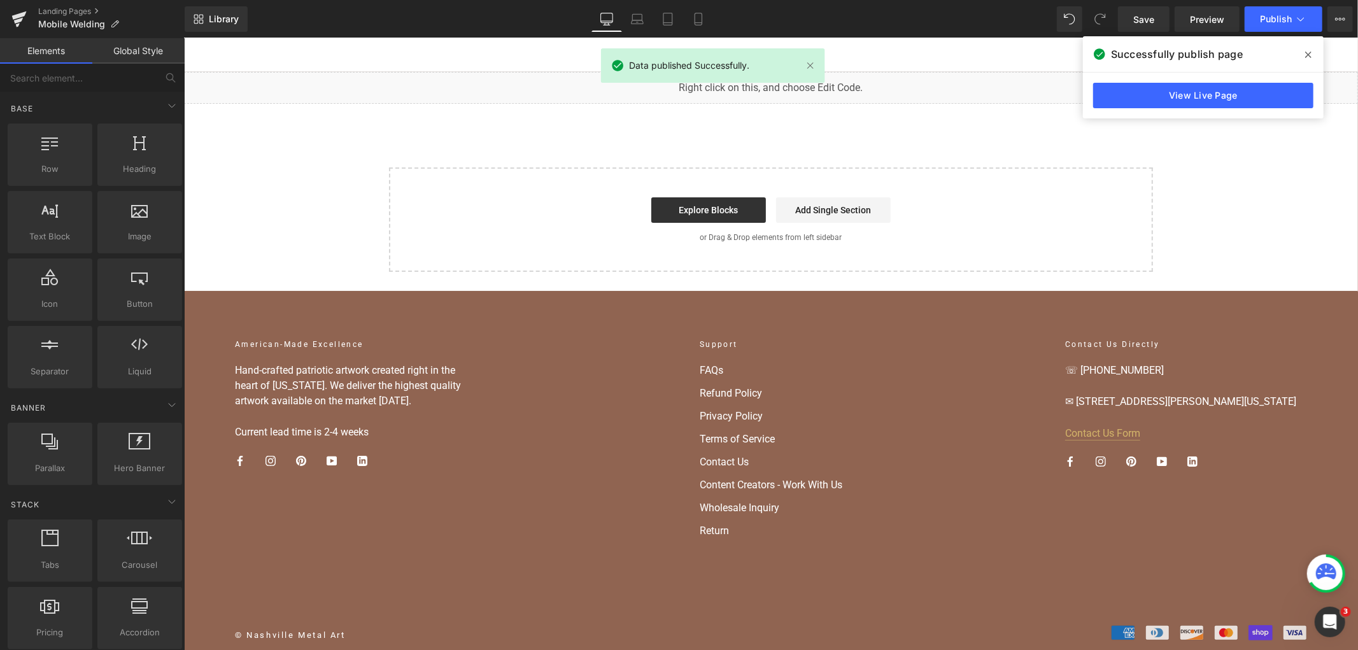
click at [1093, 90] on link "View Live Page" at bounding box center [1203, 95] width 220 height 25
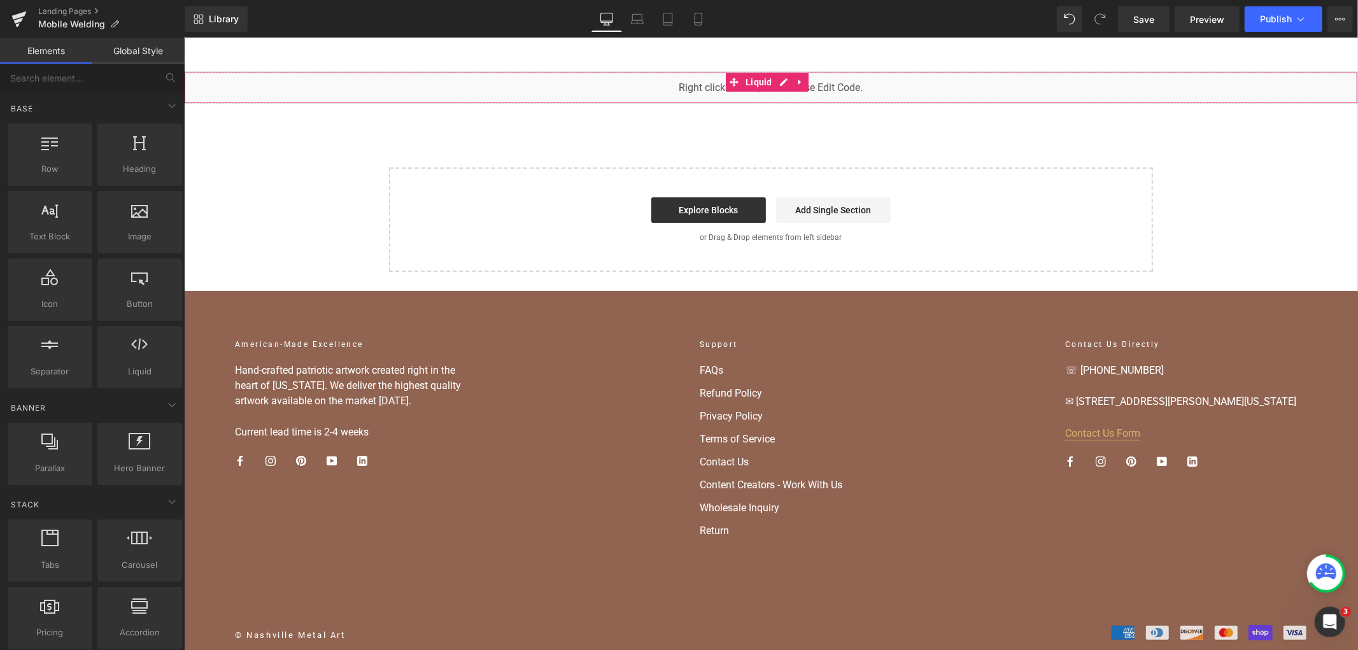
click at [659, 0] on div "You are previewing how the will restyle your page. You can not edit Elements in…" at bounding box center [679, 0] width 1358 height 0
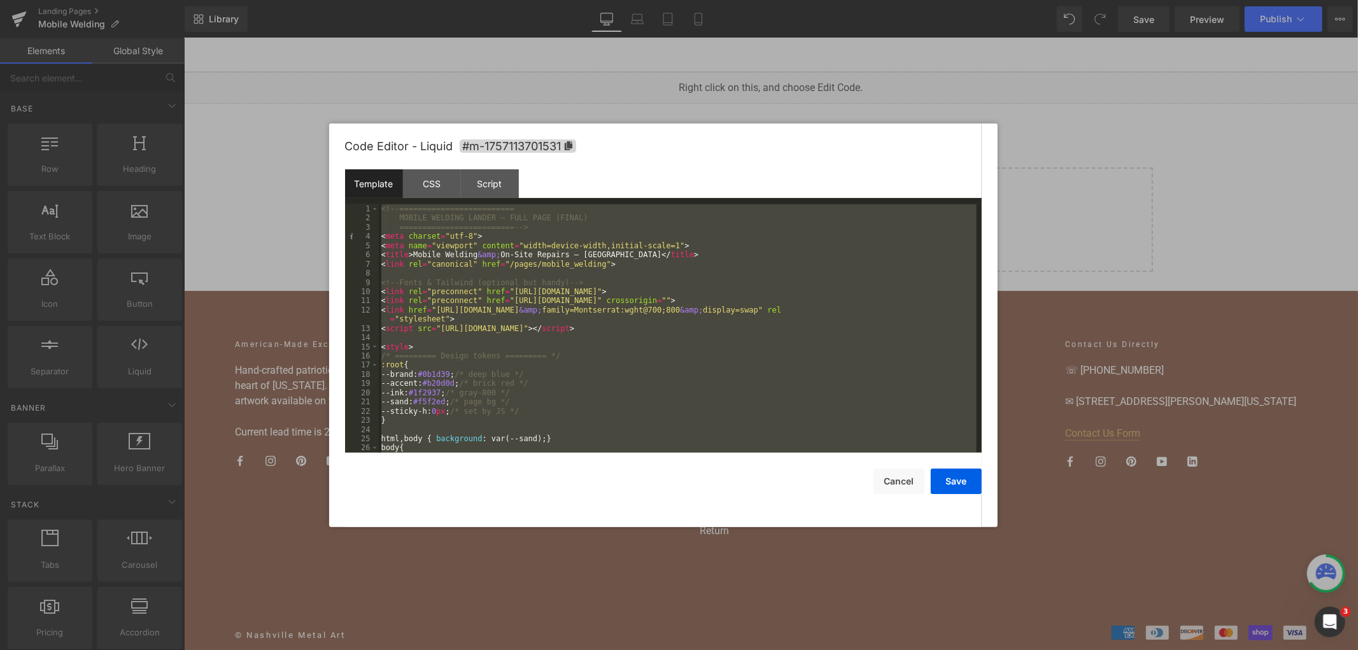
drag, startPoint x: 274, startPoint y: 167, endPoint x: 91, endPoint y: 125, distance: 188.3
click at [274, 167] on div at bounding box center [679, 325] width 1358 height 650
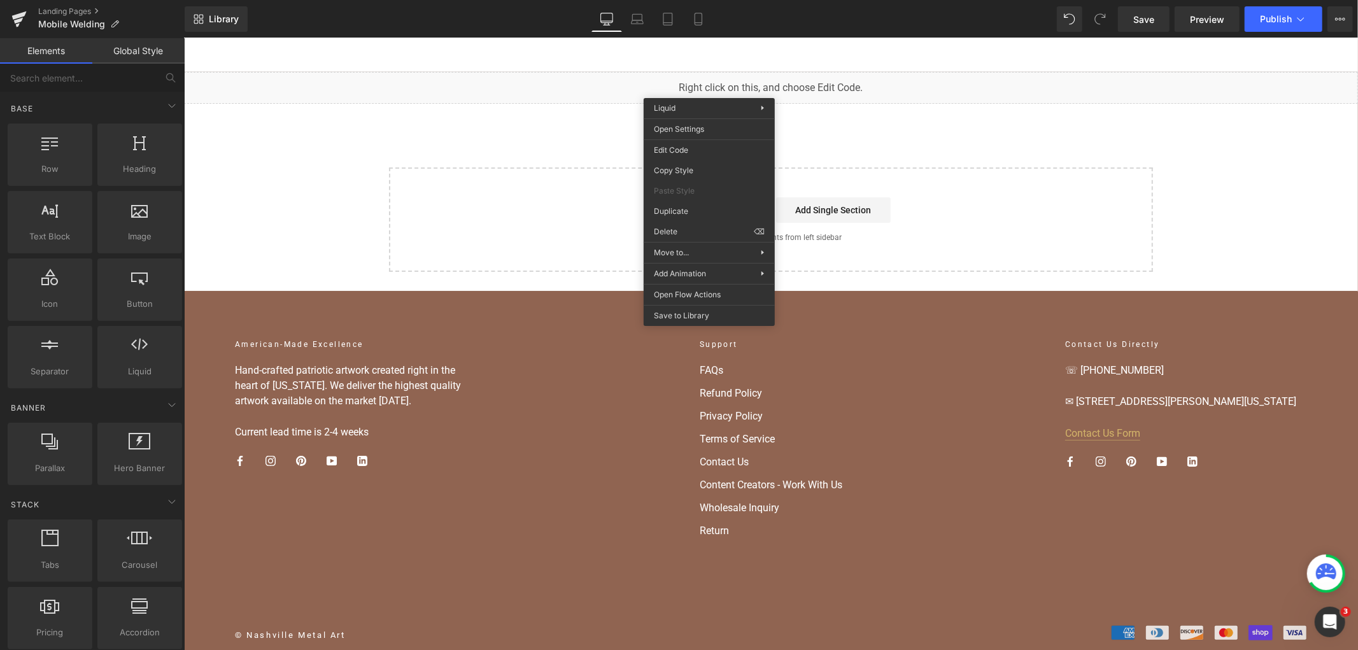
click at [694, 0] on div "You are previewing how the will restyle your page. You can not edit Elements in…" at bounding box center [679, 0] width 1358 height 0
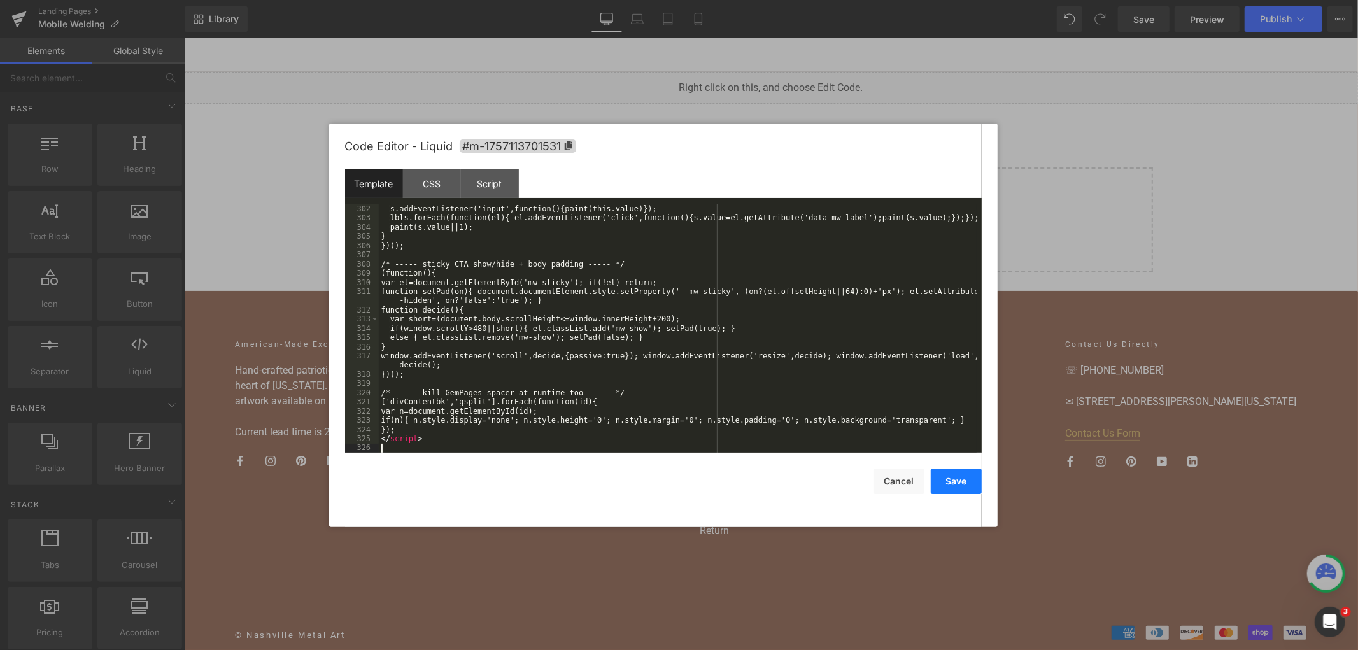
click at [956, 478] on button "Save" at bounding box center [956, 481] width 51 height 25
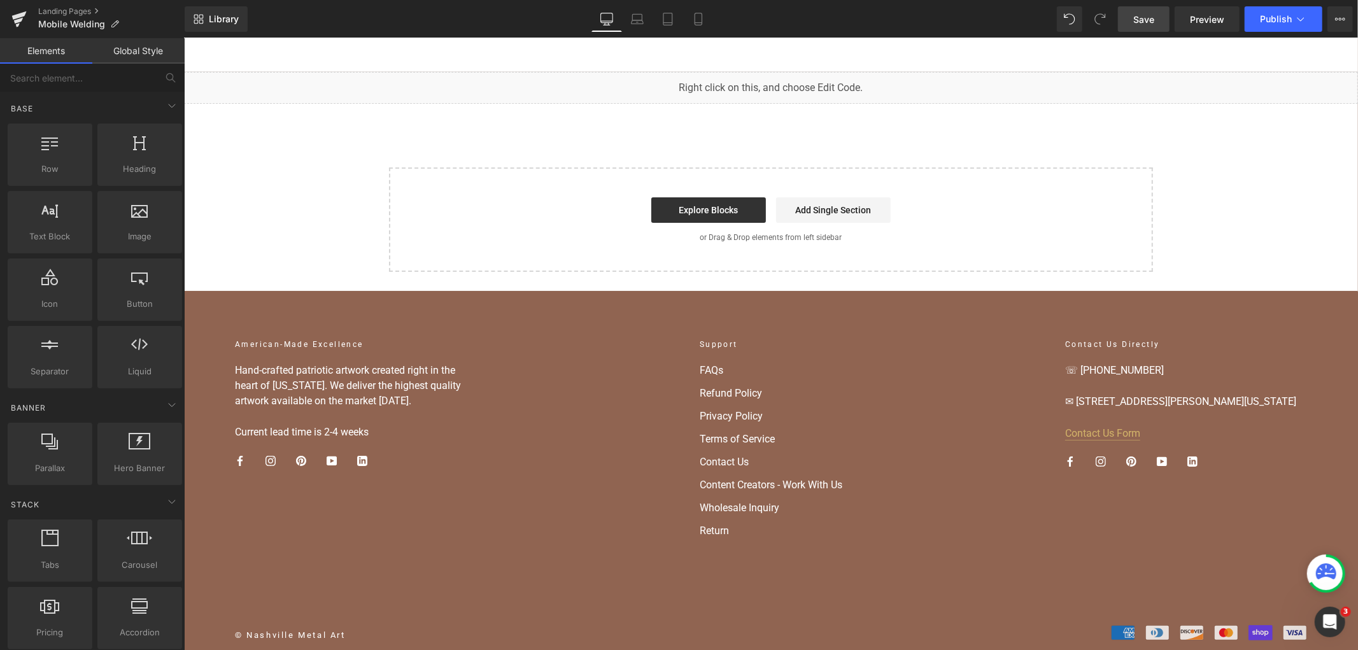
click at [1151, 20] on span "Save" at bounding box center [1143, 19] width 21 height 13
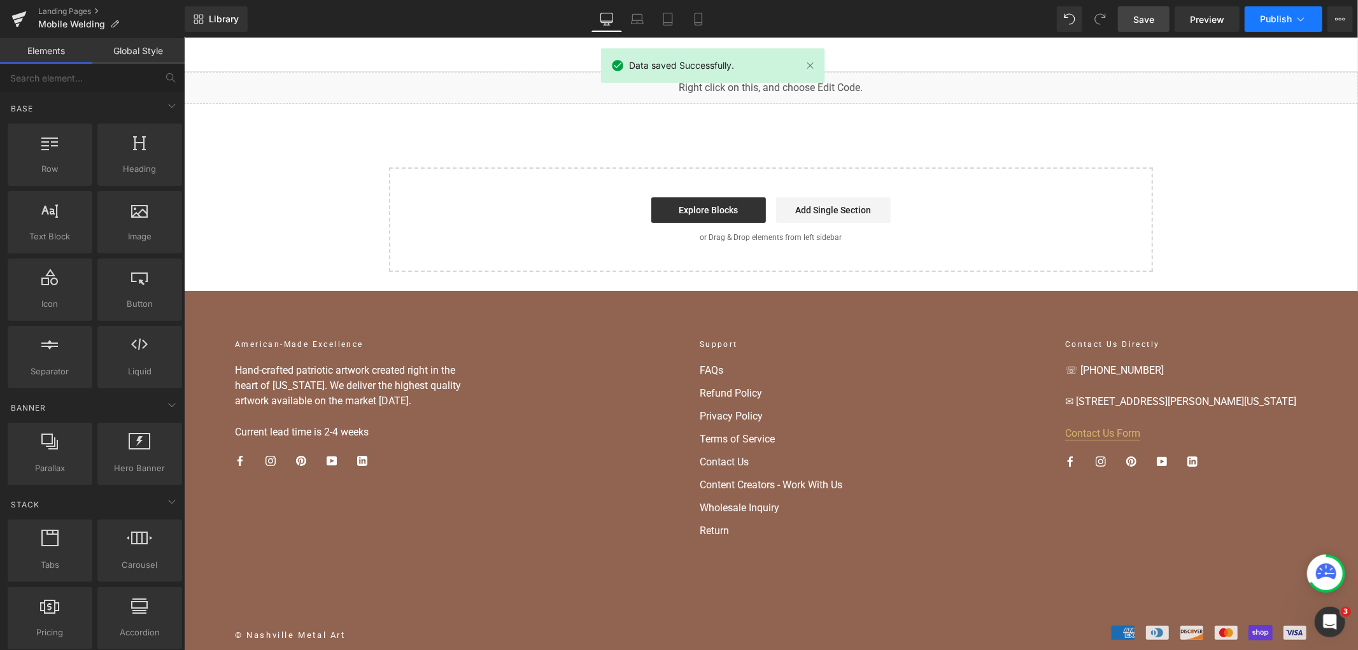
click at [1265, 27] on button "Publish" at bounding box center [1284, 18] width 78 height 25
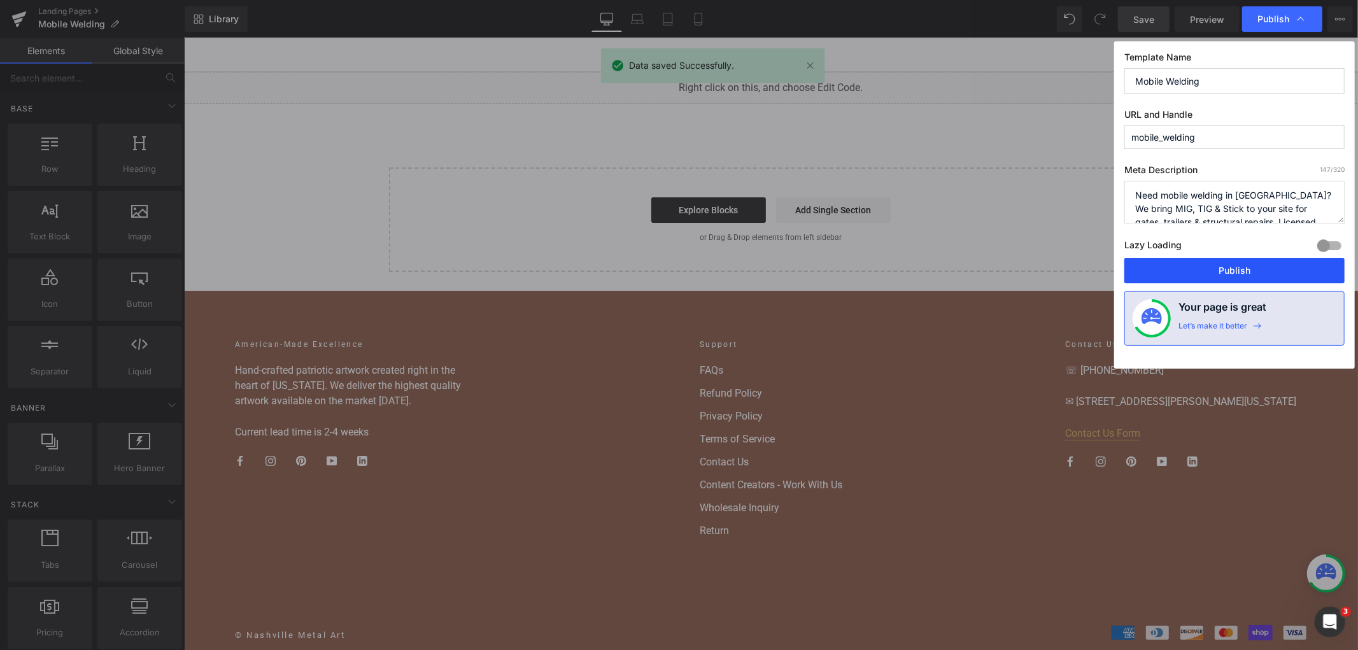
click at [1249, 265] on button "Publish" at bounding box center [1234, 270] width 220 height 25
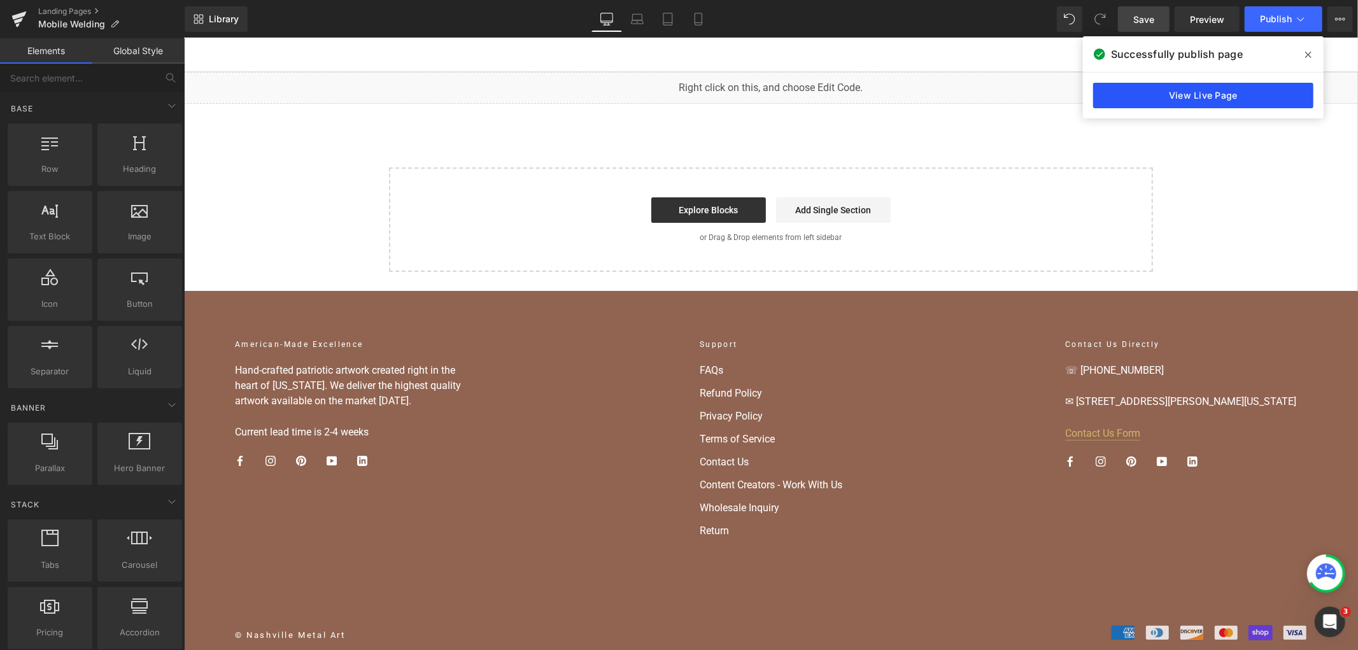
click at [1266, 91] on link "View Live Page" at bounding box center [1203, 95] width 220 height 25
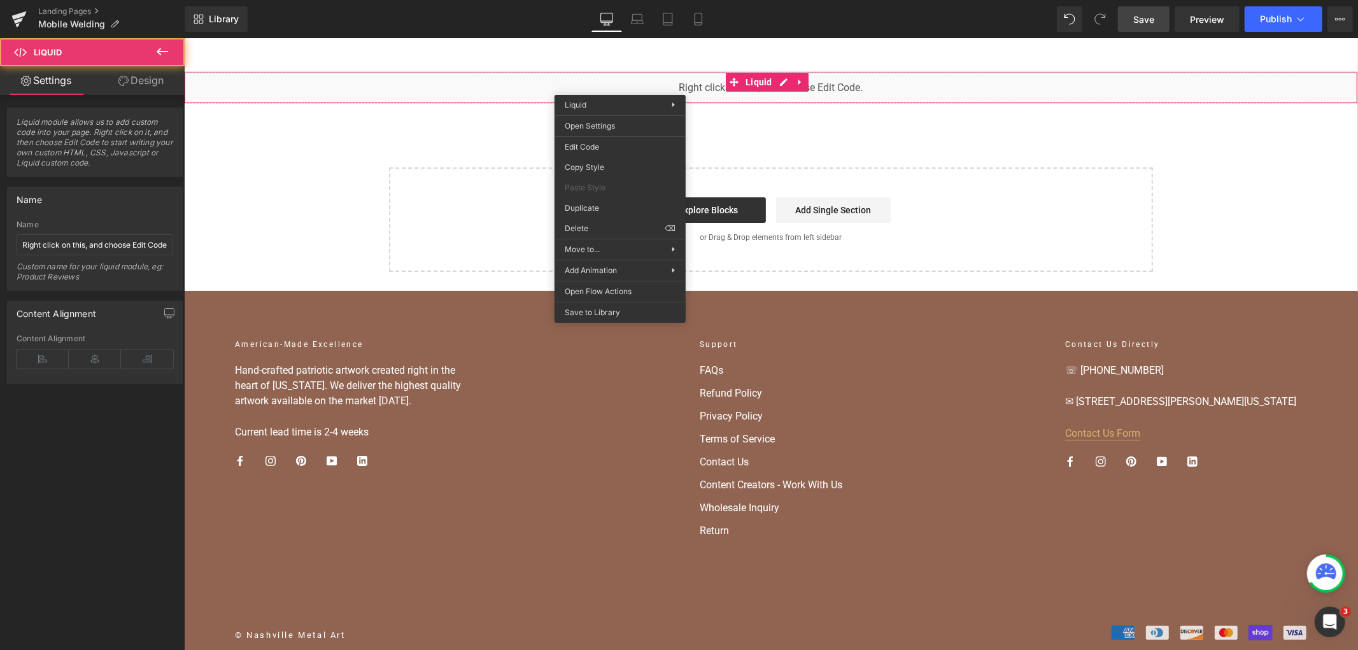
click at [596, 0] on div "You are previewing how the will restyle your page. You can not edit Elements in…" at bounding box center [679, 0] width 1358 height 0
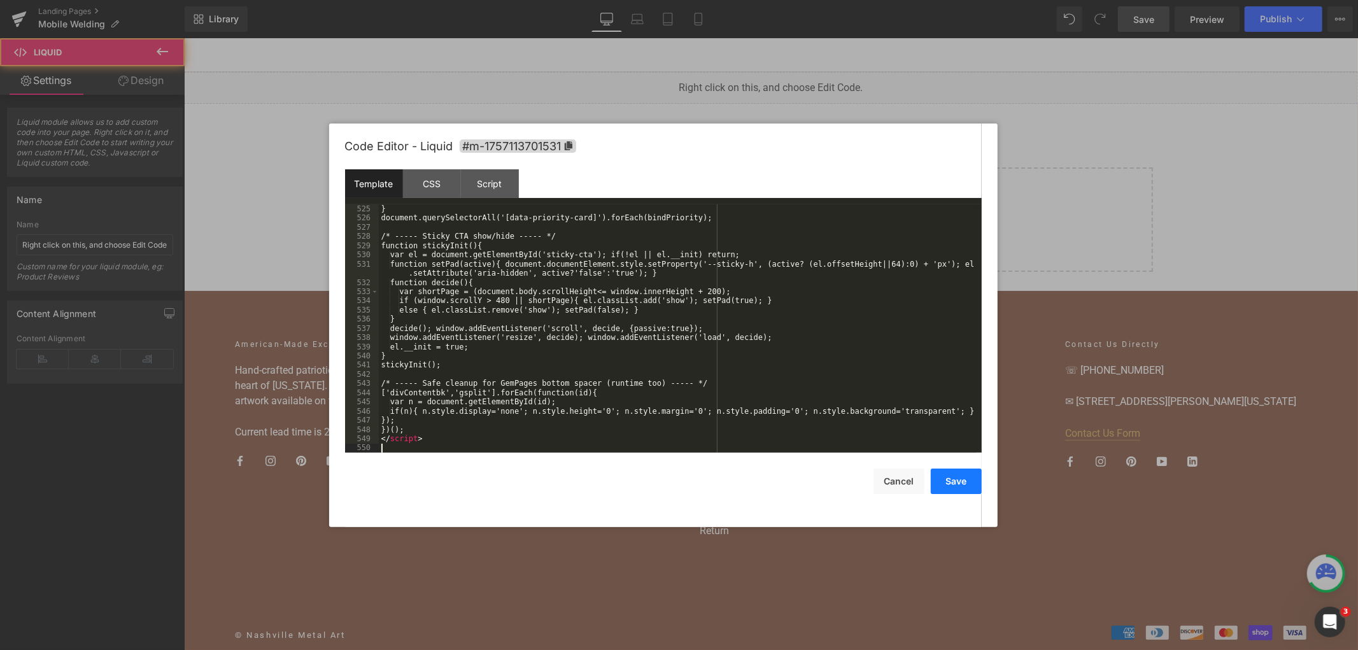
click at [960, 483] on button "Save" at bounding box center [956, 481] width 51 height 25
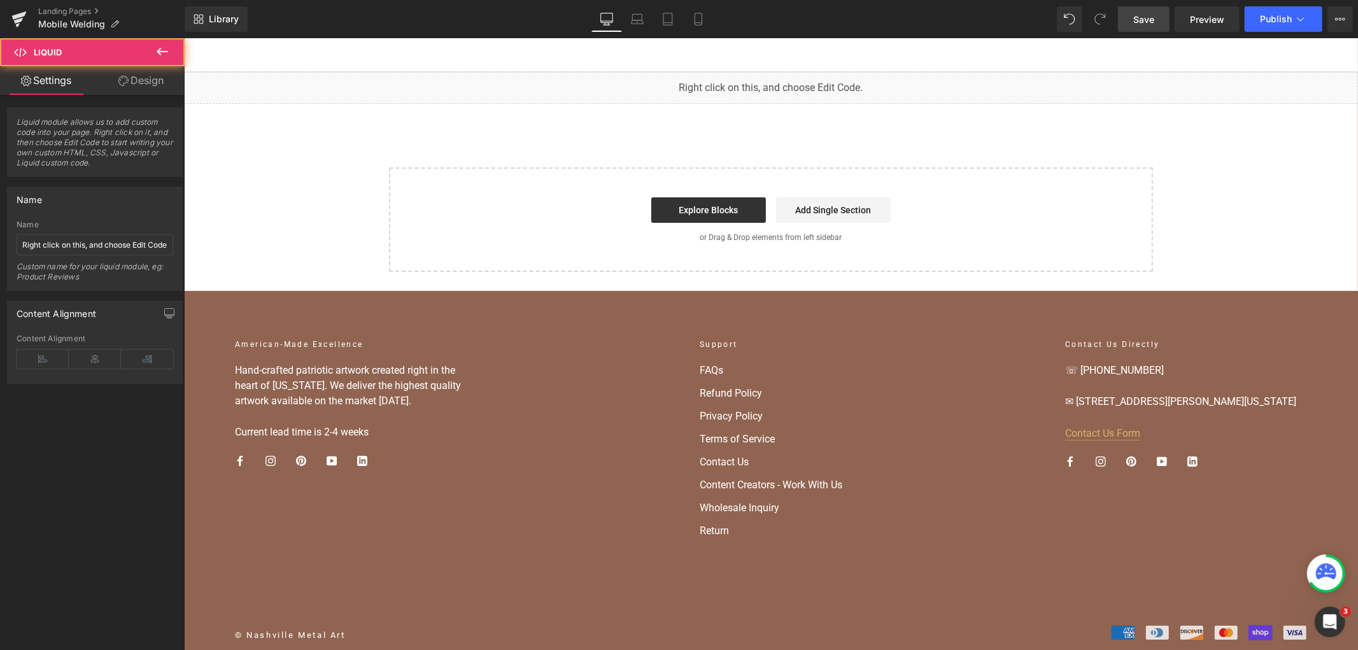
drag, startPoint x: 1138, startPoint y: 20, endPoint x: 961, endPoint y: 13, distance: 177.1
click at [1138, 20] on span "Save" at bounding box center [1143, 19] width 21 height 13
click at [1140, 24] on div "Saving . . ." at bounding box center [1130, 19] width 49 height 13
click at [635, 0] on div "You are previewing how the will restyle your page. You can not edit Elements in…" at bounding box center [679, 0] width 1358 height 0
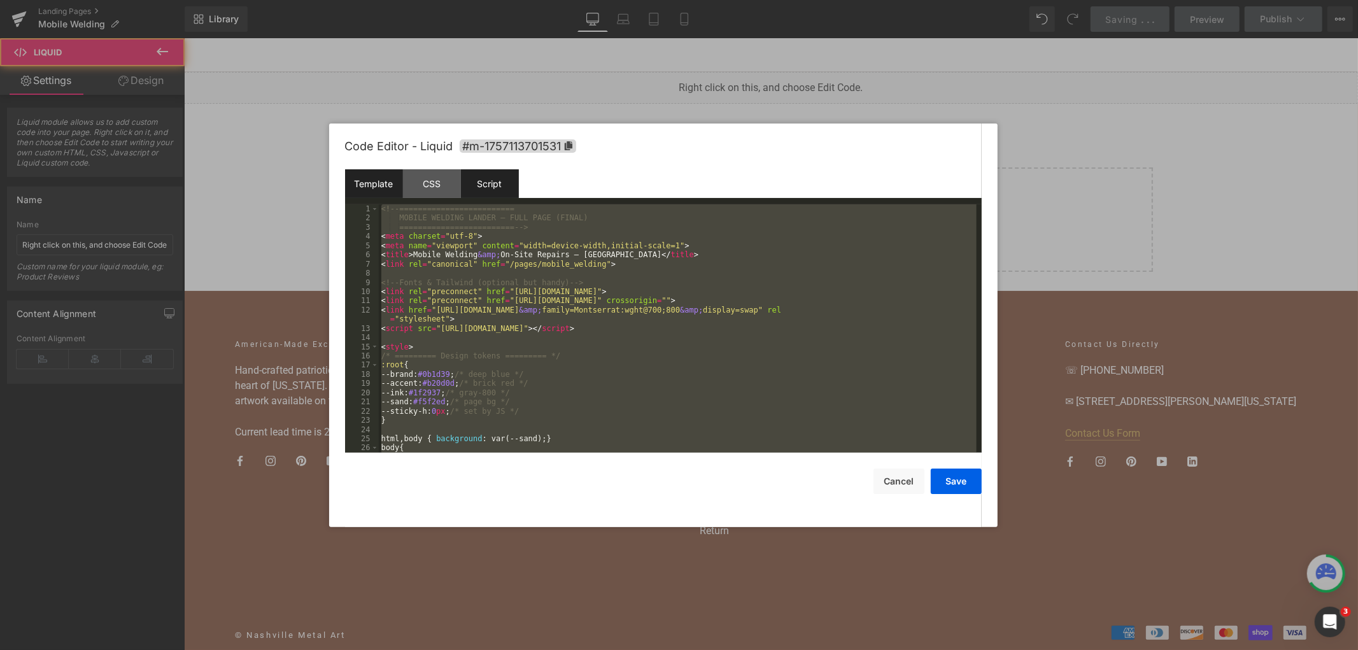
click at [422, 187] on div "CSS" at bounding box center [432, 183] width 58 height 29
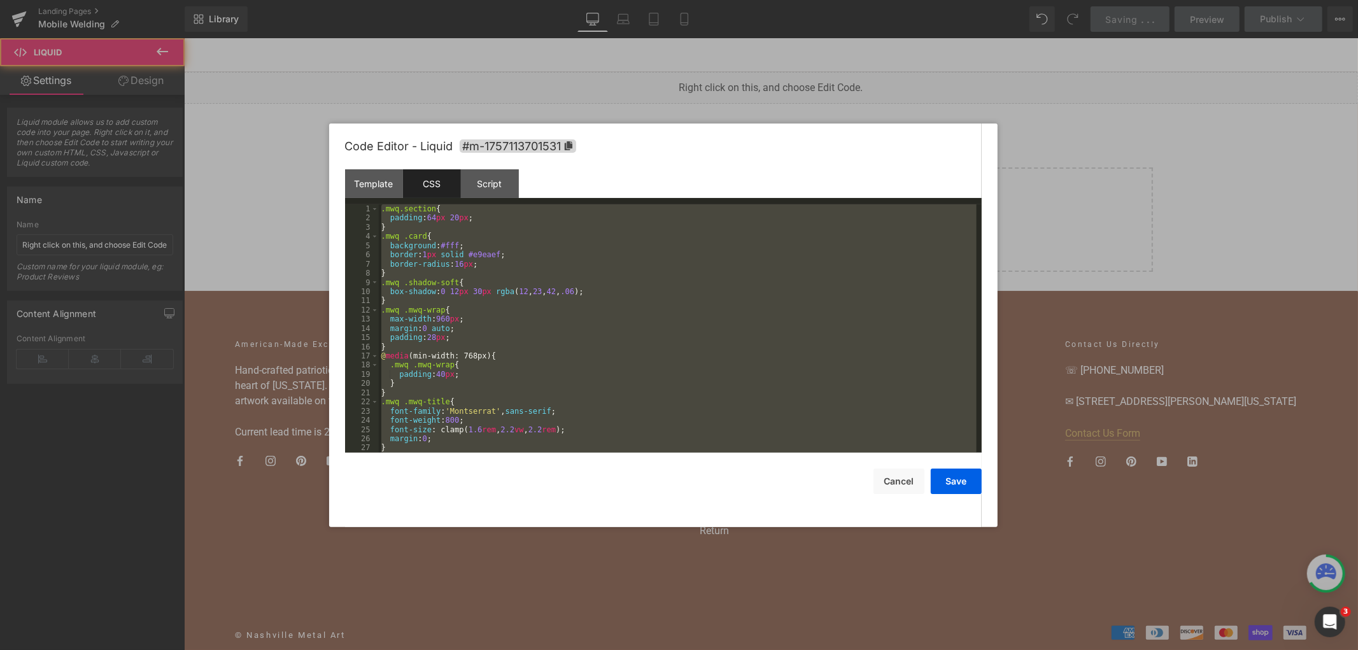
click at [507, 167] on div "Code Editor - Liquid #m-1757113701531" at bounding box center [663, 147] width 637 height 46
click at [498, 185] on div "Script" at bounding box center [490, 183] width 58 height 29
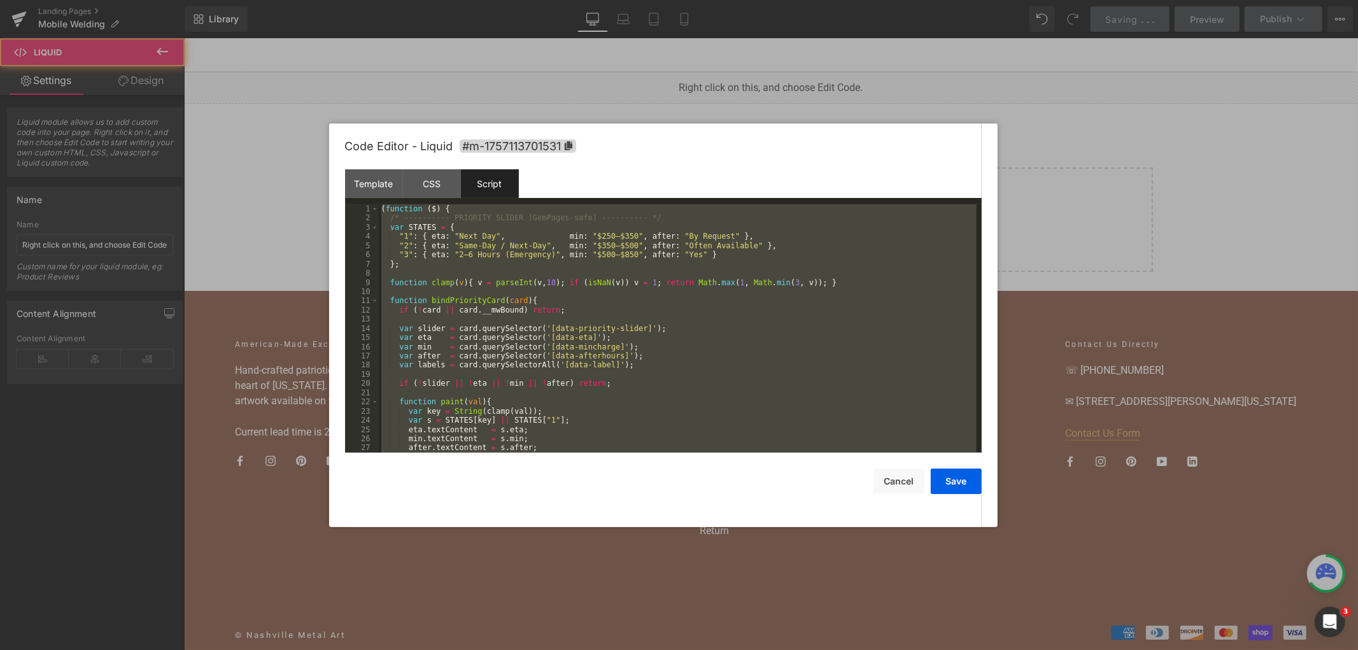
click at [646, 188] on div "Template CSS Script Data" at bounding box center [663, 186] width 637 height 35
click at [369, 174] on div "Template" at bounding box center [374, 183] width 58 height 29
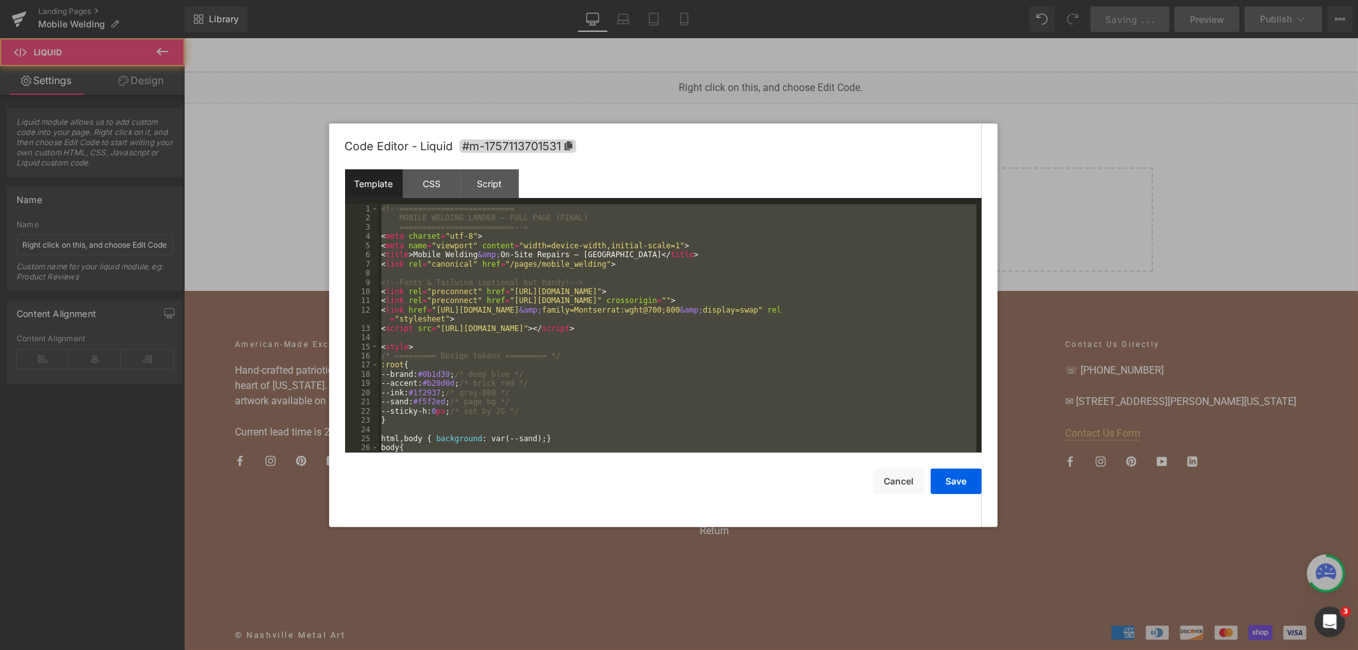
scroll to position [94, 0]
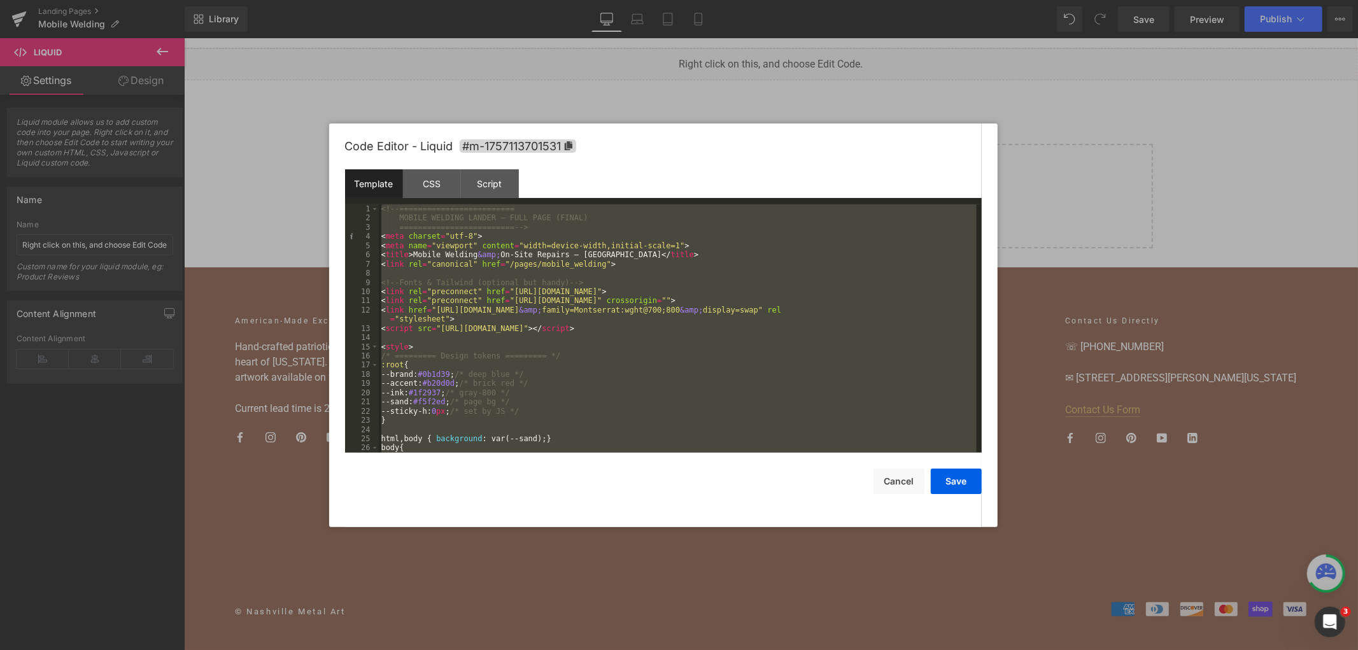
click at [555, 259] on div "<!-- ========================= MOBILE WELDING LANDER — FULL PAGE (FINAL) ======…" at bounding box center [678, 328] width 598 height 248
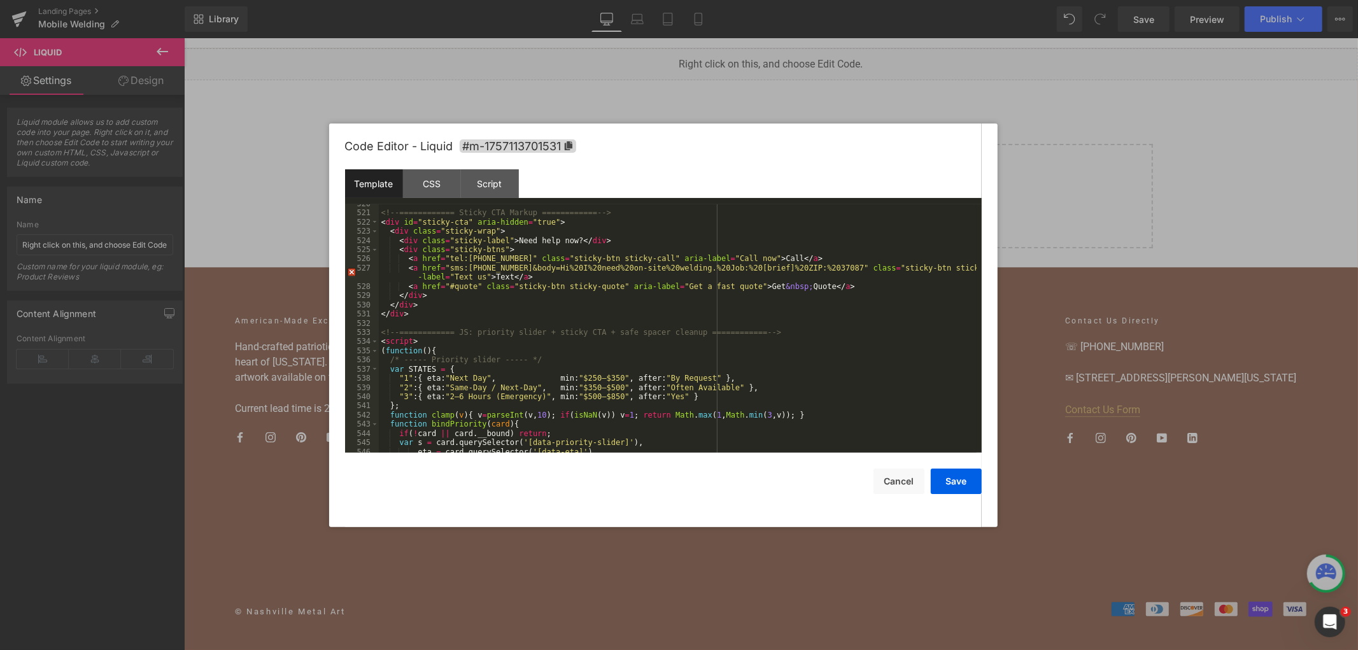
scroll to position [5100, 0]
click at [961, 494] on button "Save" at bounding box center [956, 481] width 51 height 25
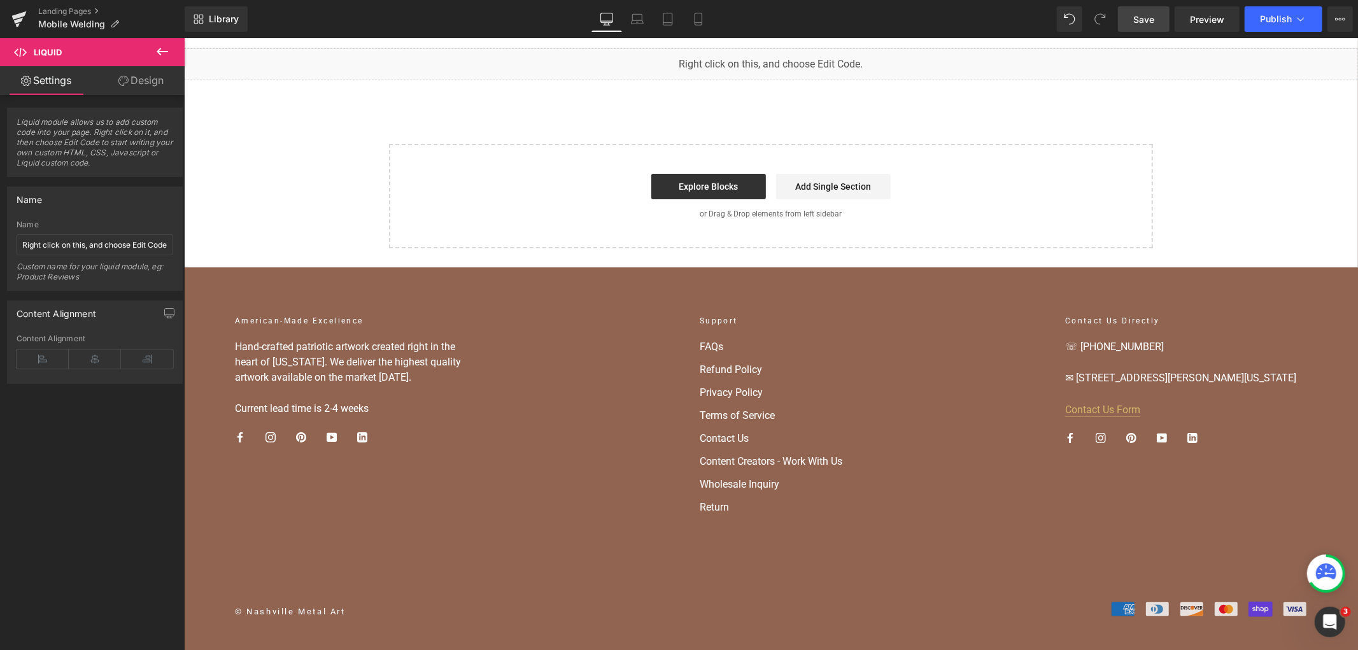
click at [1153, 16] on span "Save" at bounding box center [1143, 19] width 21 height 13
click at [1267, 14] on span "Publish" at bounding box center [1276, 19] width 32 height 10
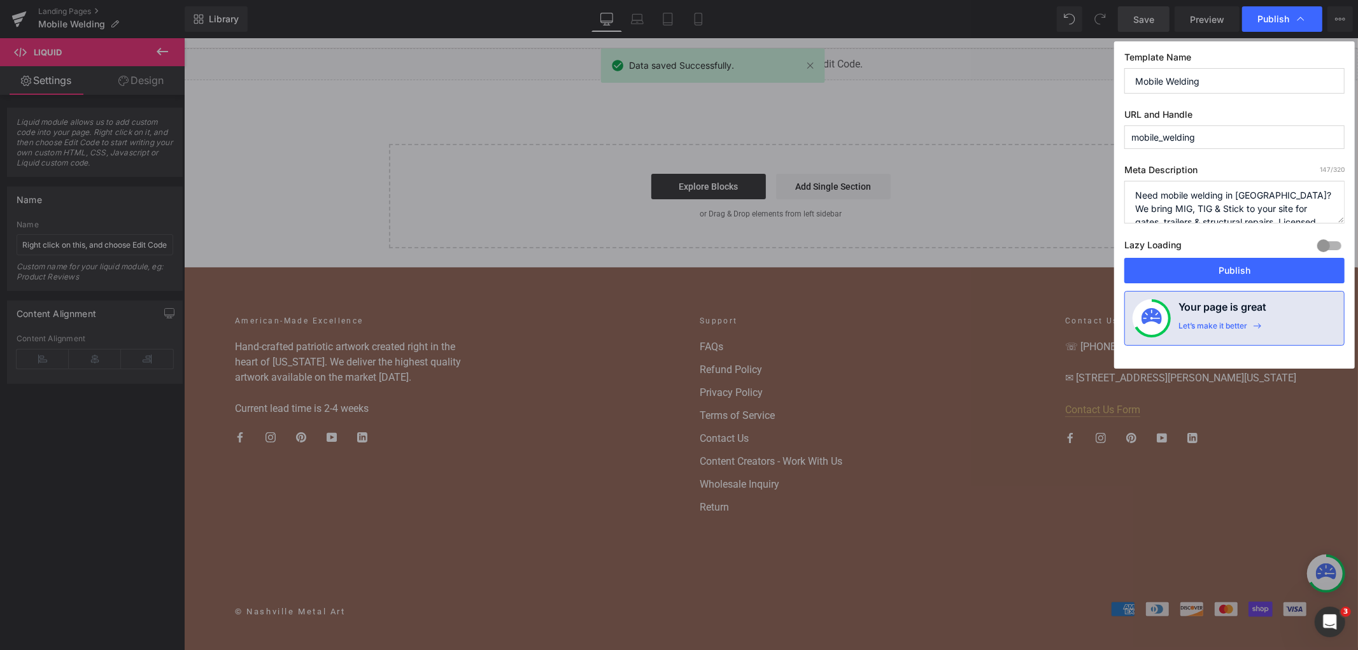
click at [1243, 272] on button "Publish" at bounding box center [1234, 270] width 220 height 25
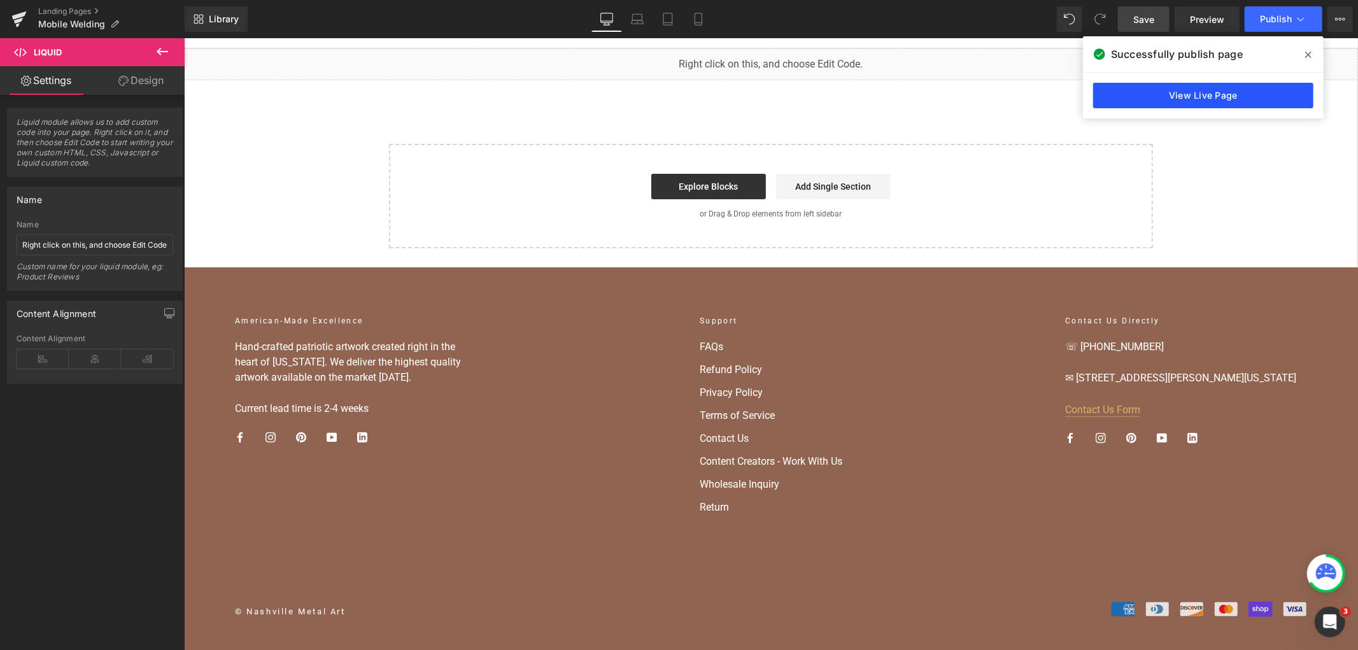
click at [1132, 92] on link "View Live Page" at bounding box center [1203, 95] width 220 height 25
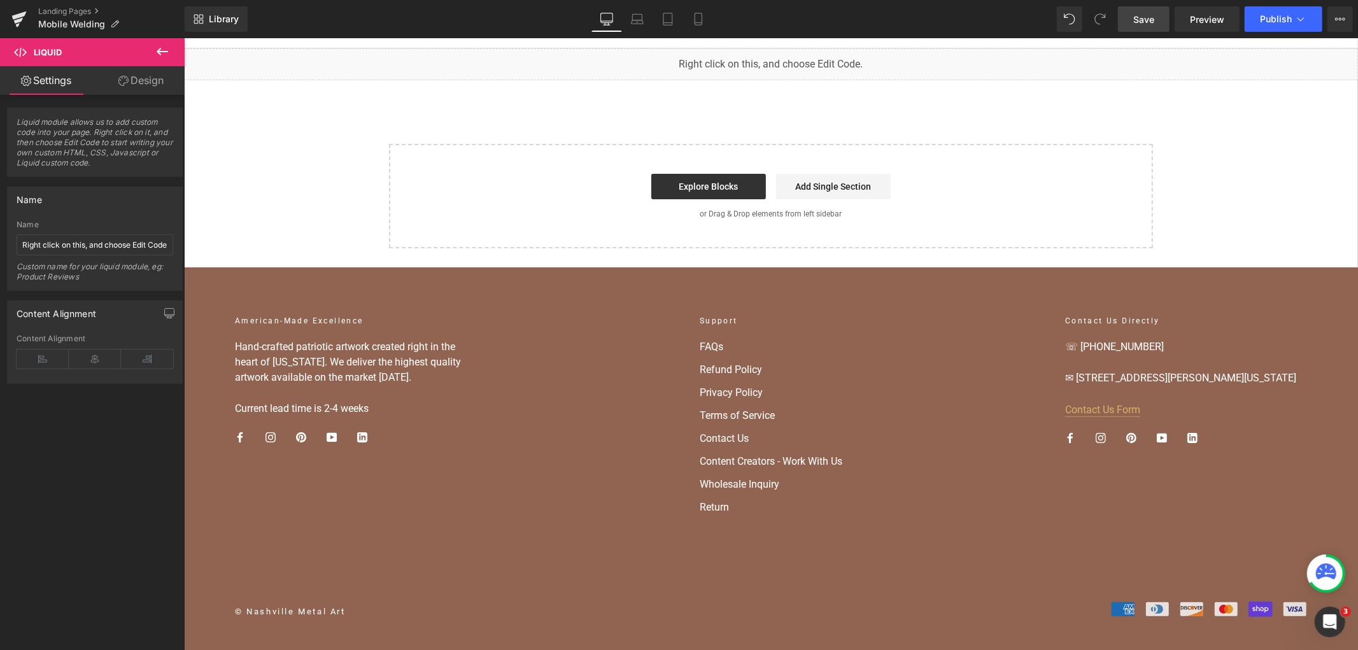
click at [695, 0] on div "You are previewing how the will restyle your page. You can not edit Elements in…" at bounding box center [679, 0] width 1358 height 0
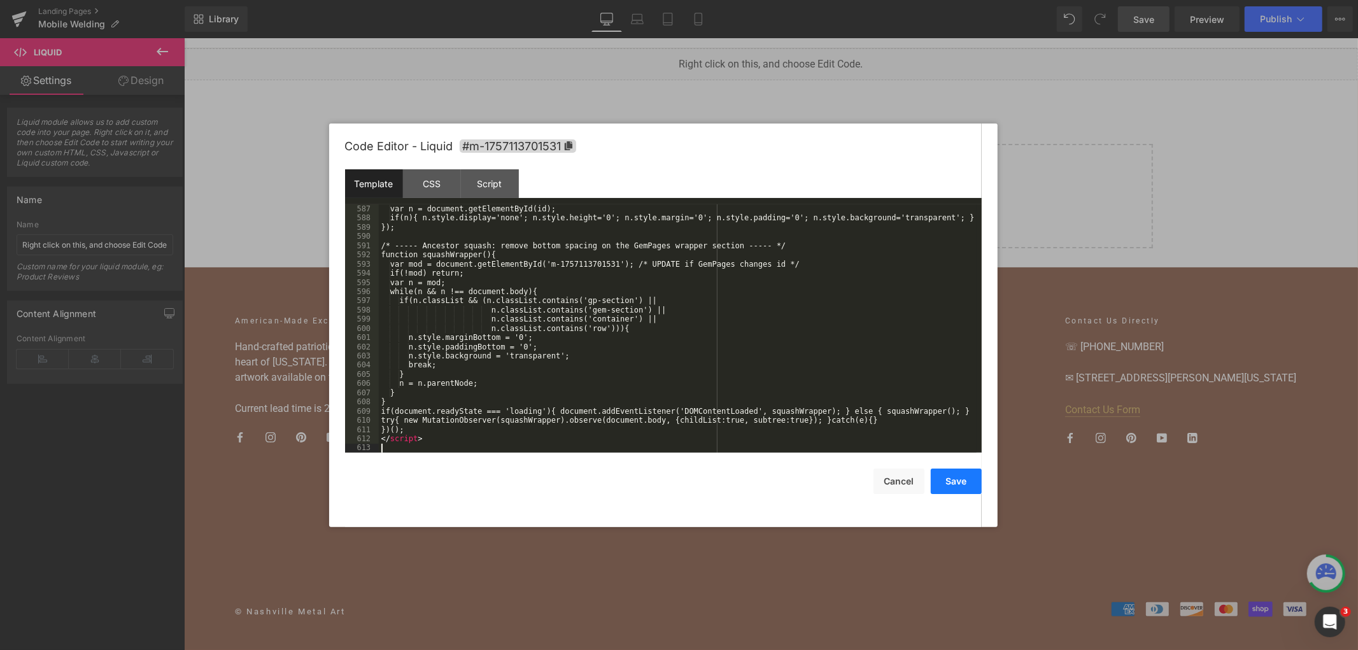
click at [966, 486] on button "Save" at bounding box center [956, 481] width 51 height 25
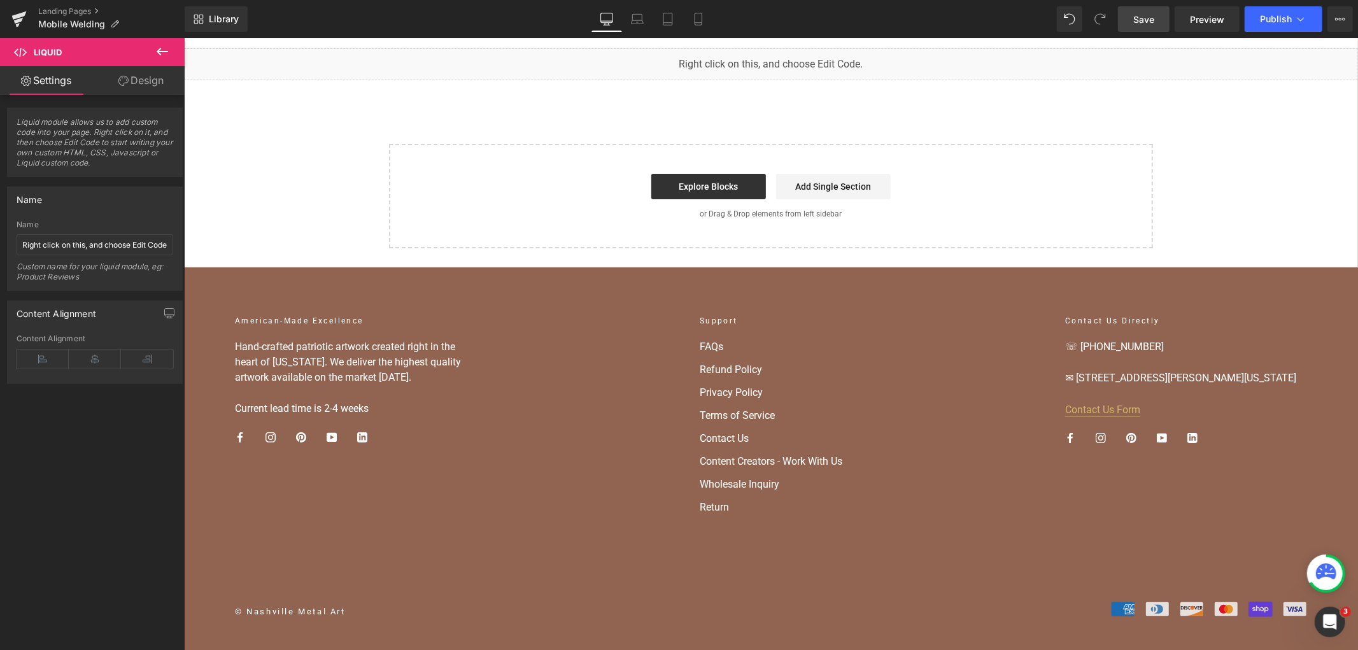
click at [1156, 9] on link "Save" at bounding box center [1144, 18] width 52 height 25
click at [1264, 21] on span "Publish" at bounding box center [1276, 19] width 32 height 10
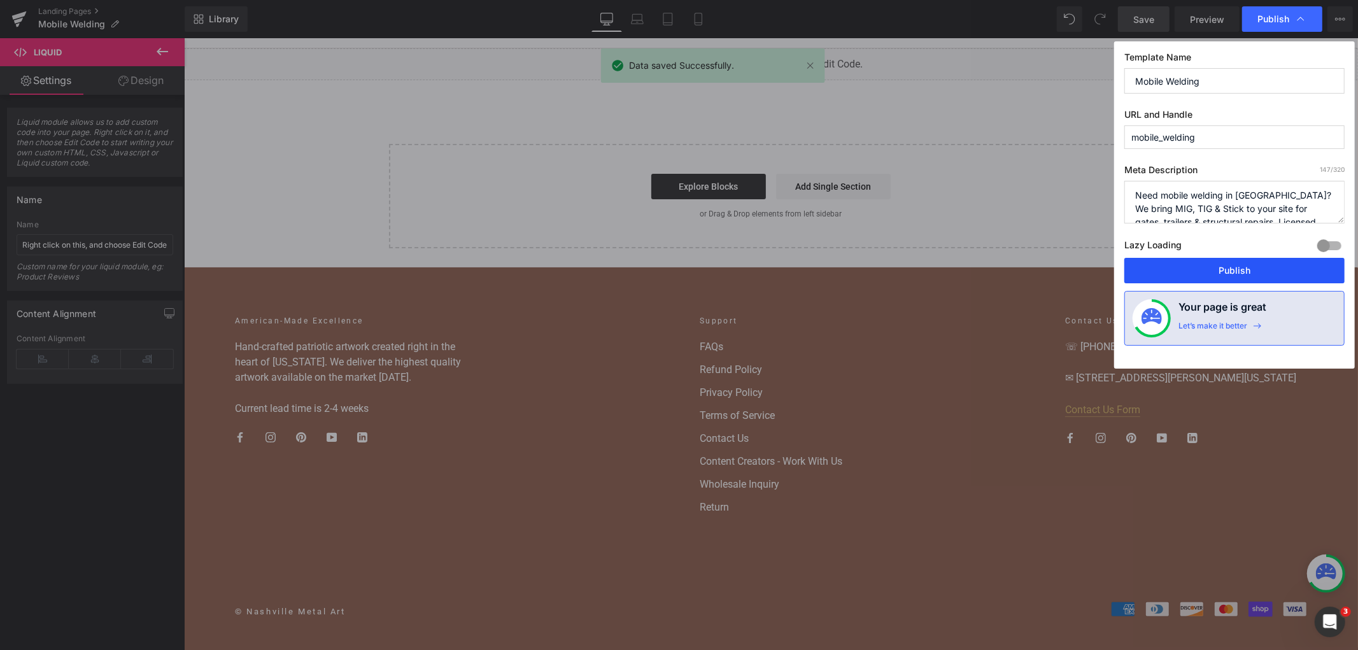
click at [1223, 269] on button "Publish" at bounding box center [1234, 270] width 220 height 25
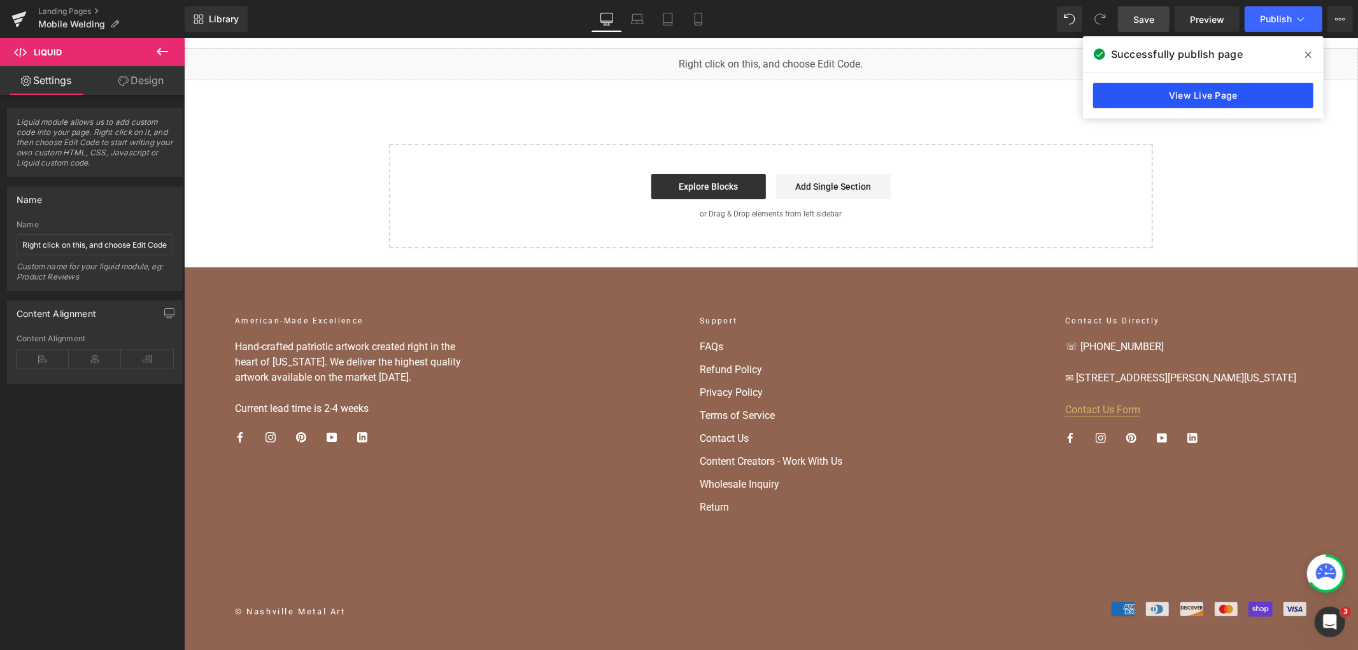
click at [1252, 96] on link "View Live Page" at bounding box center [1203, 95] width 220 height 25
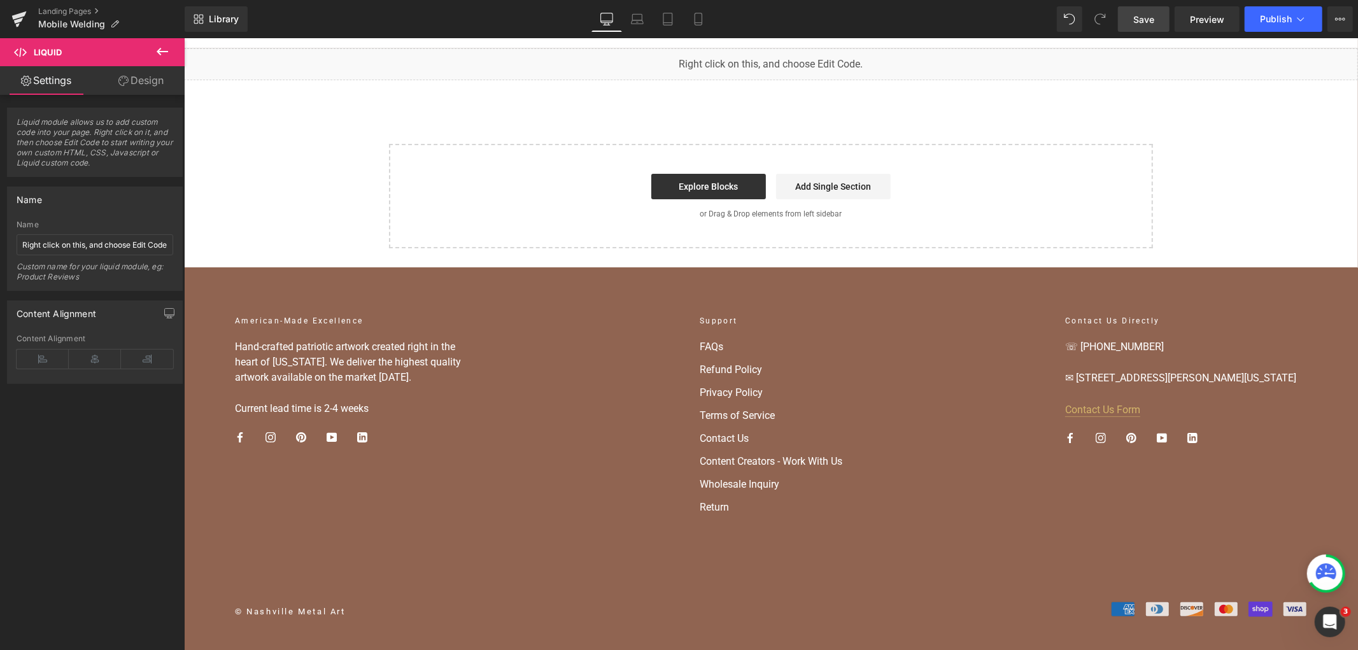
click at [634, 122] on body "You are previewing how the will restyle your page. You can not edit Elements in…" at bounding box center [679, 325] width 1358 height 650
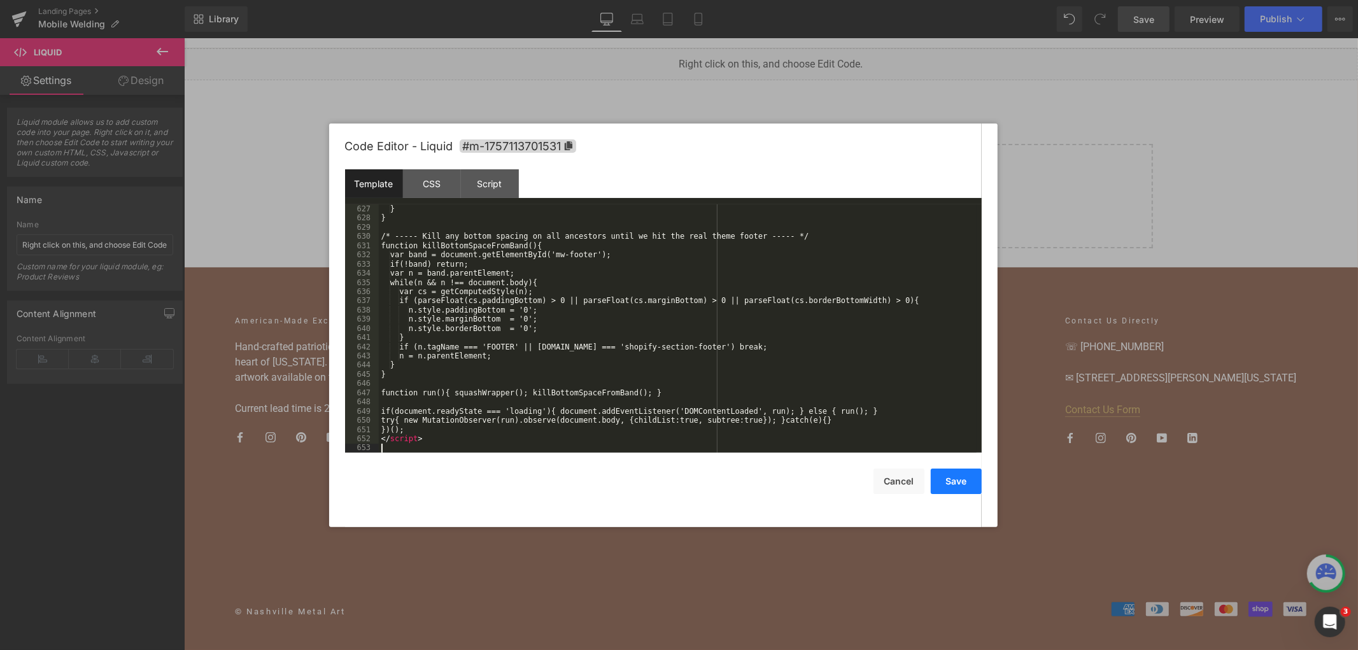
click at [949, 476] on button "Save" at bounding box center [956, 481] width 51 height 25
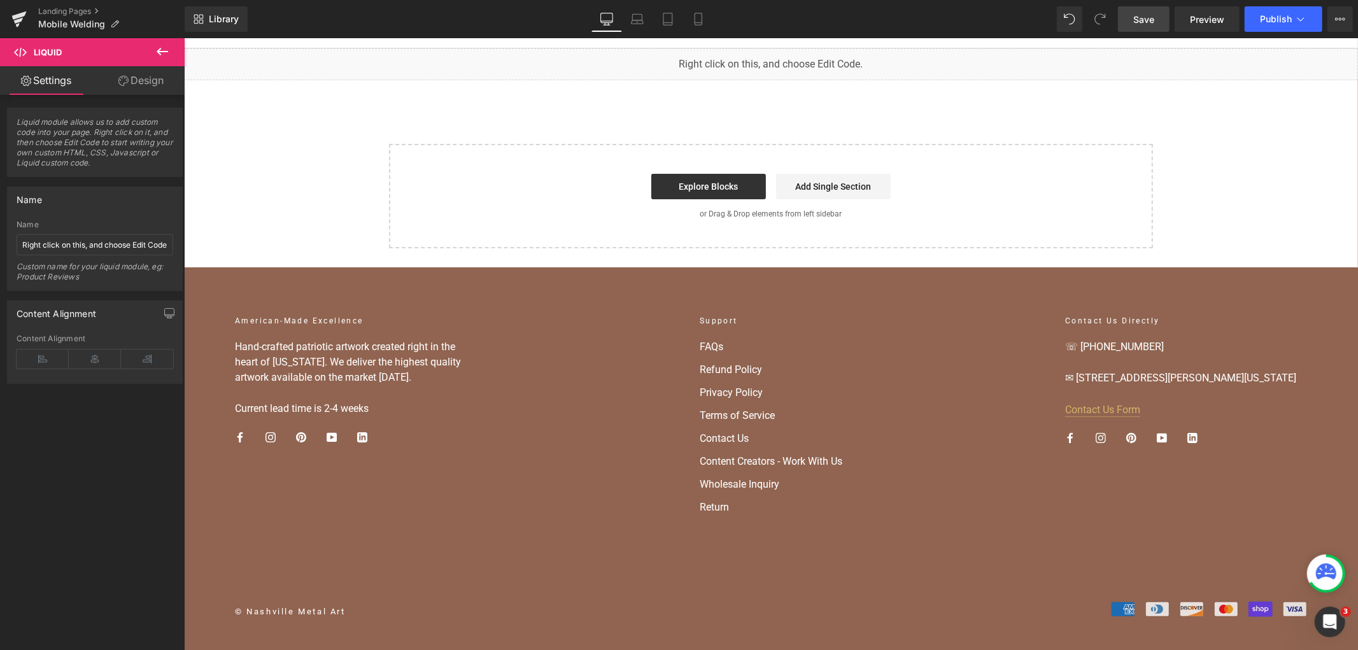
click at [1146, 24] on span "Save" at bounding box center [1143, 19] width 21 height 13
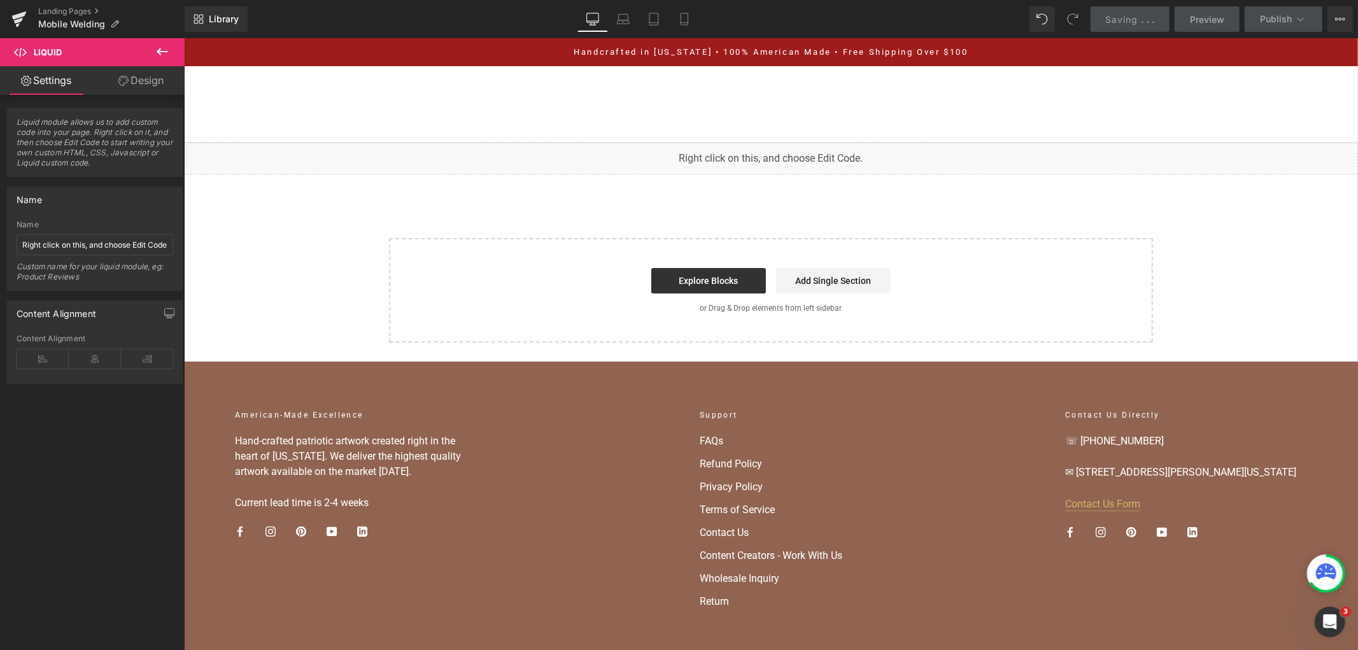
scroll to position [6116, 0]
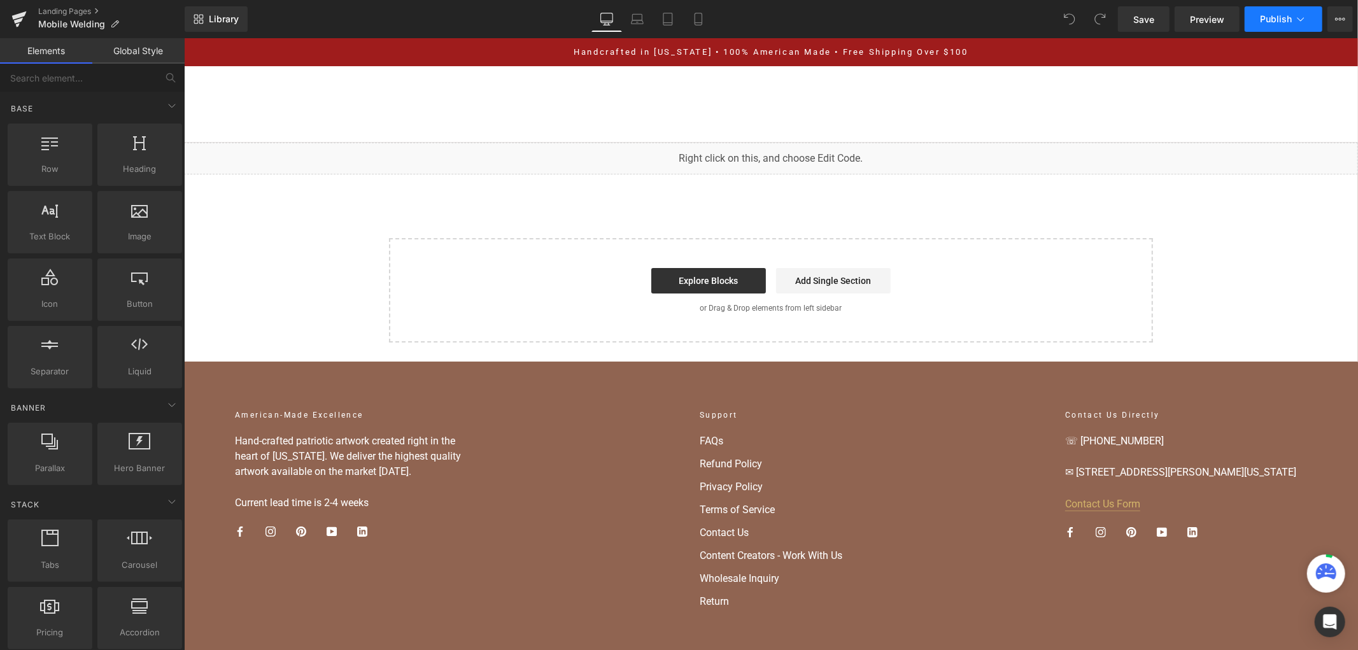
click at [1293, 16] on button "Publish" at bounding box center [1284, 18] width 78 height 25
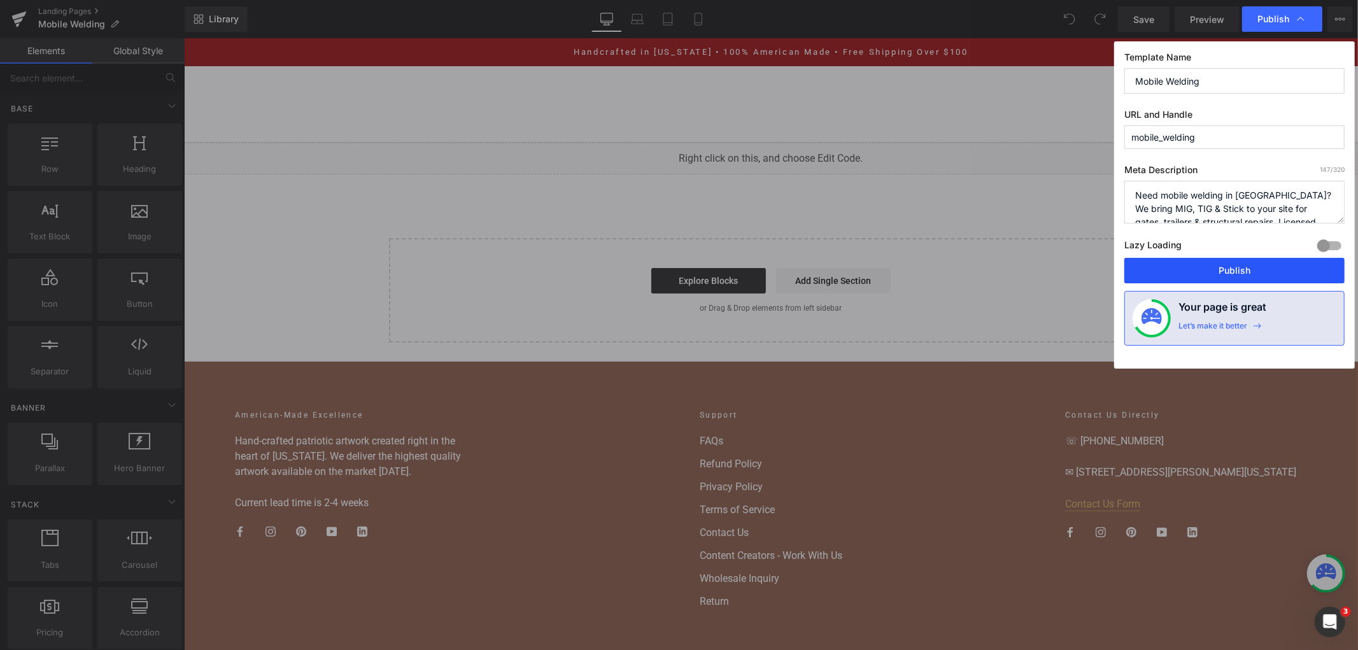
click at [1215, 262] on button "Publish" at bounding box center [1234, 270] width 220 height 25
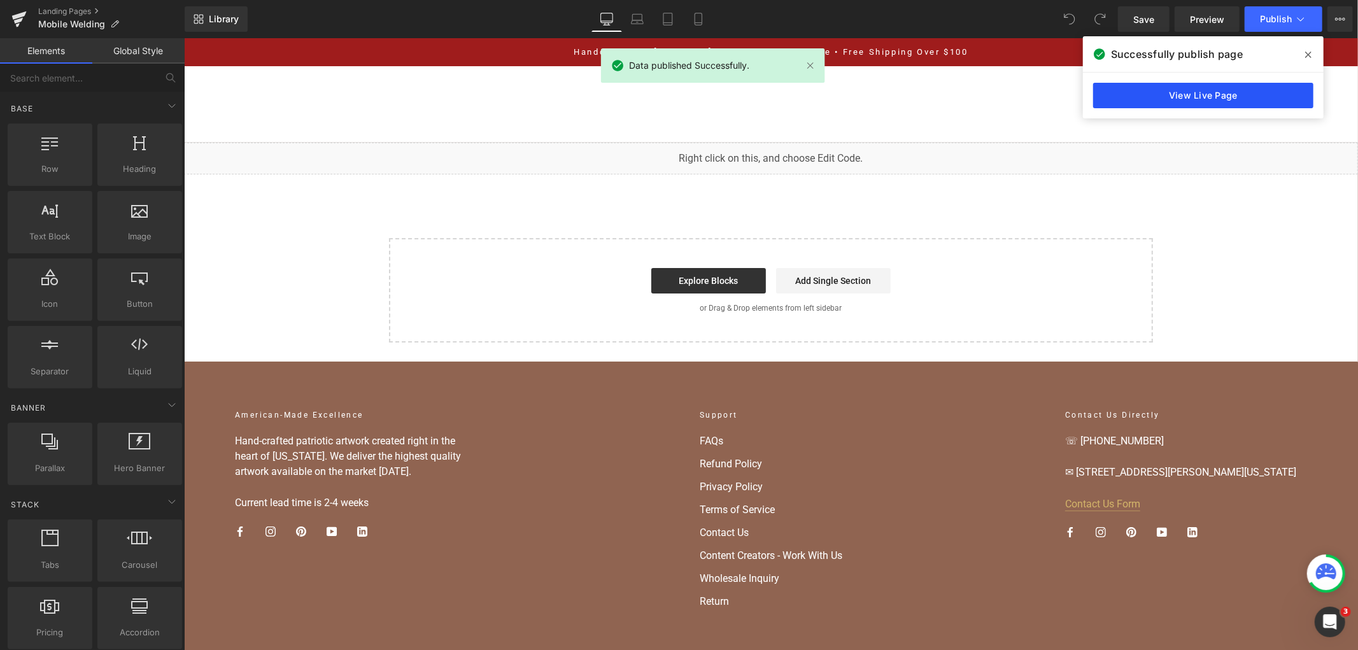
click at [1179, 84] on link "View Live Page" at bounding box center [1203, 95] width 220 height 25
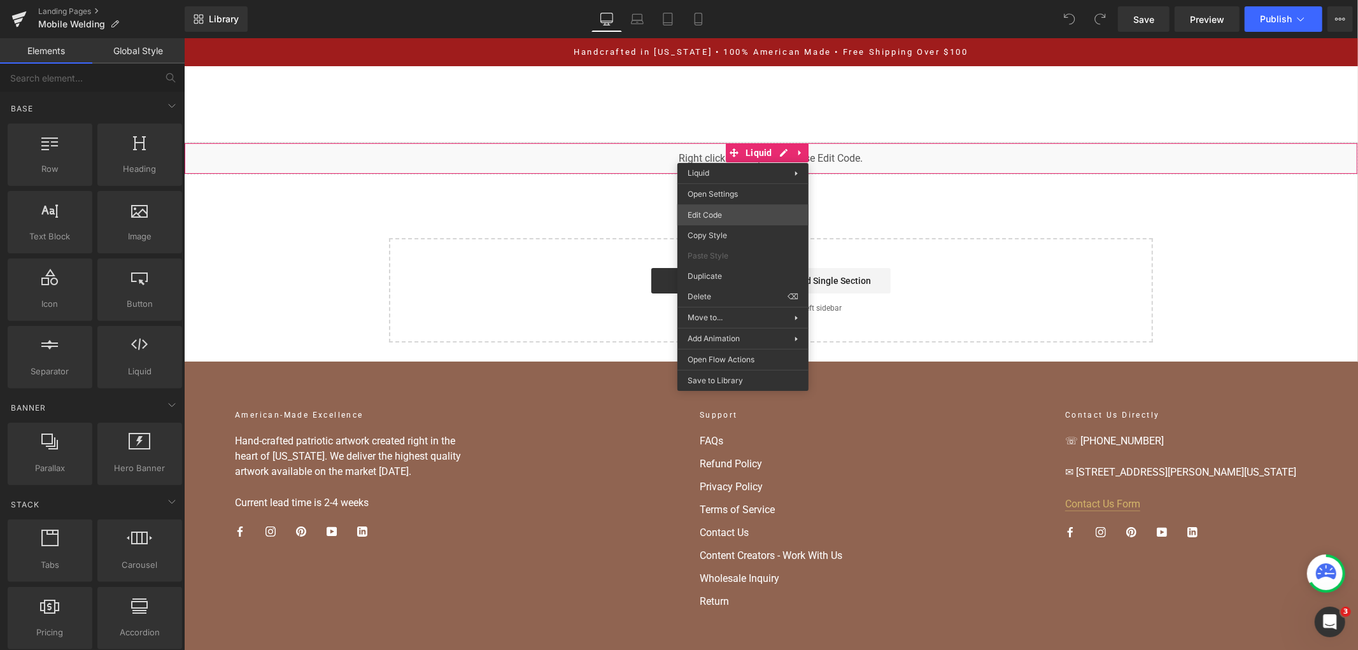
click at [722, 0] on div "You are previewing how the will restyle your page. You can not edit Elements in…" at bounding box center [679, 0] width 1358 height 0
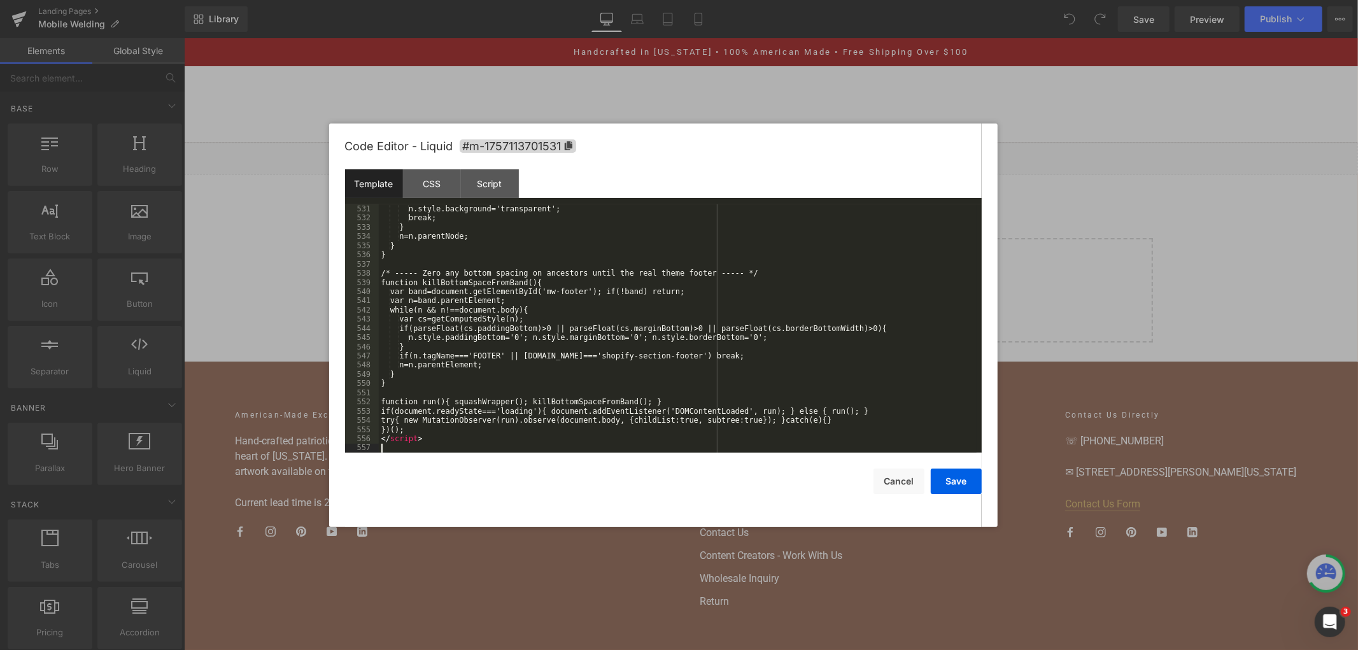
scroll to position [5114, 0]
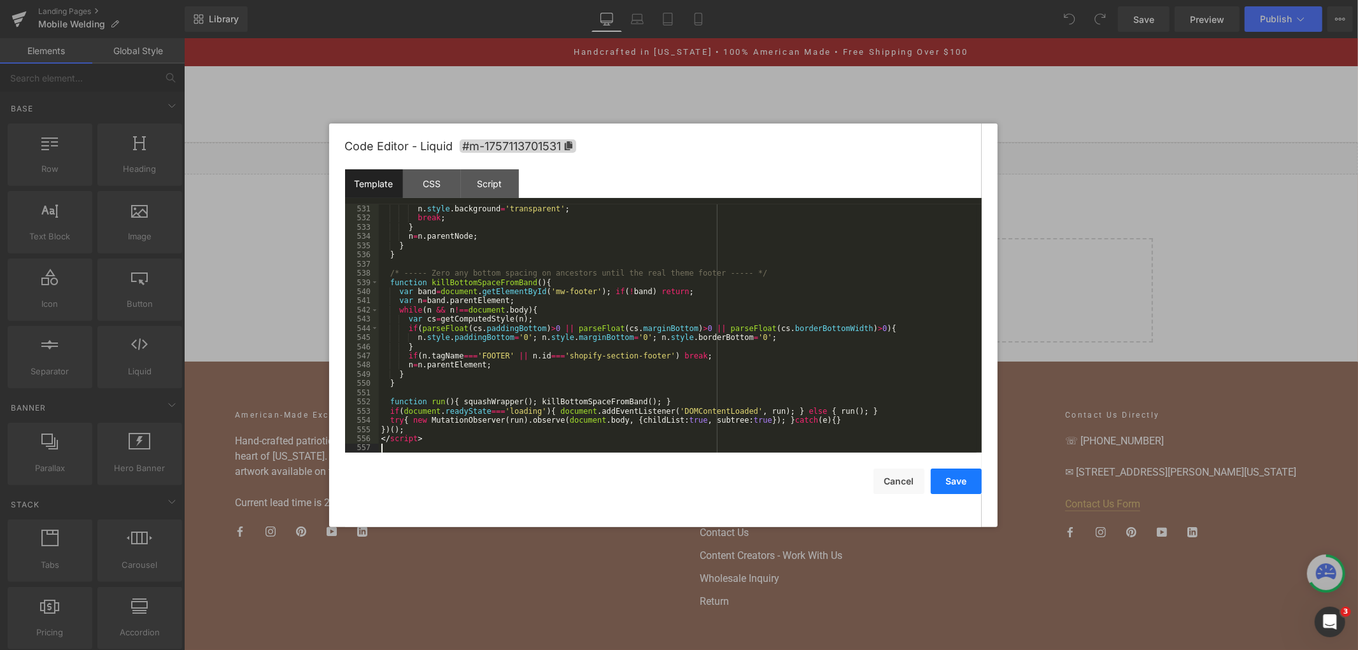
click at [941, 485] on button "Save" at bounding box center [956, 481] width 51 height 25
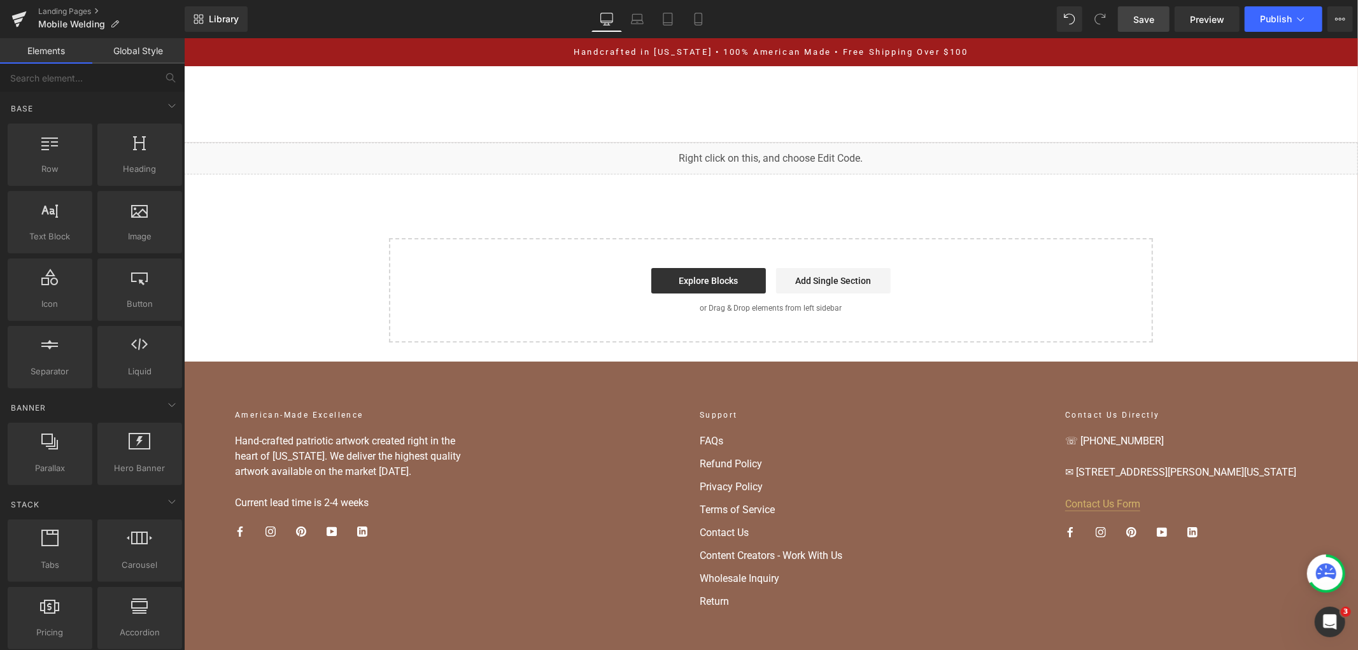
click at [1151, 17] on span "Save" at bounding box center [1143, 19] width 21 height 13
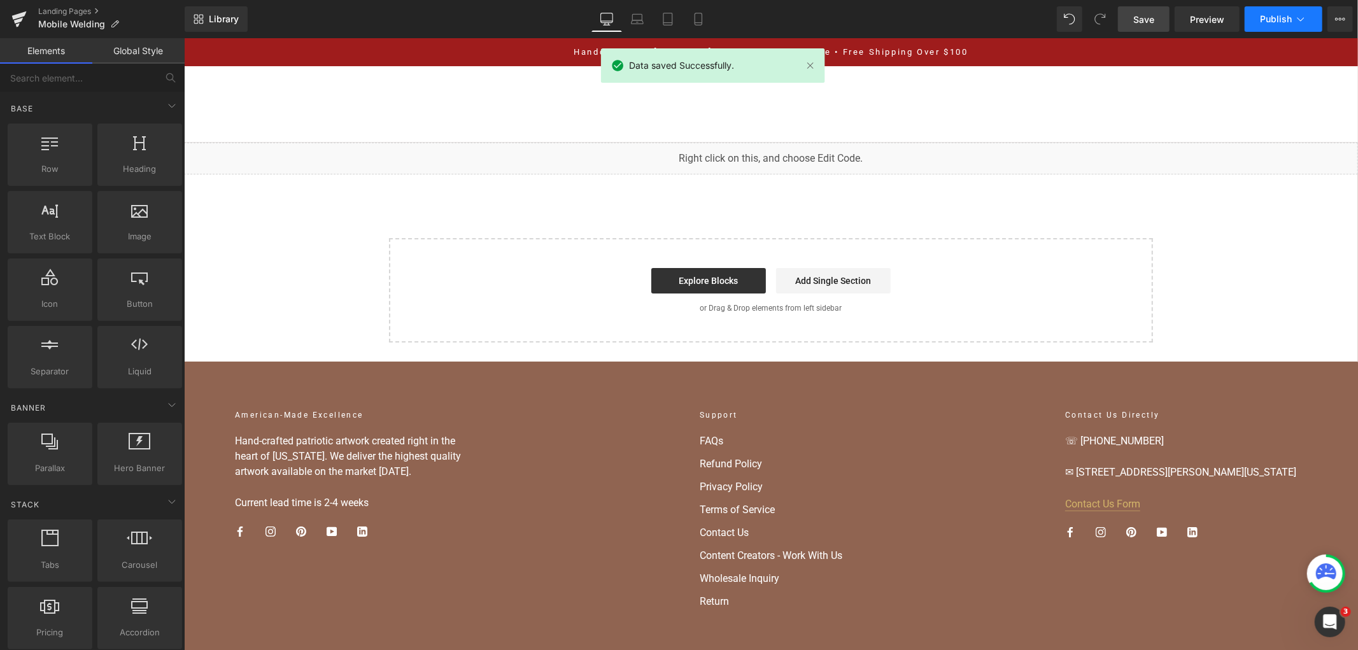
click at [1298, 11] on button "Publish" at bounding box center [1284, 18] width 78 height 25
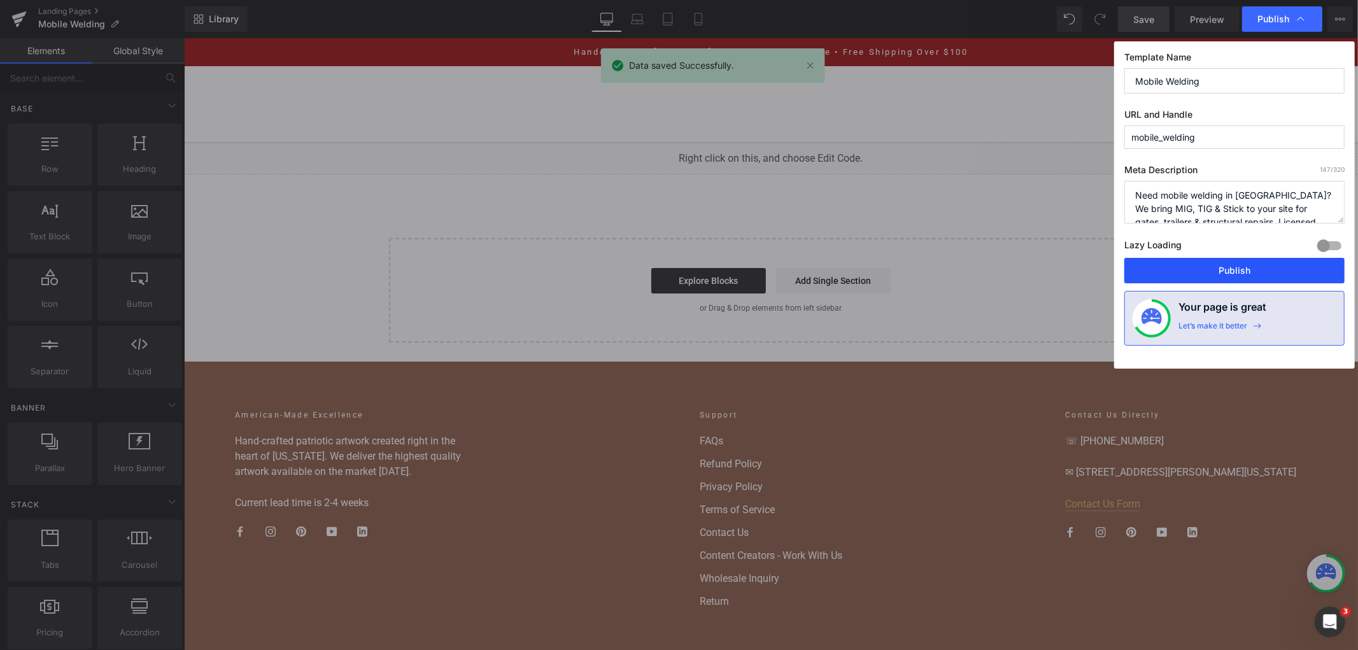
click at [1239, 274] on button "Publish" at bounding box center [1234, 270] width 220 height 25
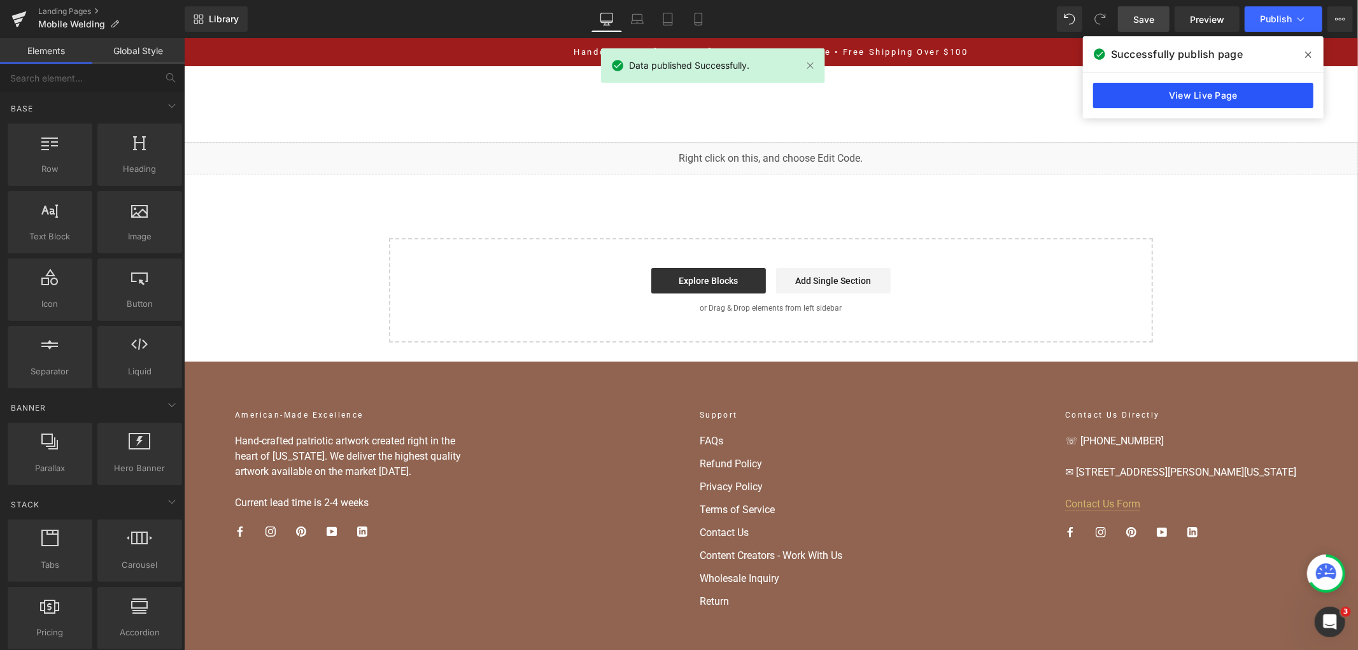
click at [1134, 103] on link "View Live Page" at bounding box center [1203, 95] width 220 height 25
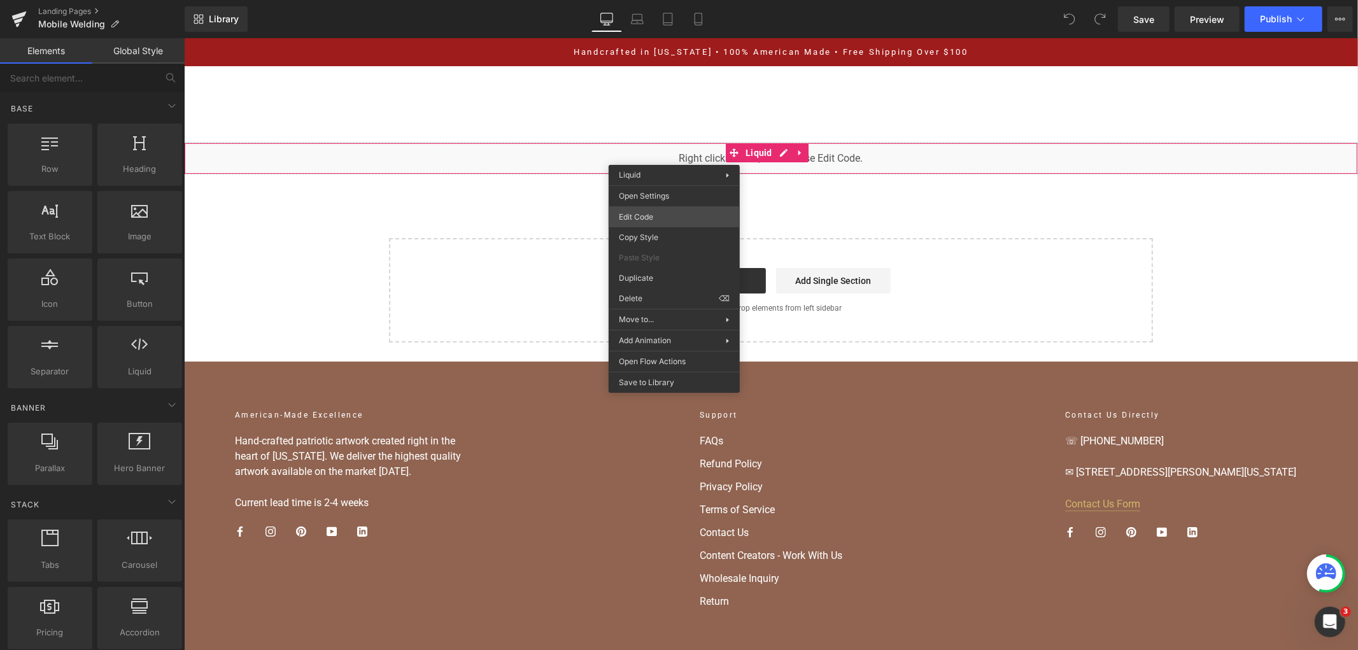
click at [685, 0] on div "You are previewing how the will restyle your page. You can not edit Elements in…" at bounding box center [679, 0] width 1358 height 0
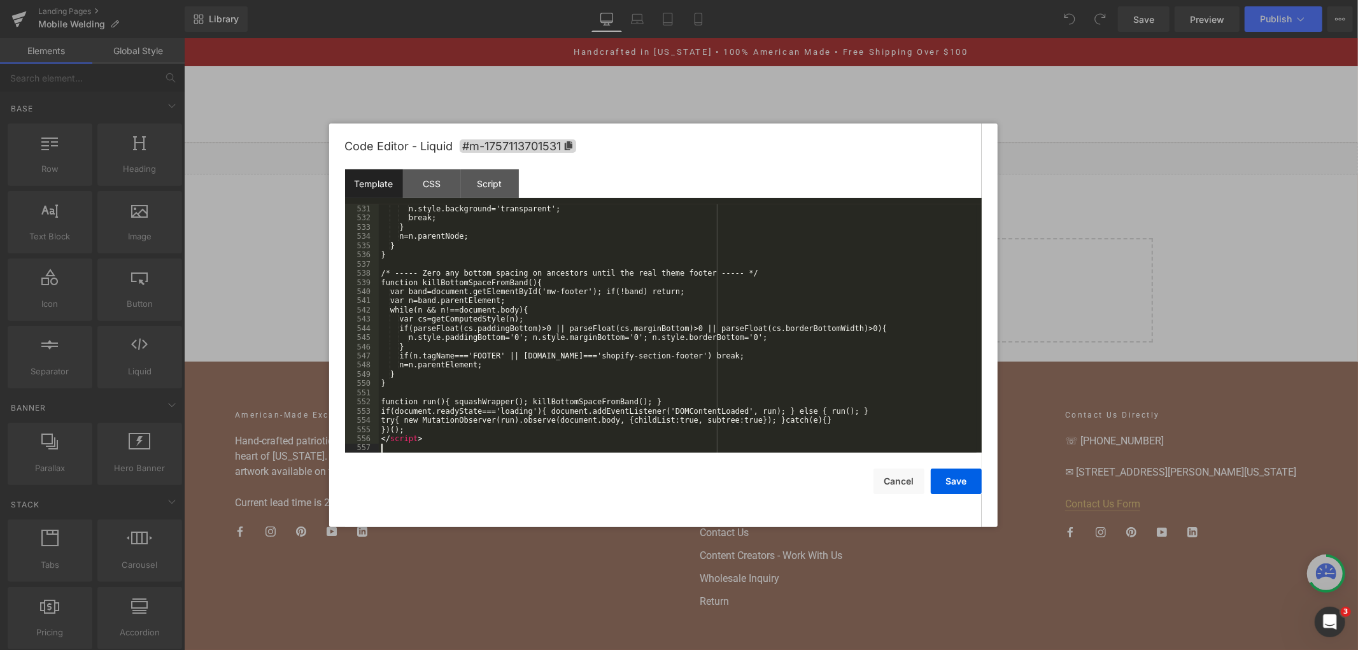
scroll to position [5114, 0]
click at [951, 476] on button "Save" at bounding box center [956, 481] width 51 height 25
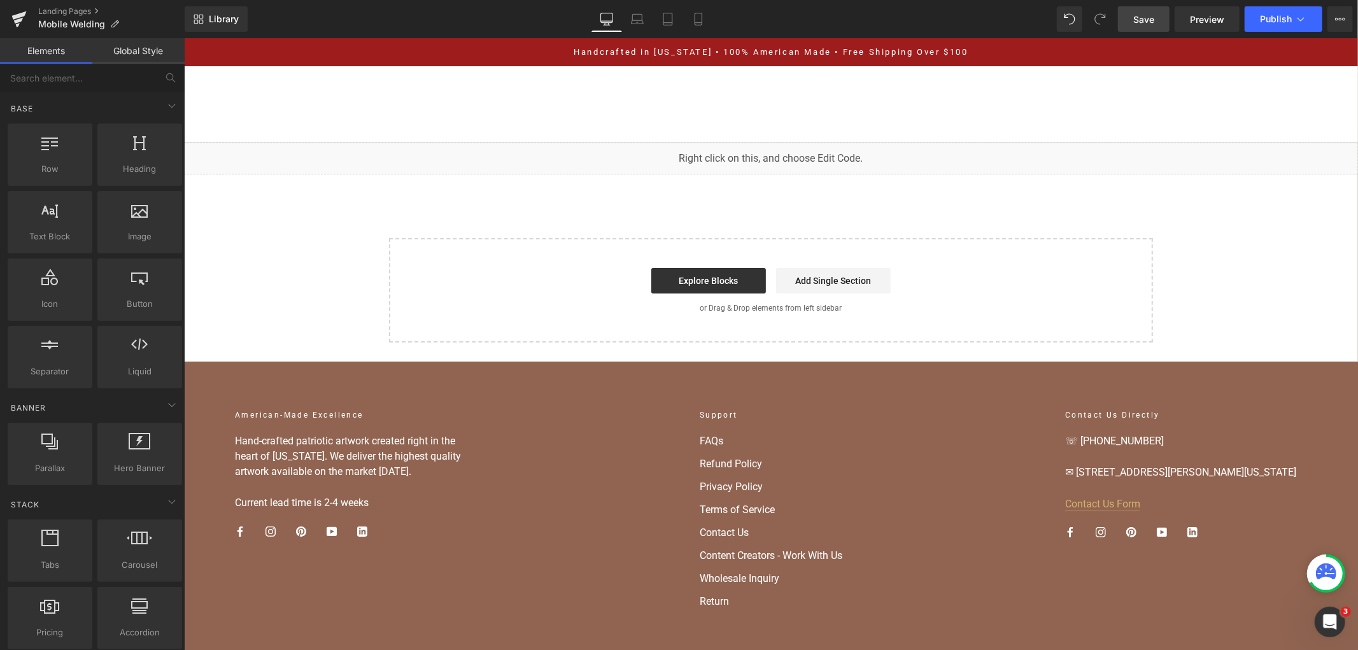
click at [1158, 13] on link "Save" at bounding box center [1144, 18] width 52 height 25
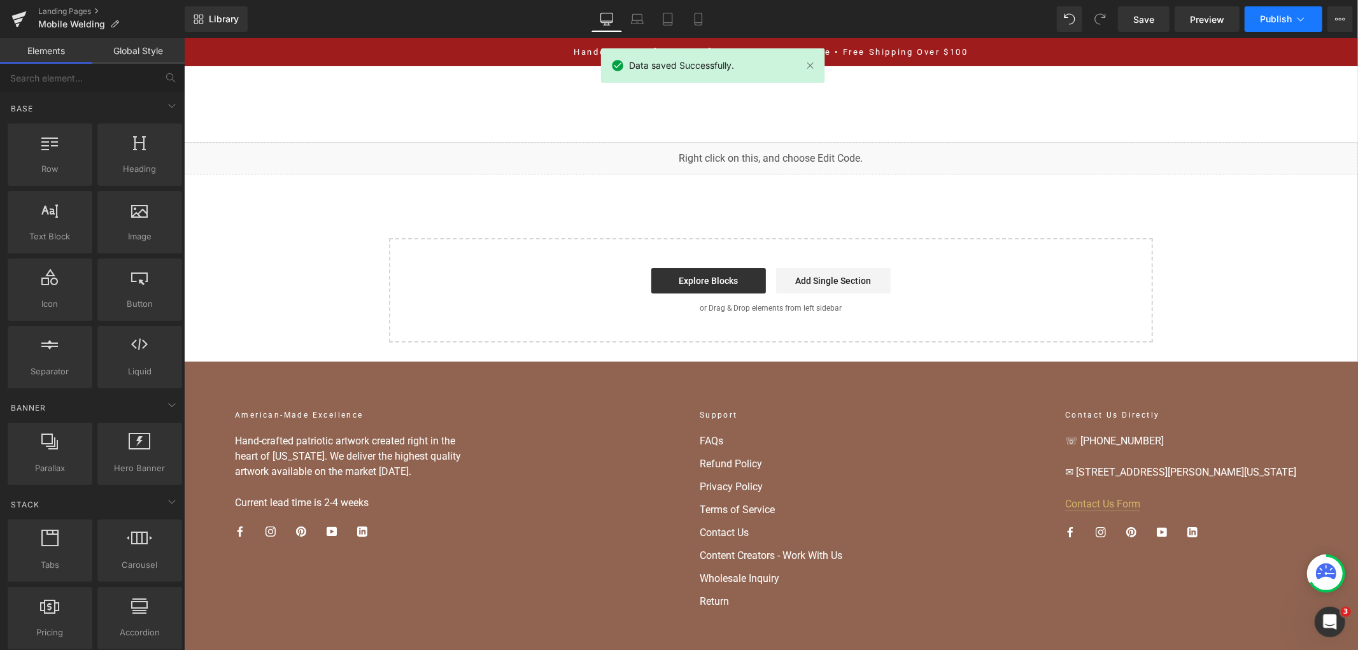
click at [1282, 17] on span "Publish" at bounding box center [1276, 19] width 32 height 10
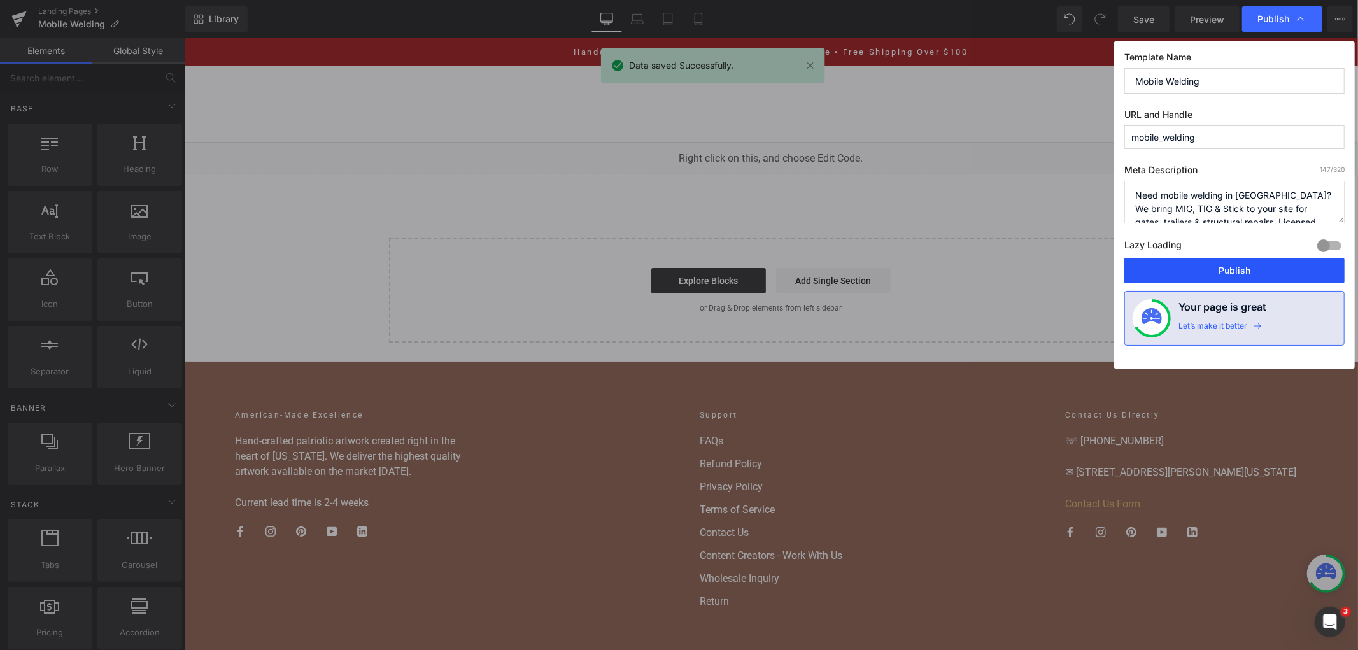
click at [1195, 268] on button "Publish" at bounding box center [1234, 270] width 220 height 25
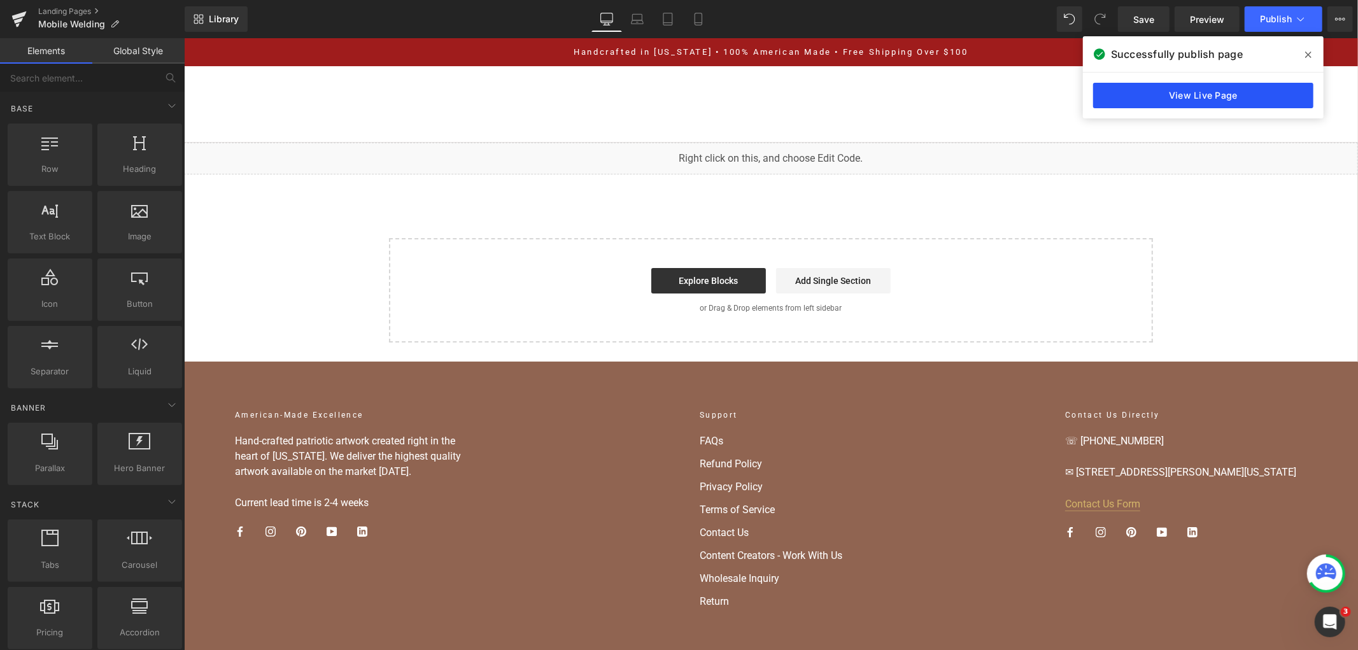
click at [1149, 97] on link "View Live Page" at bounding box center [1203, 95] width 220 height 25
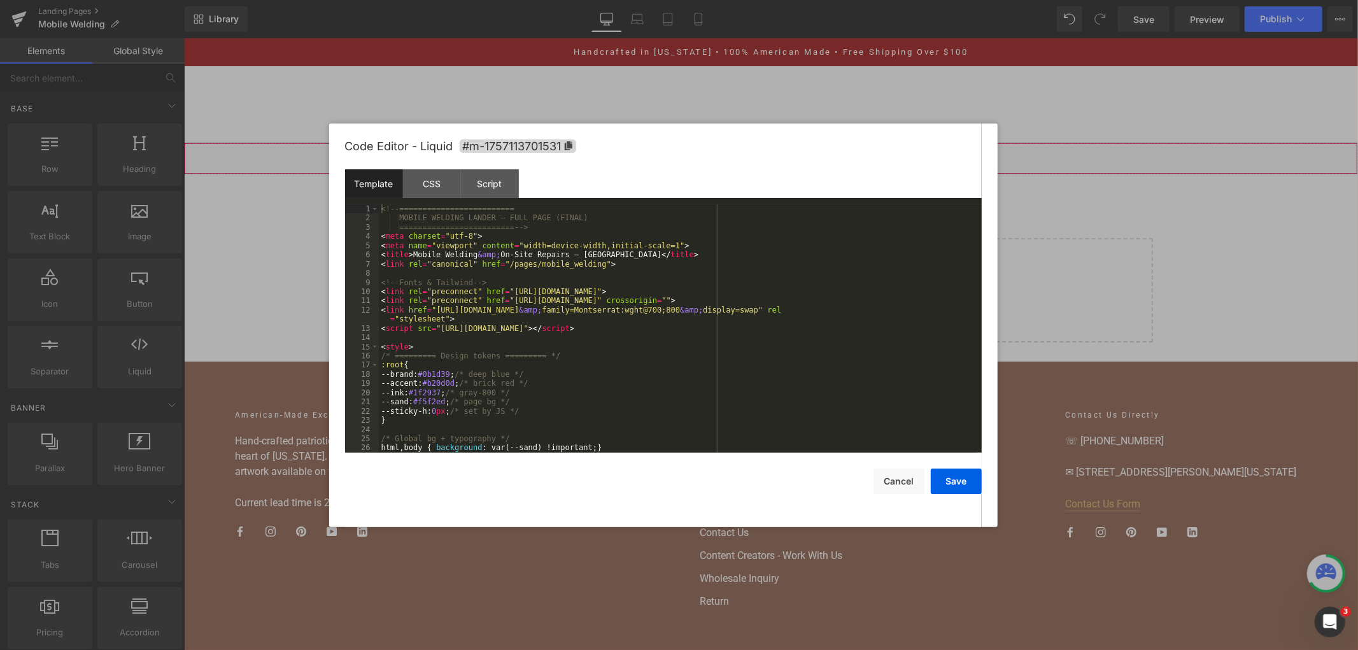
click at [711, 0] on div "You are previewing how the will restyle your page. You can not edit Elements in…" at bounding box center [679, 0] width 1358 height 0
click at [727, 314] on div "<!-- ========================= MOBILE WELDING LANDER — FULL PAGE (FINAL) ======…" at bounding box center [678, 337] width 598 height 267
click at [798, 278] on div "<!-- ========================= MOBILE WELDING LANDER — FULL PAGE (FINAL) ======…" at bounding box center [678, 337] width 598 height 267
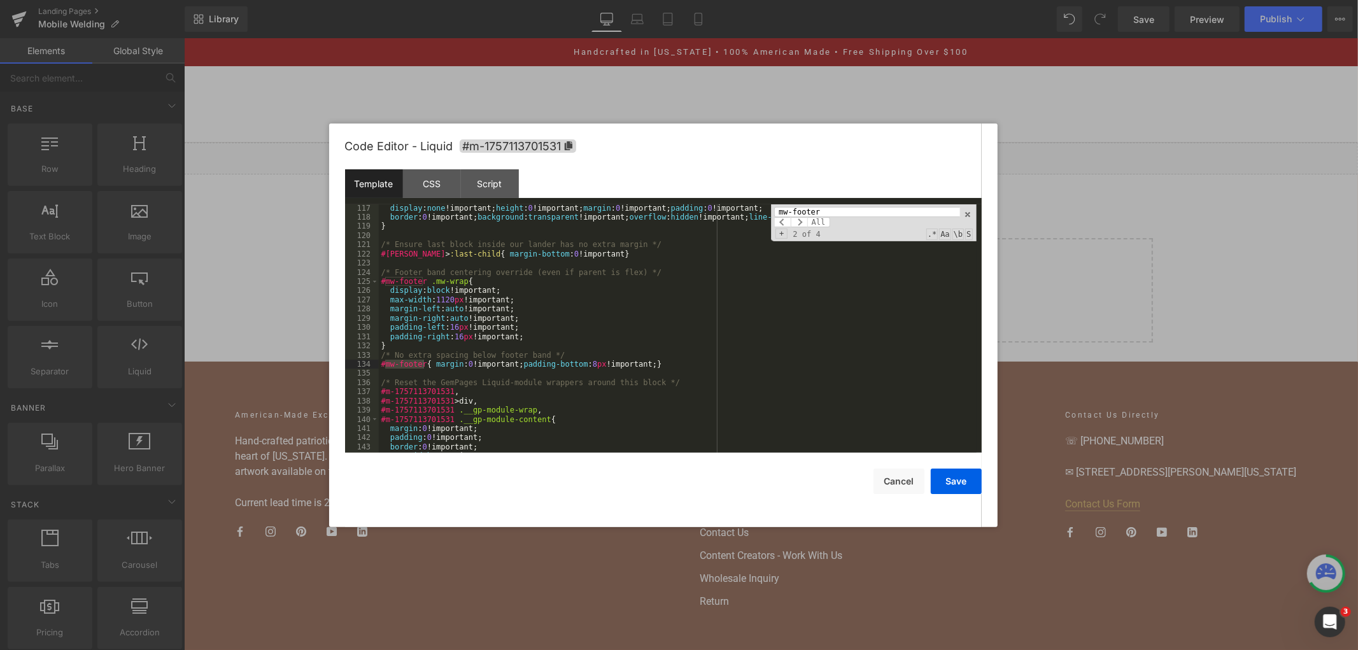
scroll to position [1104, 0]
type input "mw-footer"
drag, startPoint x: 382, startPoint y: 362, endPoint x: 676, endPoint y: 369, distance: 293.6
click at [676, 369] on div "display : none !important; height : 0 !important; margin : 0 !important; paddin…" at bounding box center [678, 337] width 598 height 267
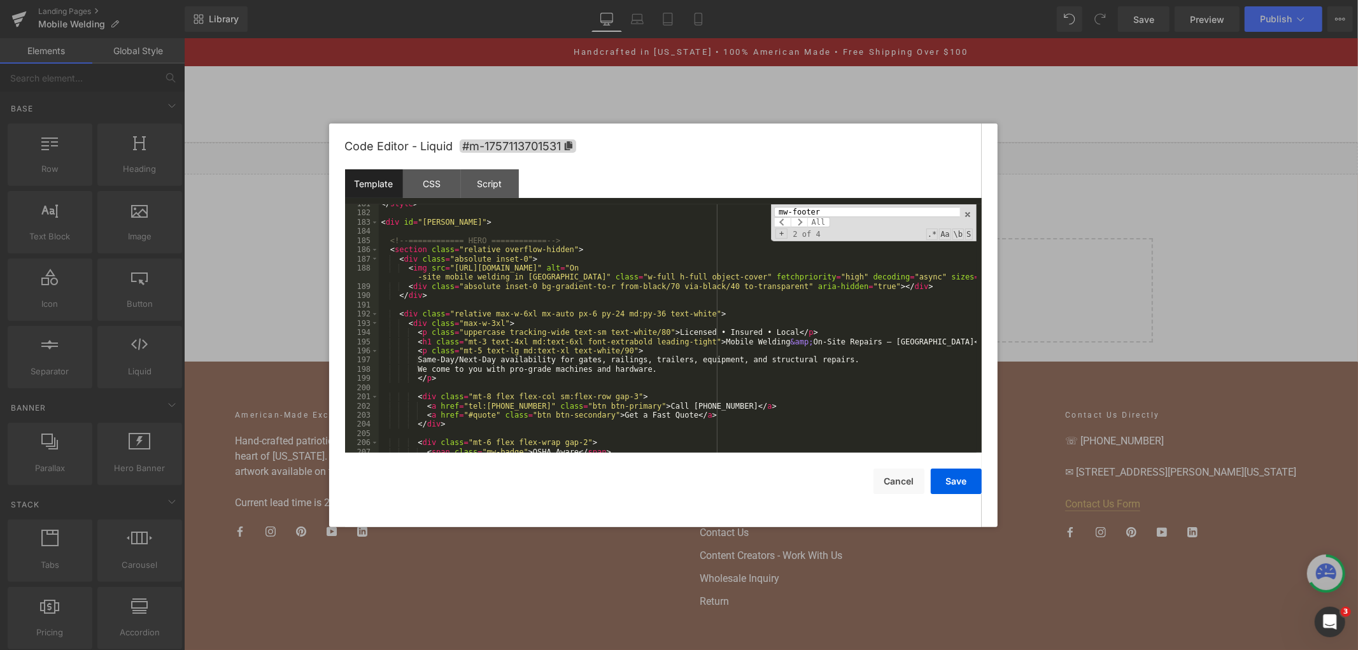
scroll to position [1697, 0]
click at [492, 338] on div "</ style > < div id = "mw-lander" > <!-- ============ HERO ============ --> < s…" at bounding box center [678, 332] width 598 height 267
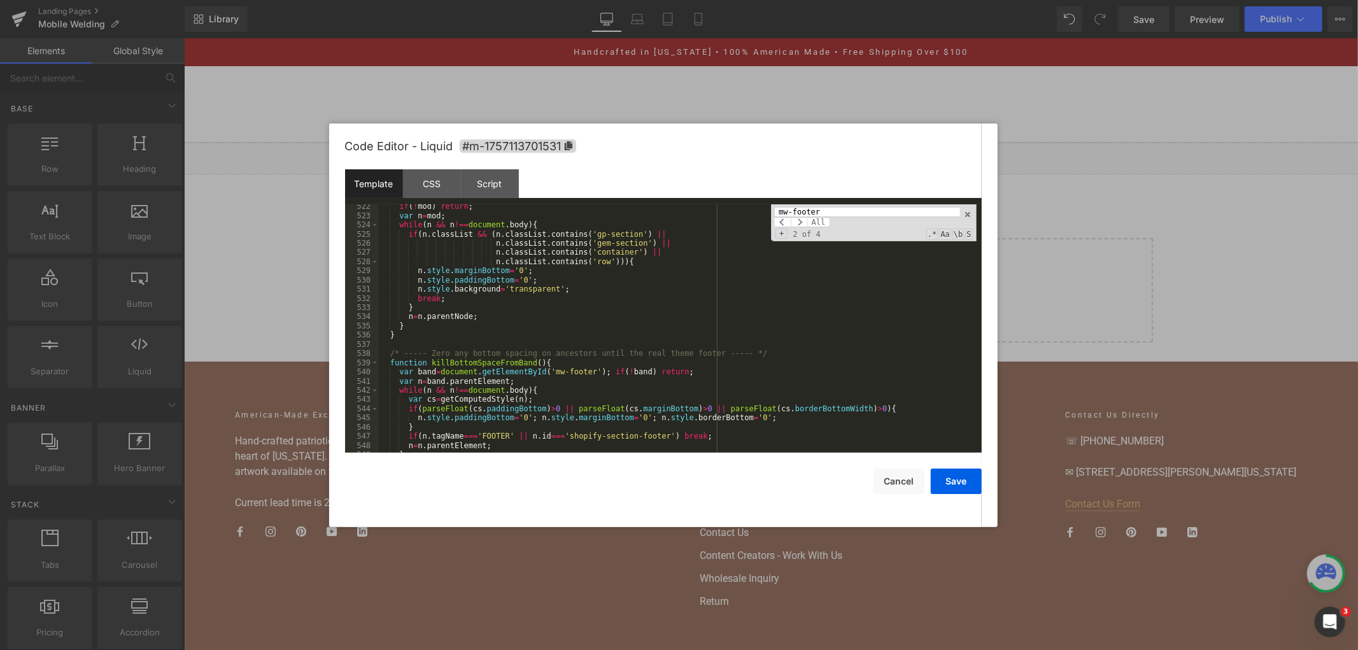
scroll to position [5122, 0]
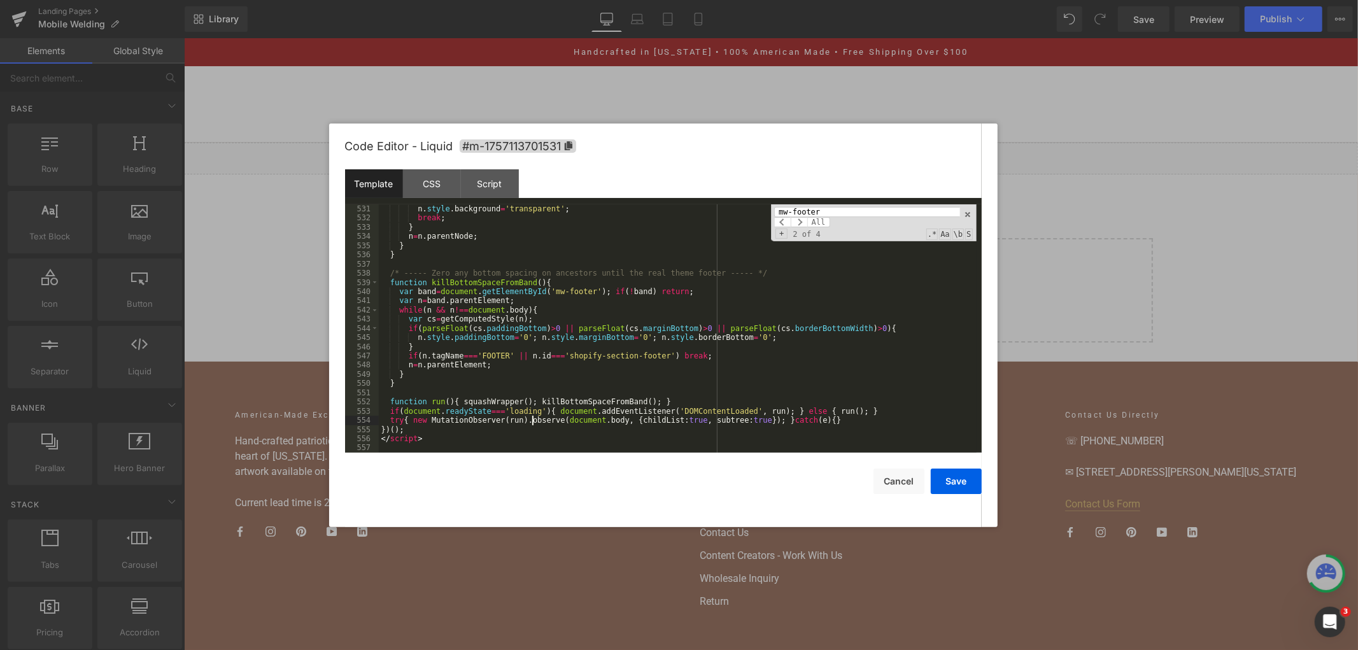
click at [531, 422] on div "n . style . background = 'transparent' ; break ; } n = n . parentNode ; } } /* …" at bounding box center [678, 337] width 598 height 267
click at [506, 392] on div "n . style . background = 'transparent' ; break ; } n = n . parentNode ; } } /* …" at bounding box center [678, 337] width 598 height 267
click at [548, 443] on div "n . style . paddingBottom = '0' ; n . style . background = 'transparent' ; brea…" at bounding box center [678, 328] width 598 height 267
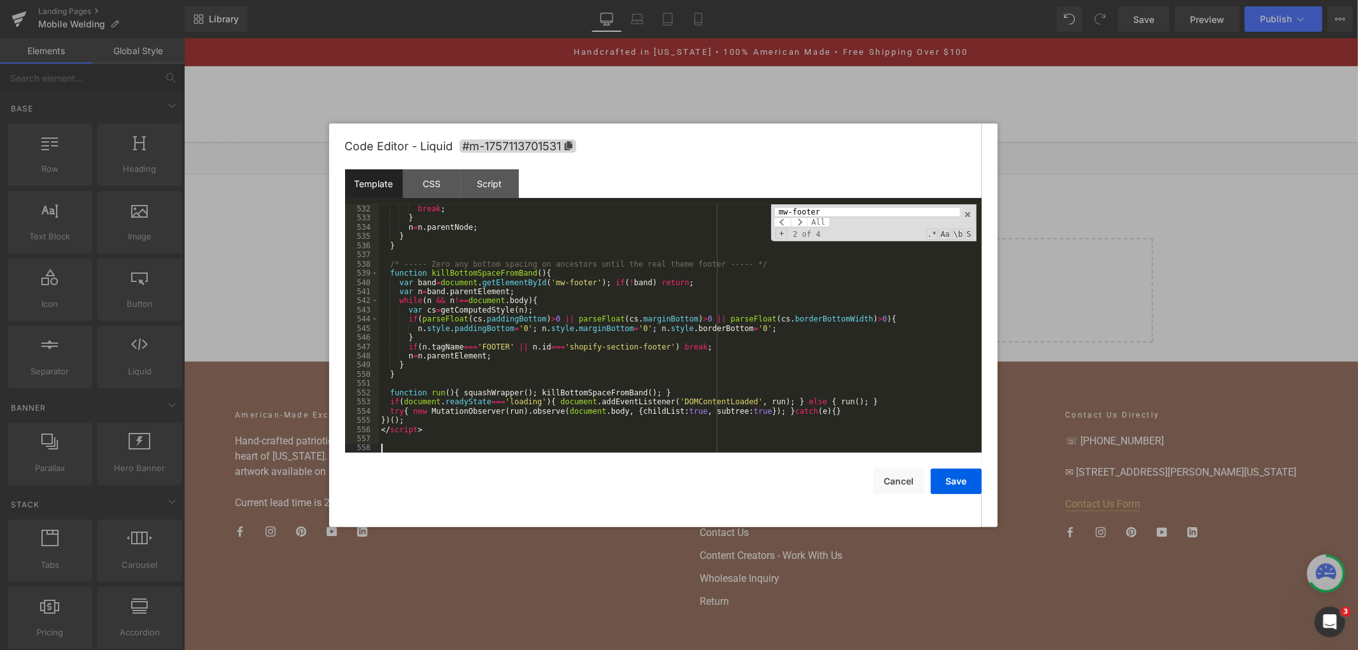
scroll to position [5389, 0]
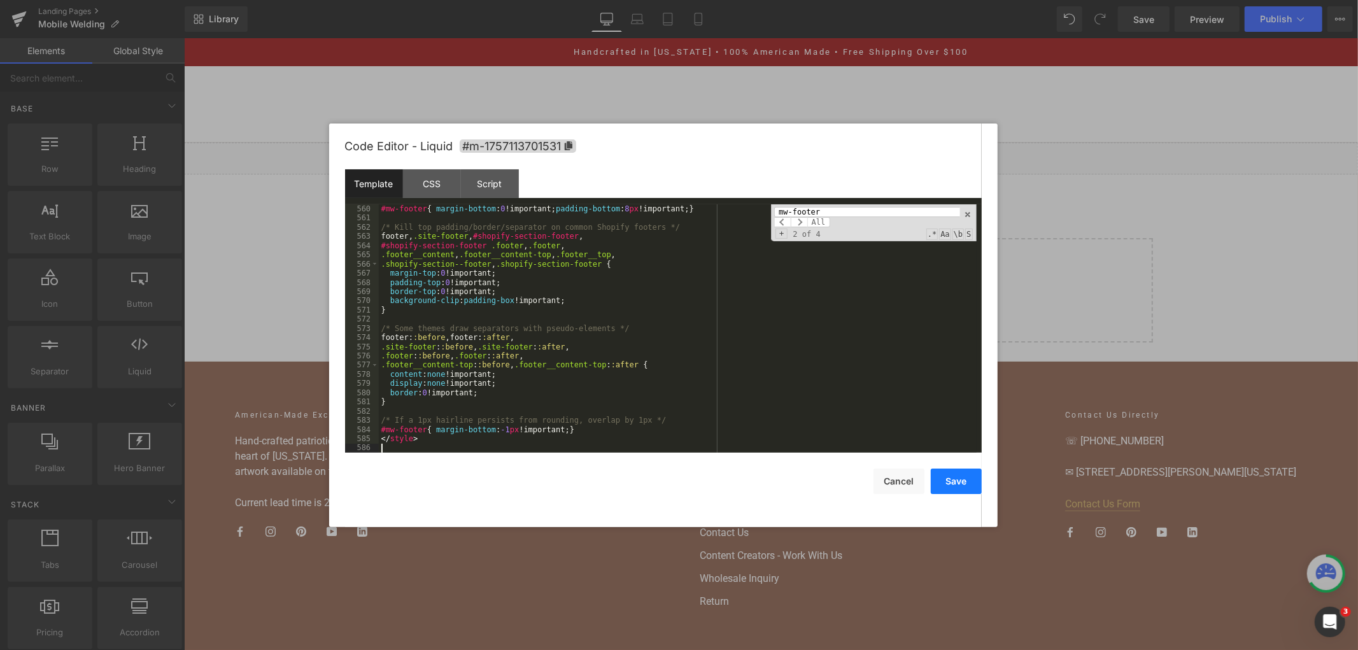
click at [935, 484] on button "Save" at bounding box center [956, 481] width 51 height 25
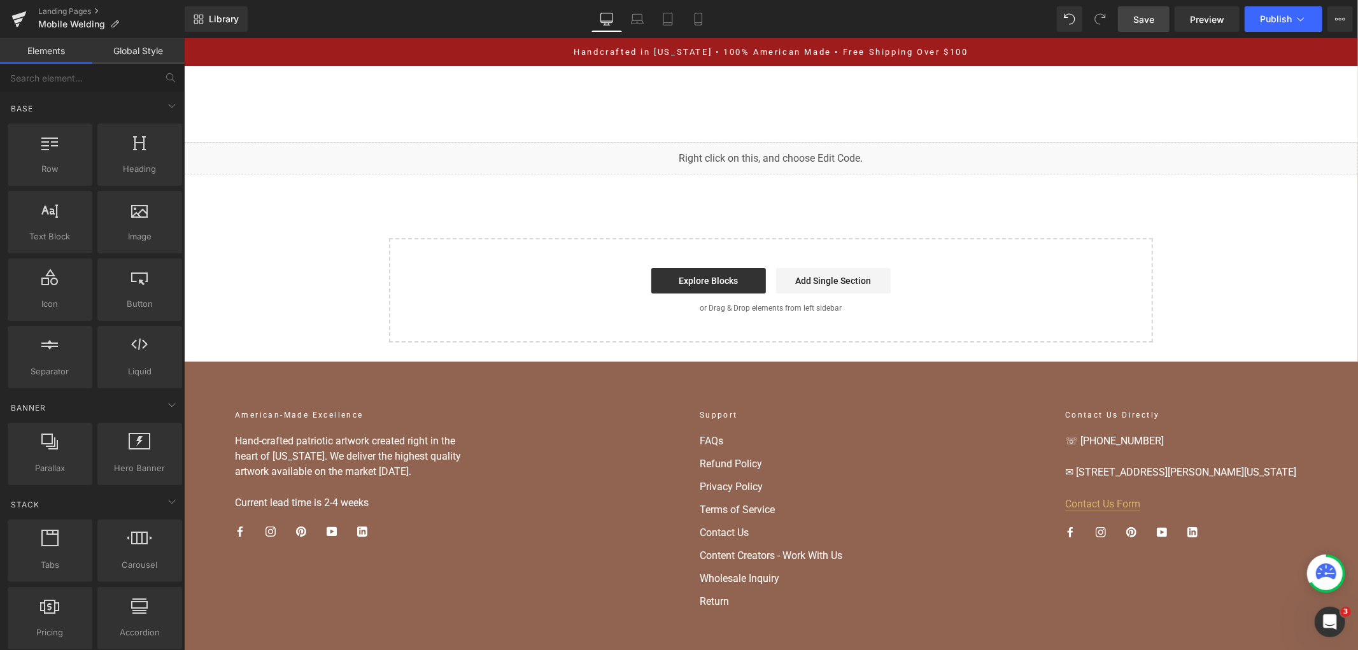
click at [1137, 22] on span "Save" at bounding box center [1143, 19] width 21 height 13
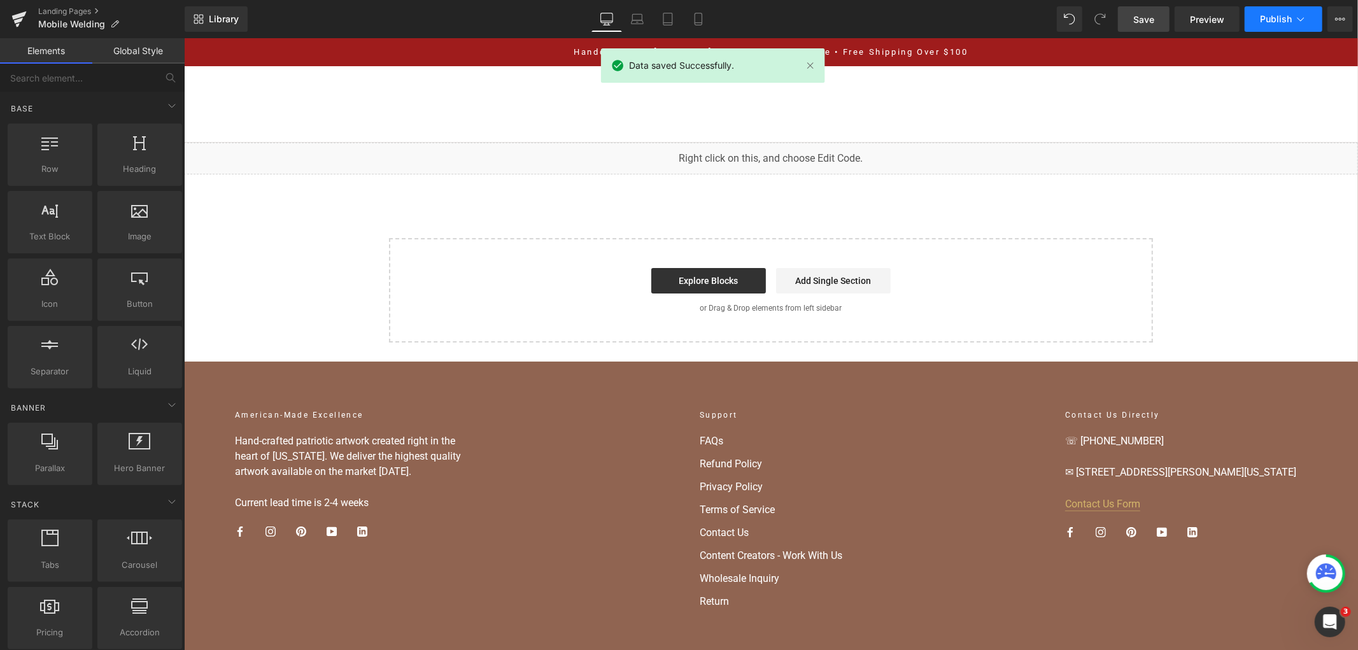
click at [1263, 17] on span "Publish" at bounding box center [1276, 19] width 32 height 10
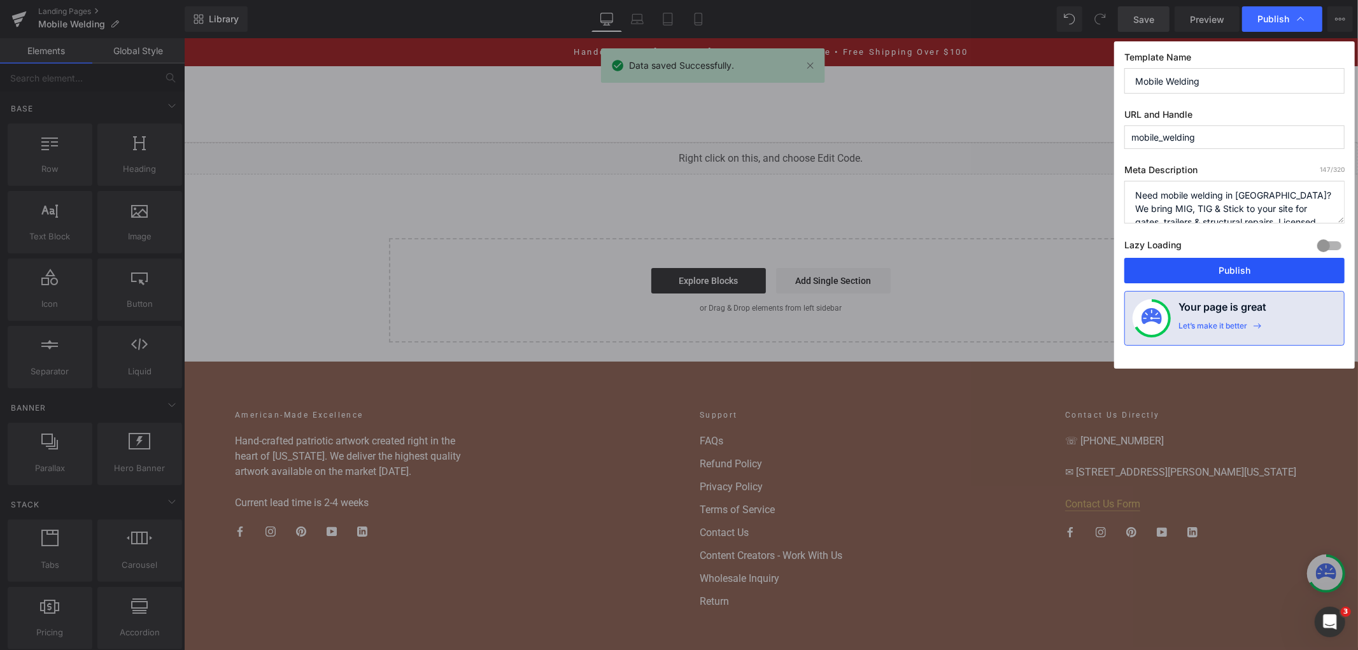
click at [1166, 262] on button "Publish" at bounding box center [1234, 270] width 220 height 25
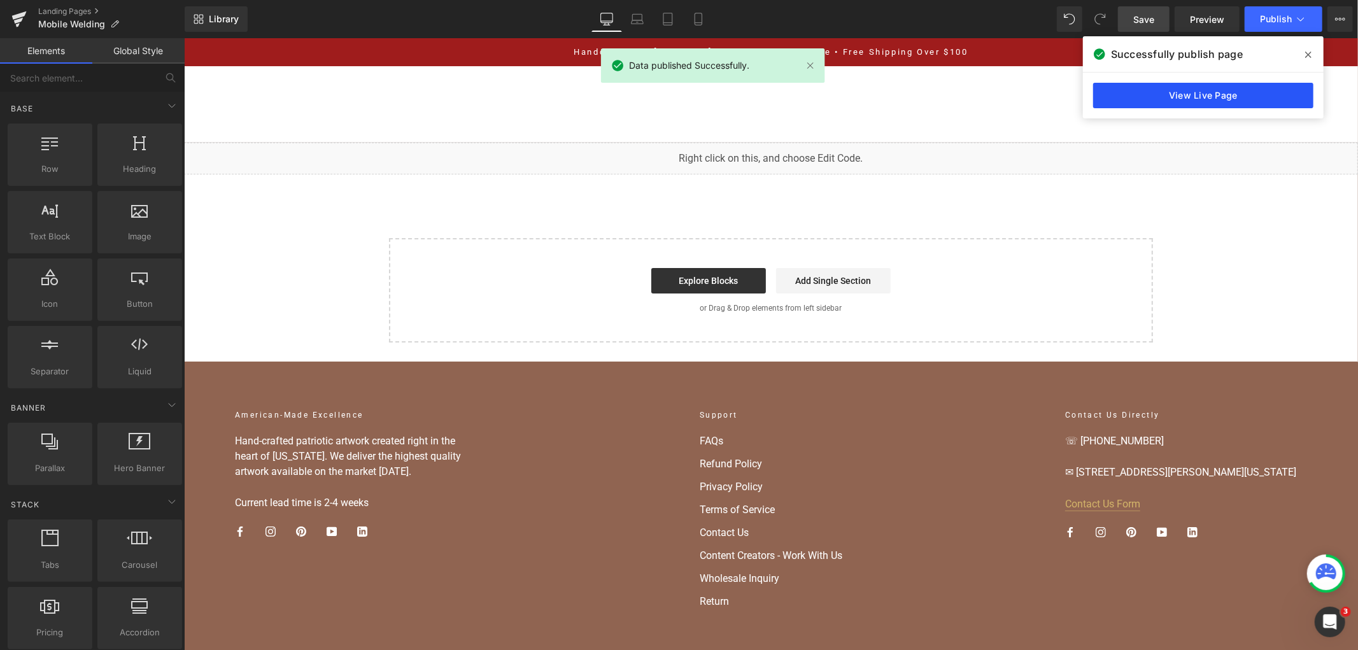
click at [1195, 99] on link "View Live Page" at bounding box center [1203, 95] width 220 height 25
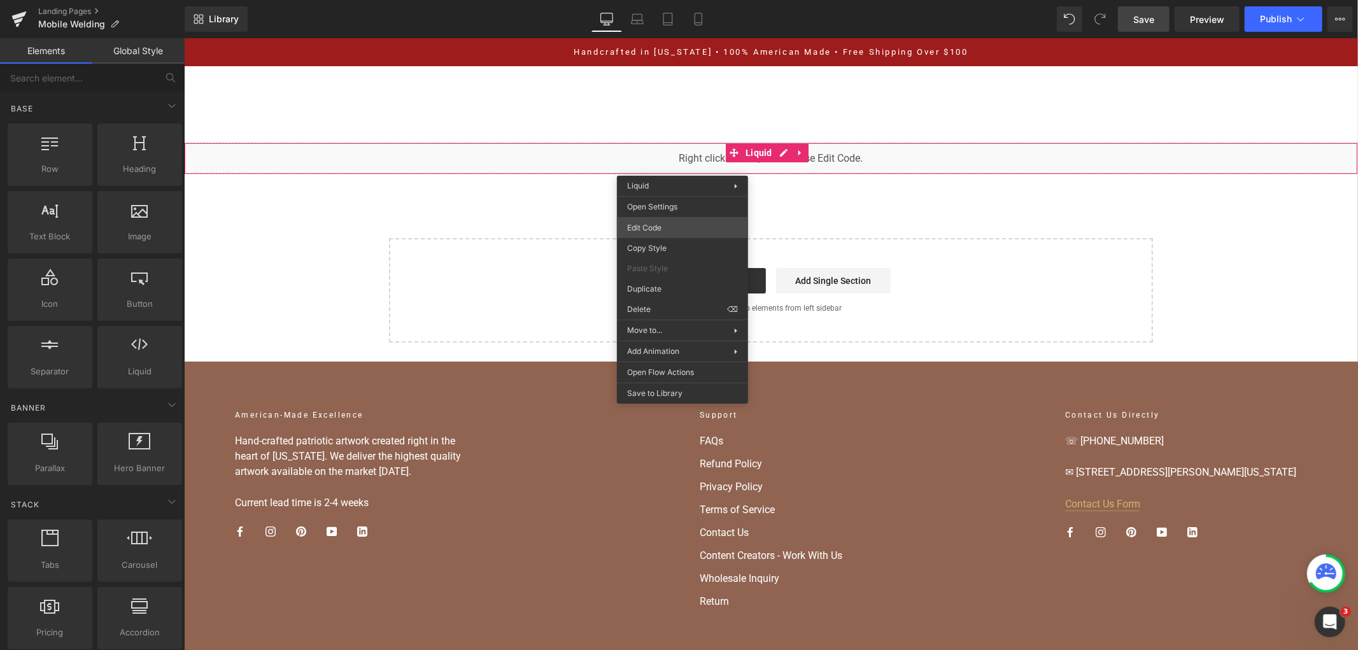
click at [689, 0] on div "You are previewing how the will restyle your page. You can not edit Elements in…" at bounding box center [679, 0] width 1358 height 0
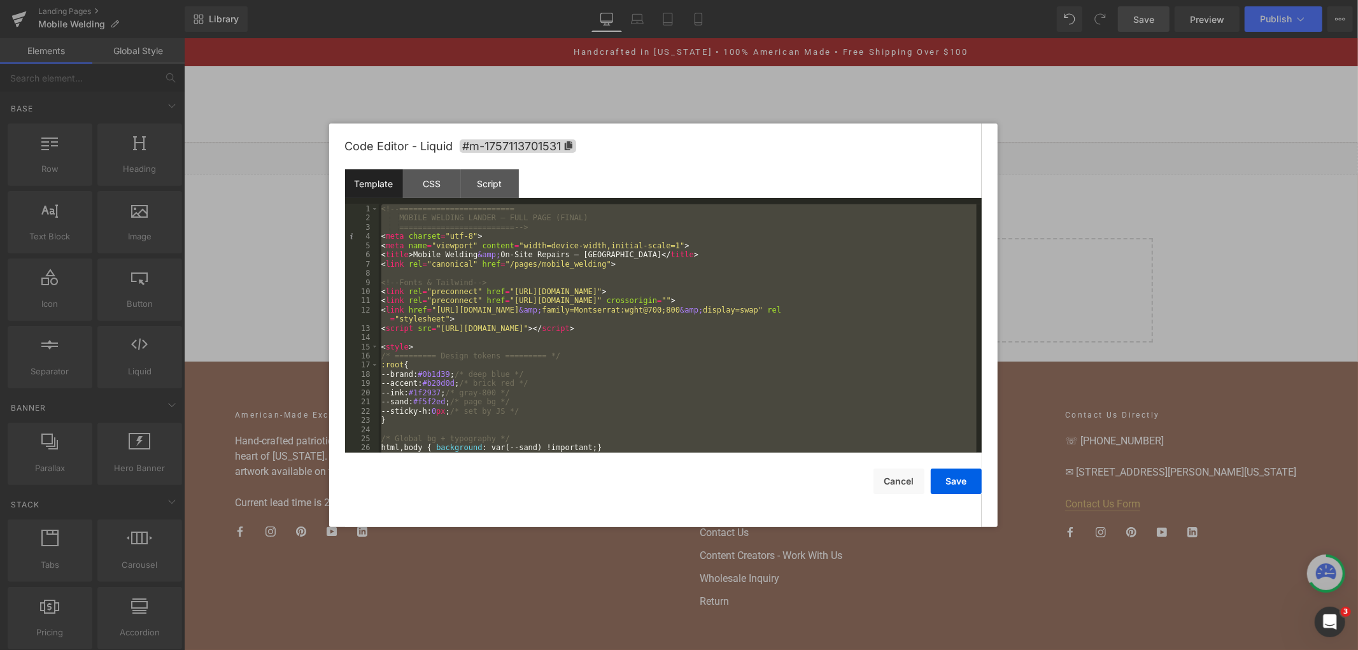
scroll to position [6097, 0]
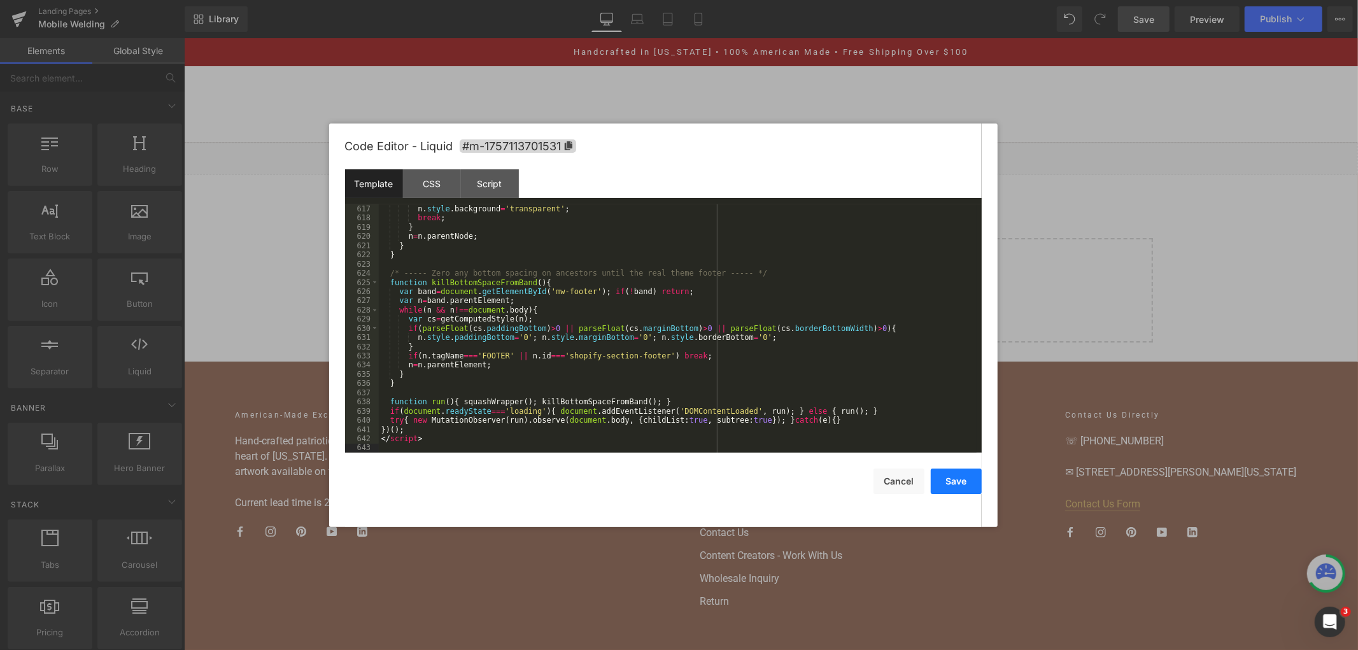
click at [949, 478] on button "Save" at bounding box center [956, 481] width 51 height 25
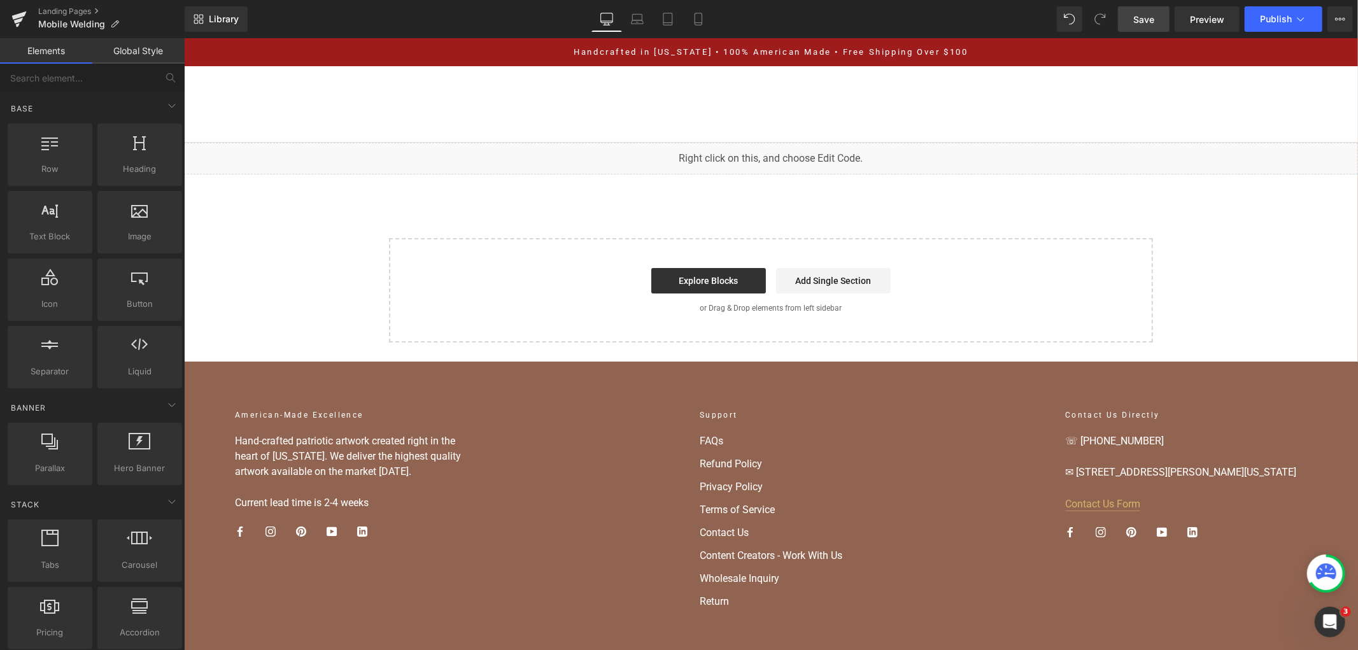
click at [1129, 15] on link "Save" at bounding box center [1144, 18] width 52 height 25
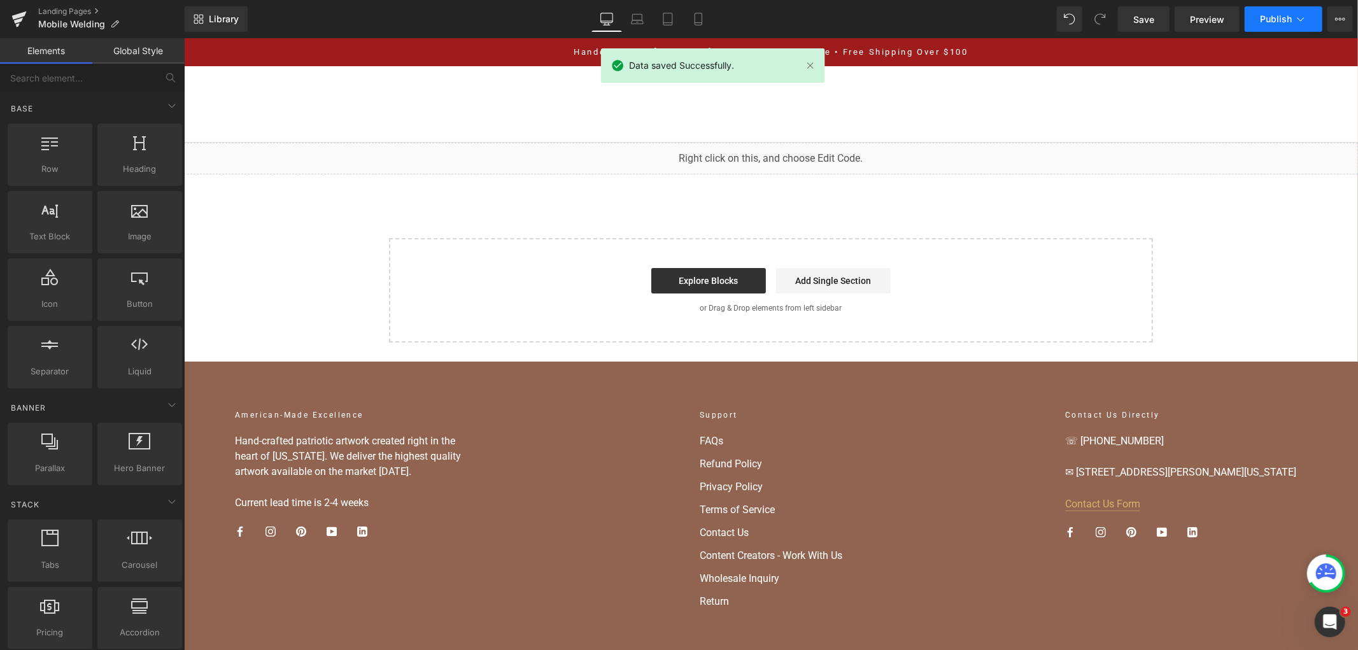
click at [1265, 14] on span "Publish" at bounding box center [1276, 19] width 32 height 10
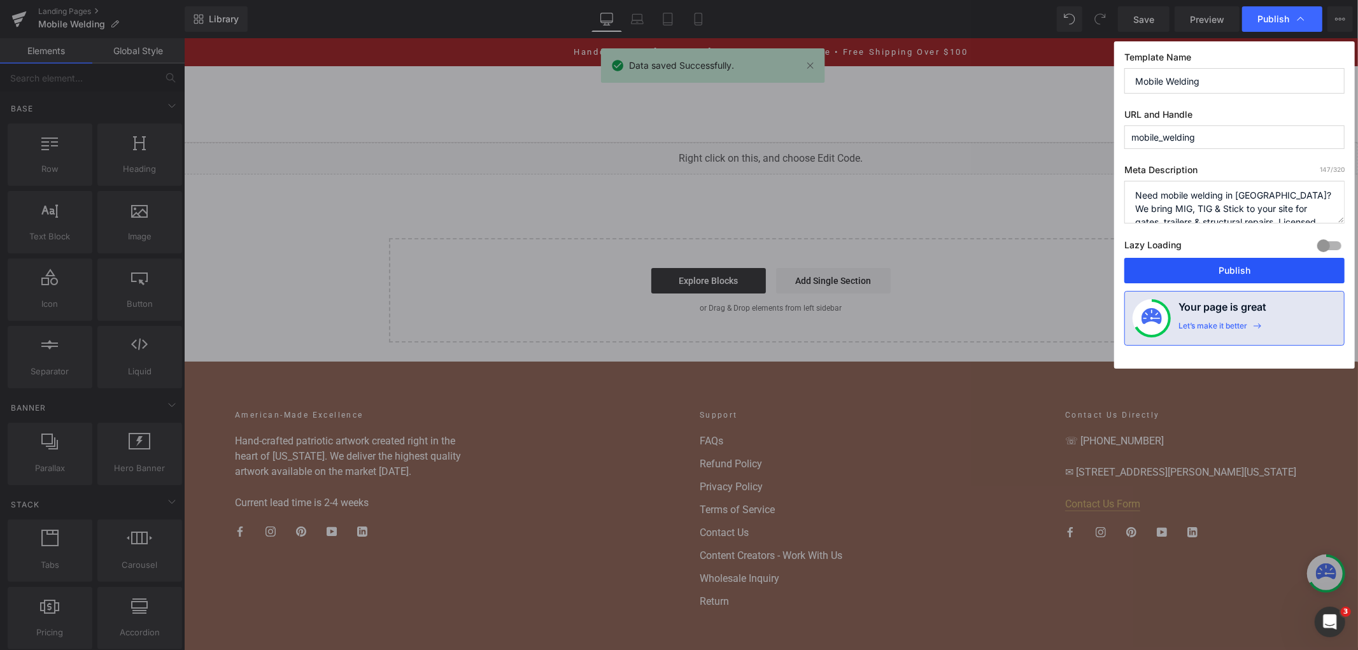
drag, startPoint x: 1244, startPoint y: 281, endPoint x: 1006, endPoint y: 143, distance: 275.3
click at [1244, 281] on button "Publish" at bounding box center [1234, 270] width 220 height 25
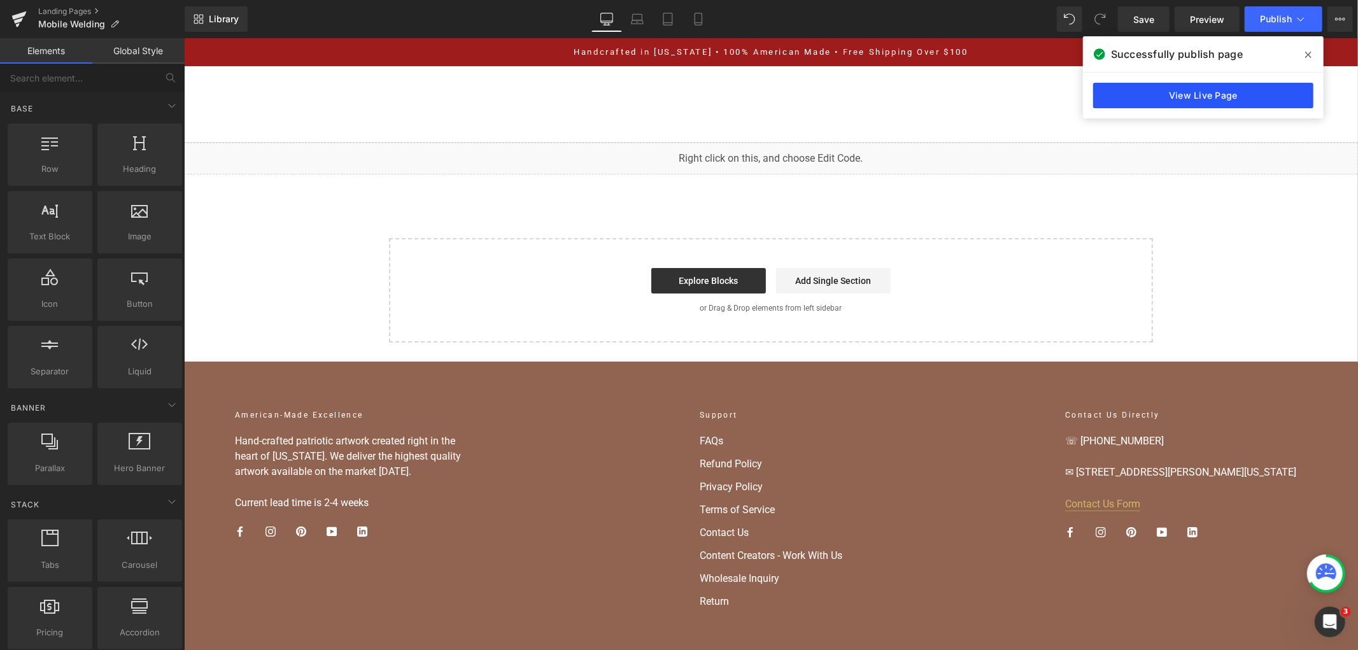
click at [1237, 86] on link "View Live Page" at bounding box center [1203, 95] width 220 height 25
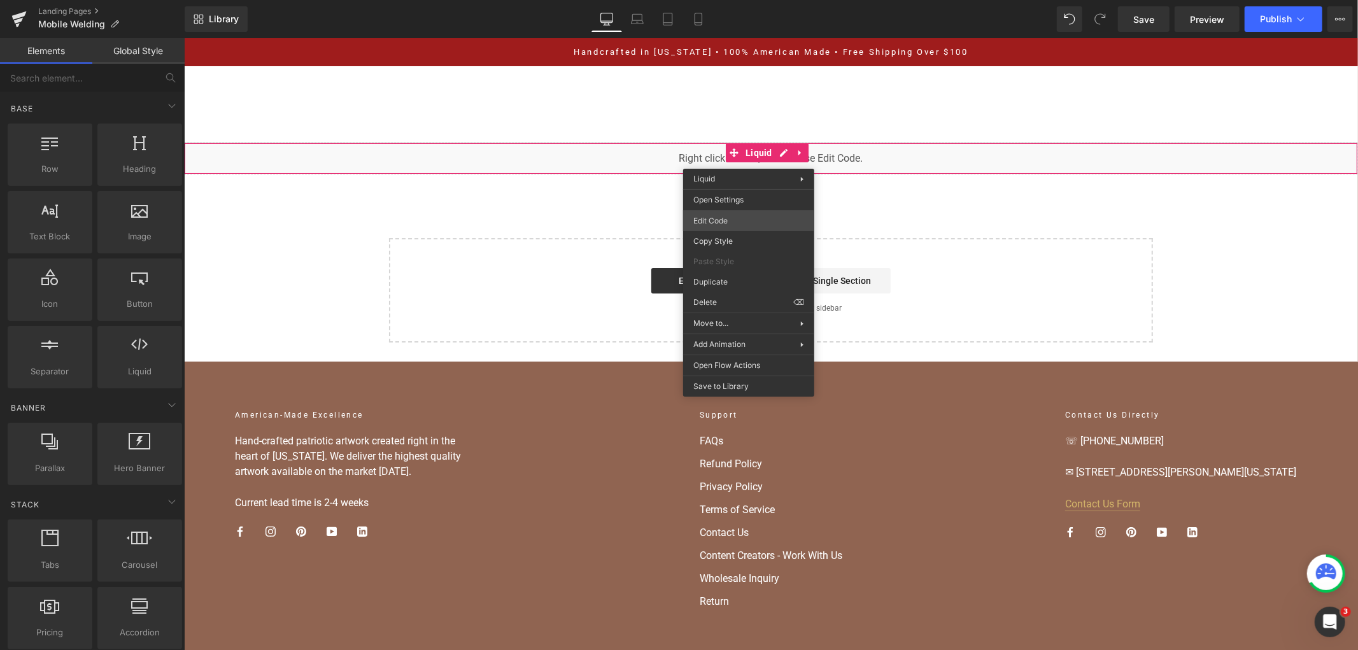
click at [746, 0] on div "You are previewing how the will restyle your page. You can not edit Elements in…" at bounding box center [679, 0] width 1358 height 0
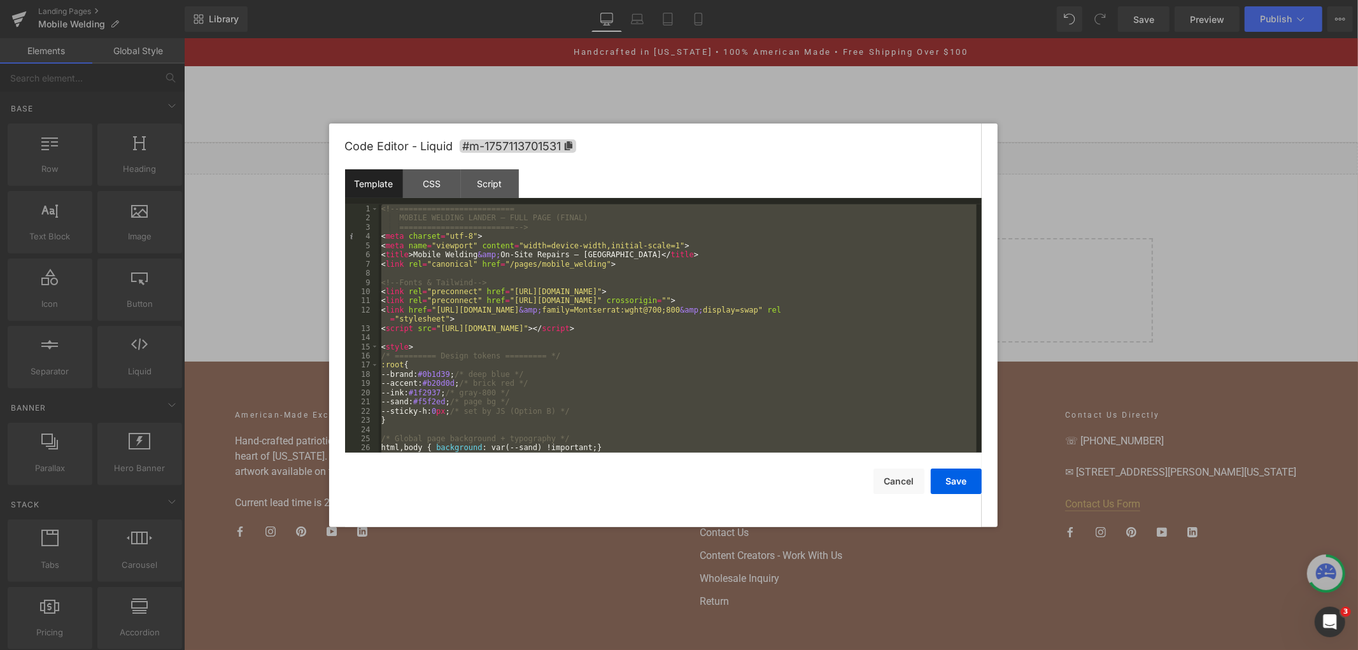
scroll to position [5270, 0]
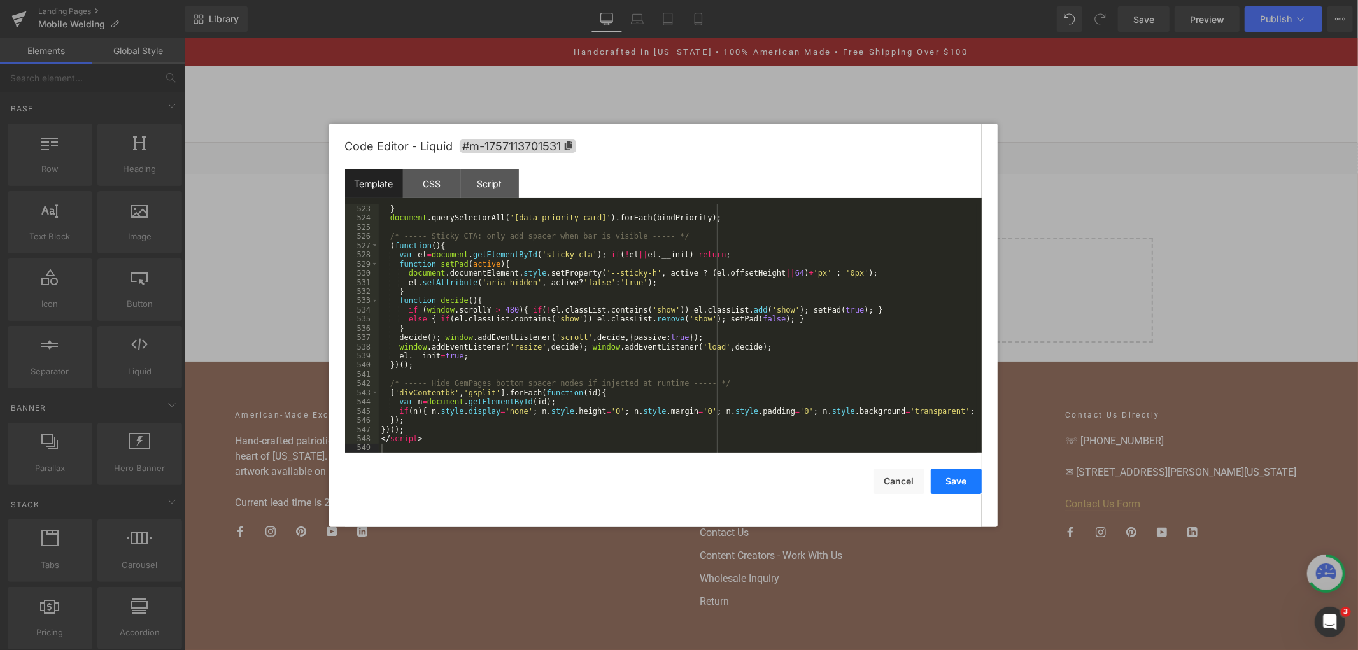
click at [958, 479] on button "Save" at bounding box center [956, 481] width 51 height 25
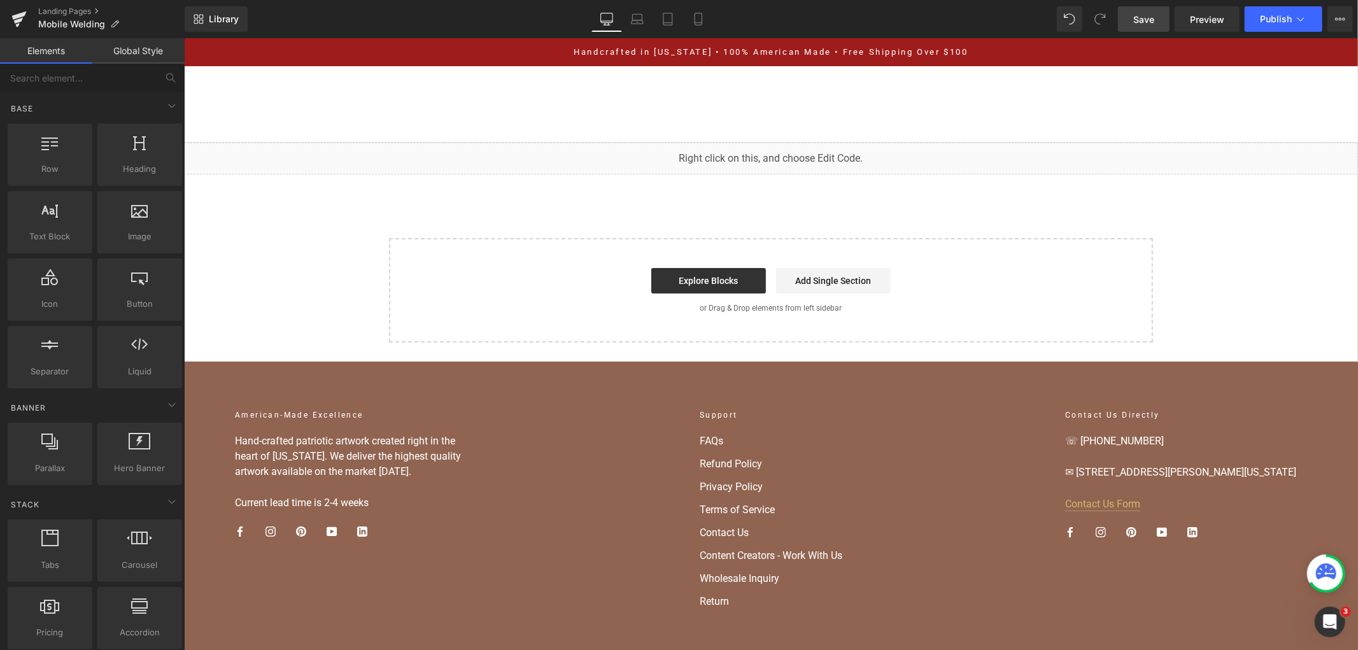
click at [1149, 22] on span "Save" at bounding box center [1143, 19] width 21 height 13
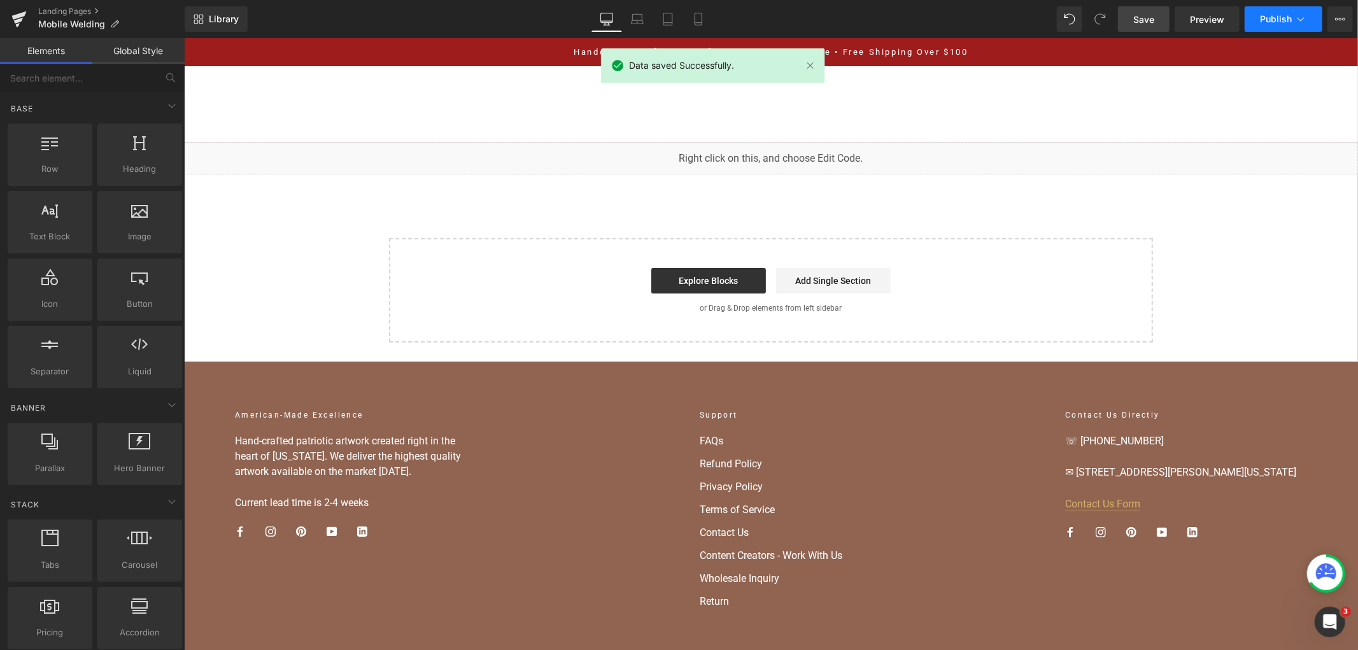
click at [1252, 17] on button "Publish" at bounding box center [1284, 18] width 78 height 25
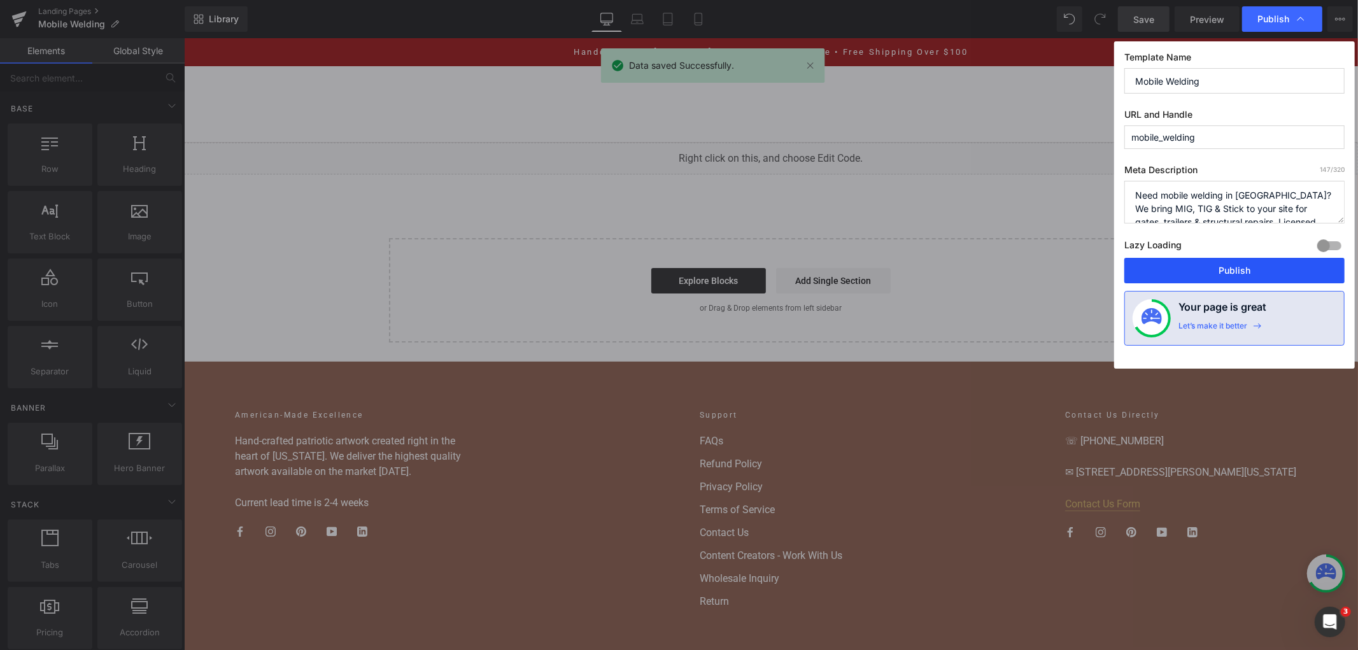
click at [1174, 271] on button "Publish" at bounding box center [1234, 270] width 220 height 25
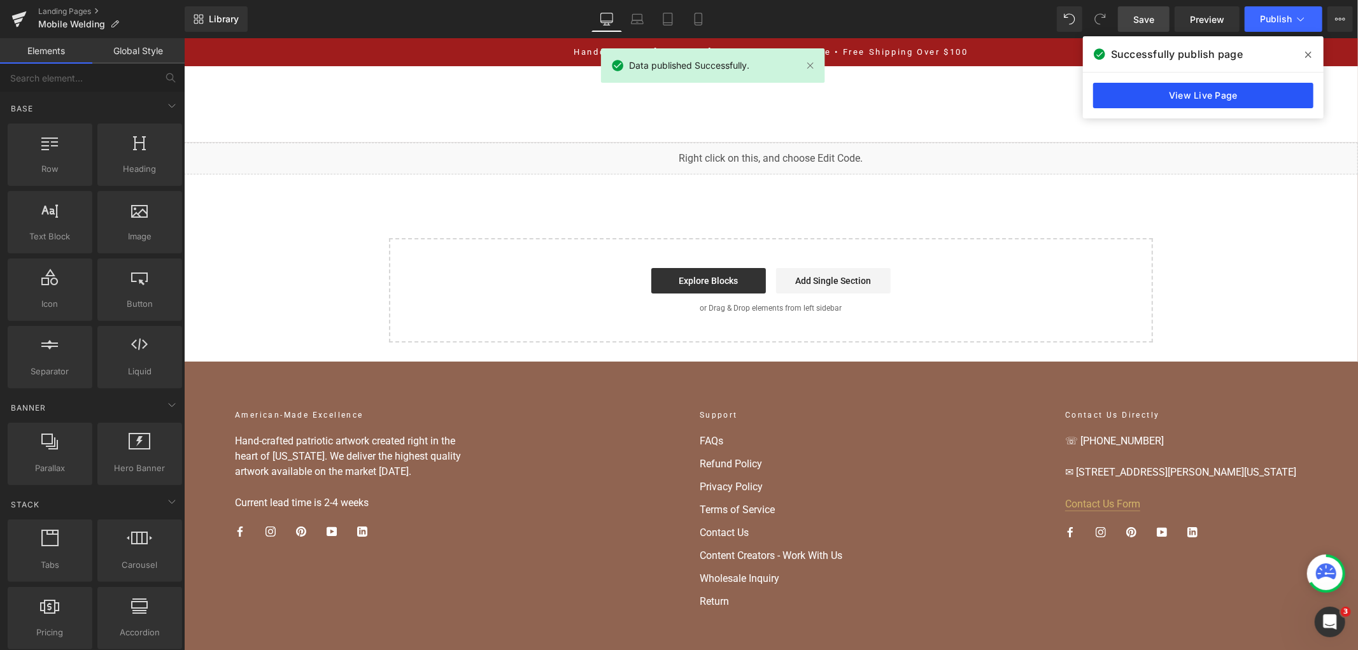
click at [1235, 88] on link "View Live Page" at bounding box center [1203, 95] width 220 height 25
